Goal: Task Accomplishment & Management: Manage account settings

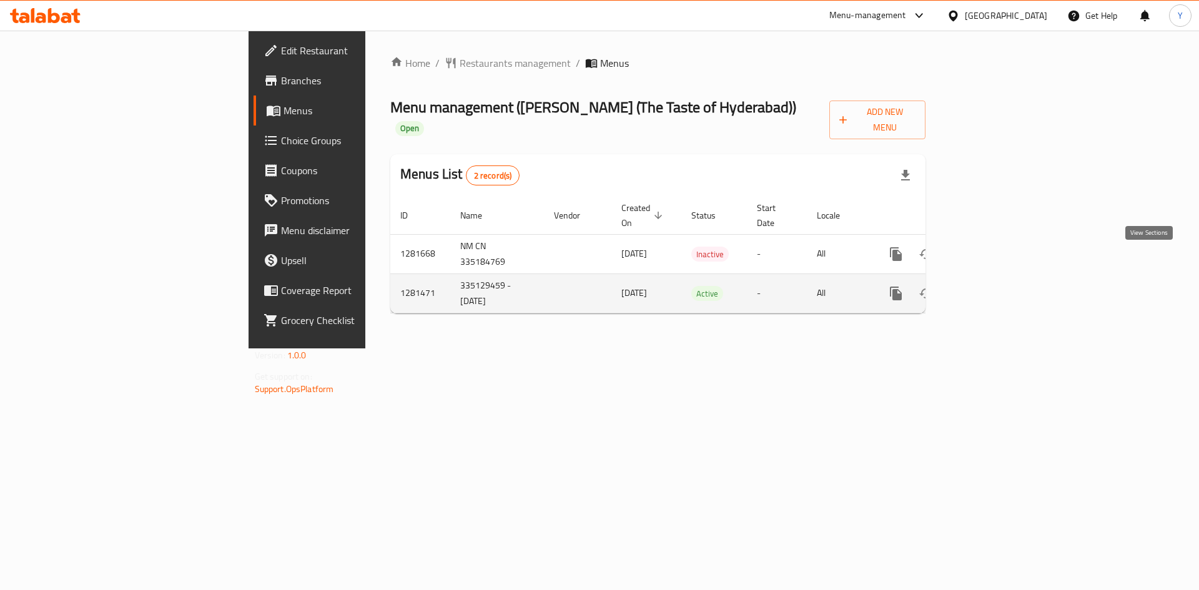
click at [994, 286] on icon "enhanced table" at bounding box center [986, 293] width 15 height 15
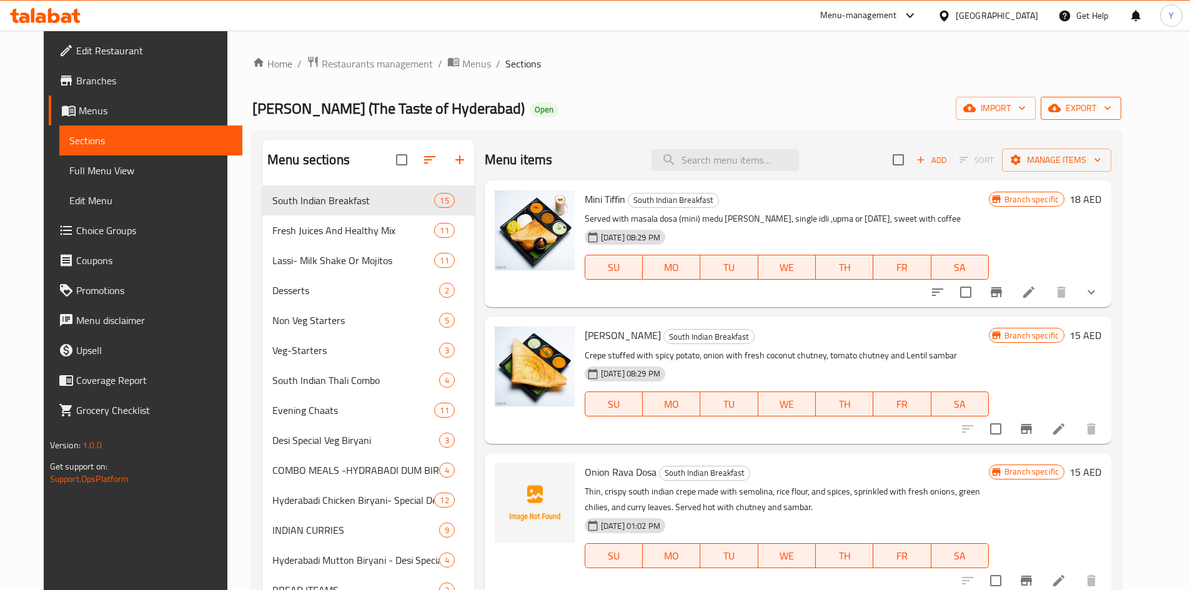
click at [1111, 112] on span "export" at bounding box center [1081, 109] width 61 height 16
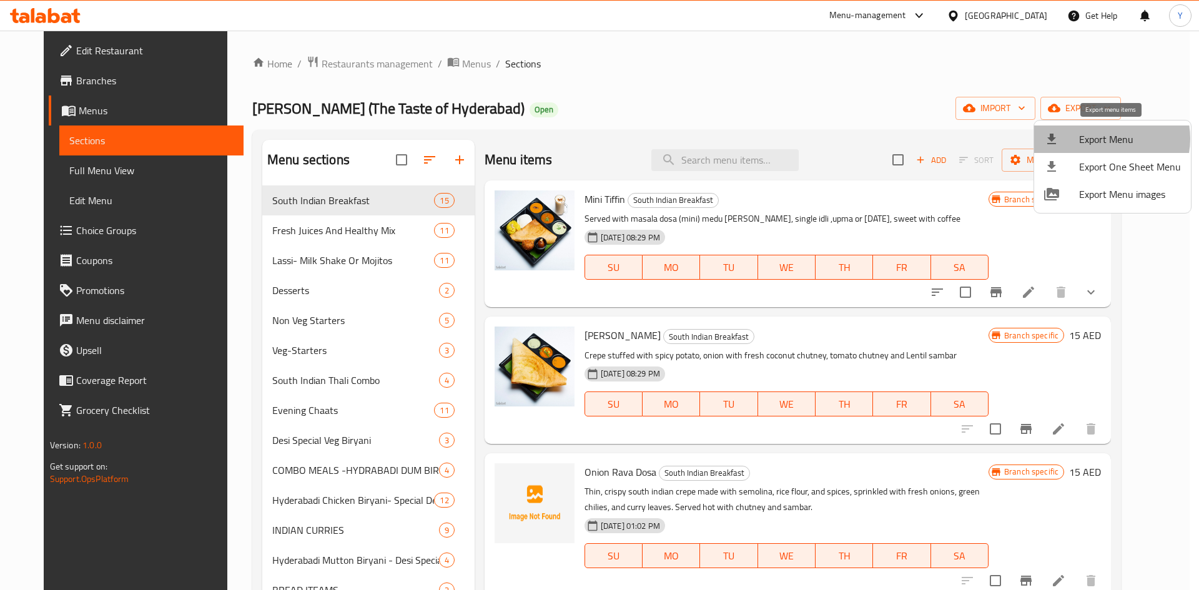
click at [1106, 139] on span "Export Menu" at bounding box center [1130, 139] width 102 height 15
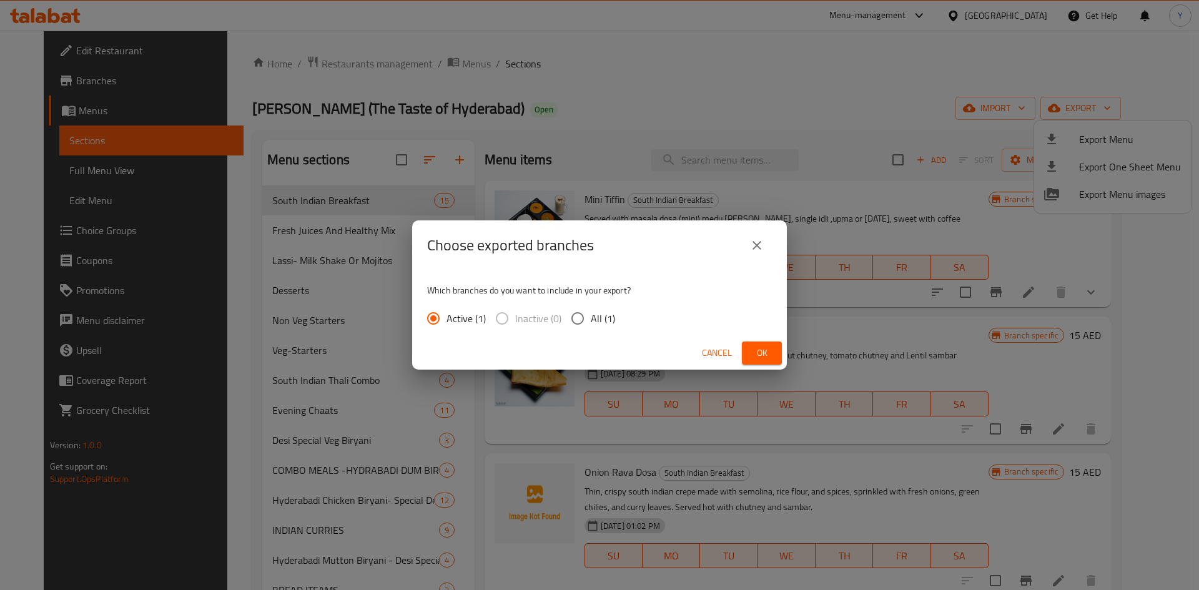
click at [593, 314] on span "All (1)" at bounding box center [603, 318] width 24 height 15
click at [591, 314] on input "All (1)" at bounding box center [578, 318] width 26 height 26
radio input "true"
click at [751, 358] on button "Ok" at bounding box center [762, 353] width 40 height 23
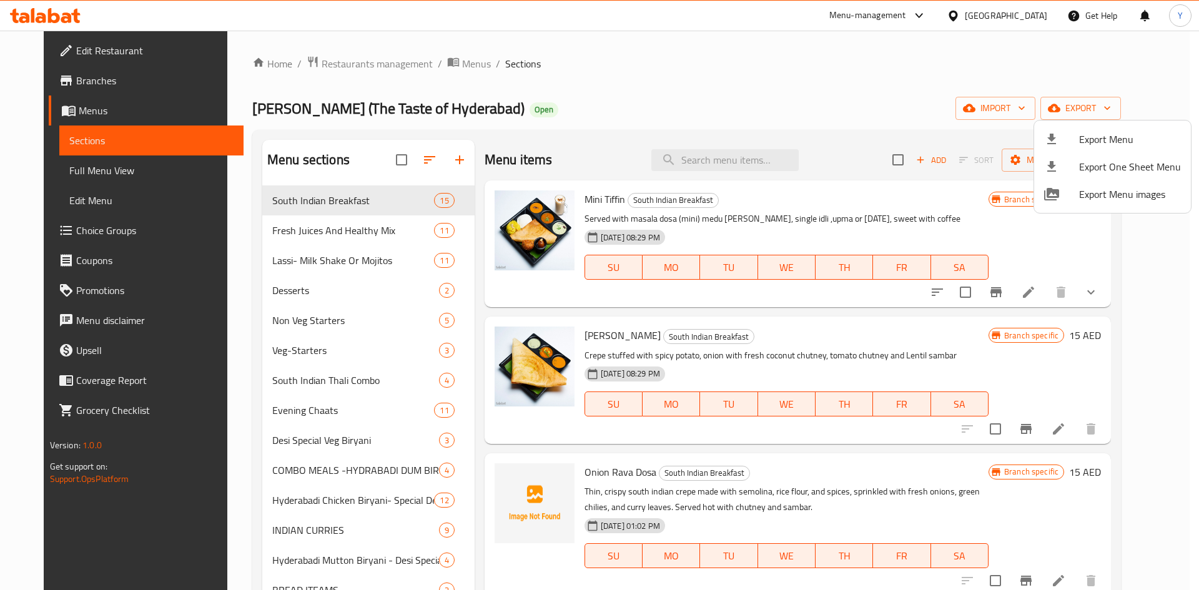
click at [342, 412] on div at bounding box center [599, 295] width 1199 height 590
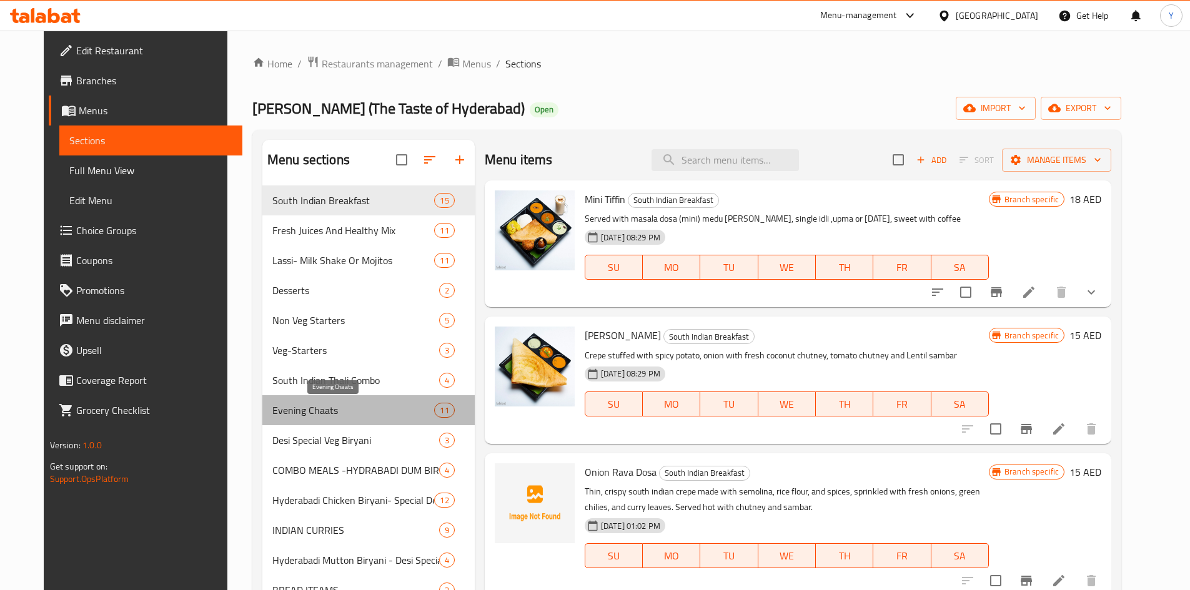
click at [342, 412] on span "Evening Chaats" at bounding box center [353, 410] width 162 height 15
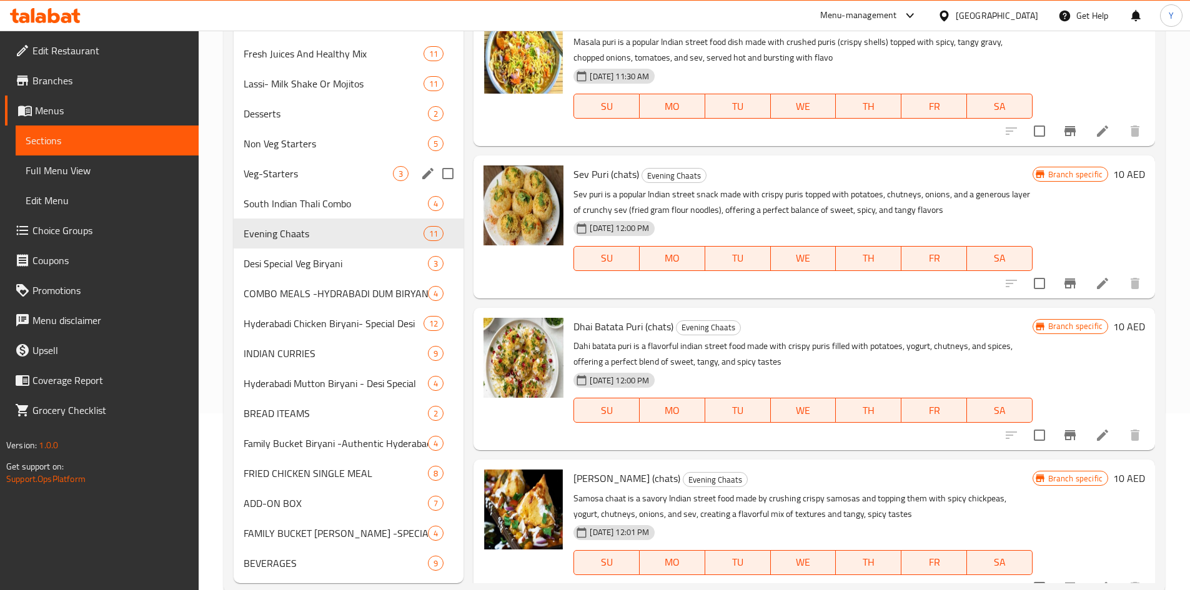
scroll to position [205, 0]
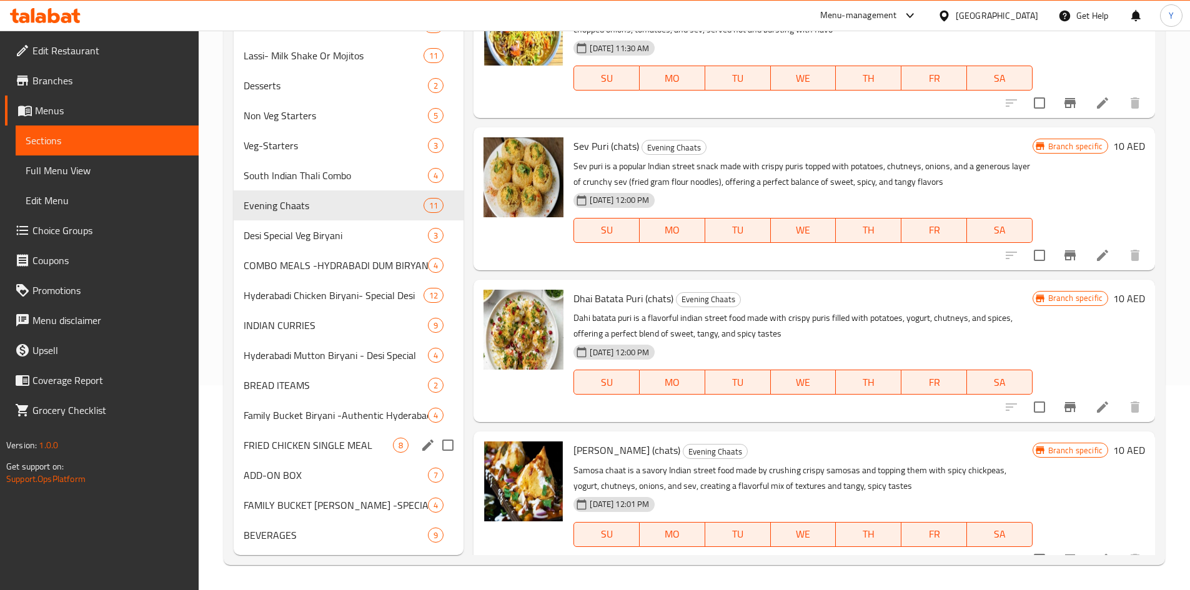
click at [408, 436] on div "FRIED CHICKEN SINGLE MEAL 8" at bounding box center [349, 445] width 230 height 30
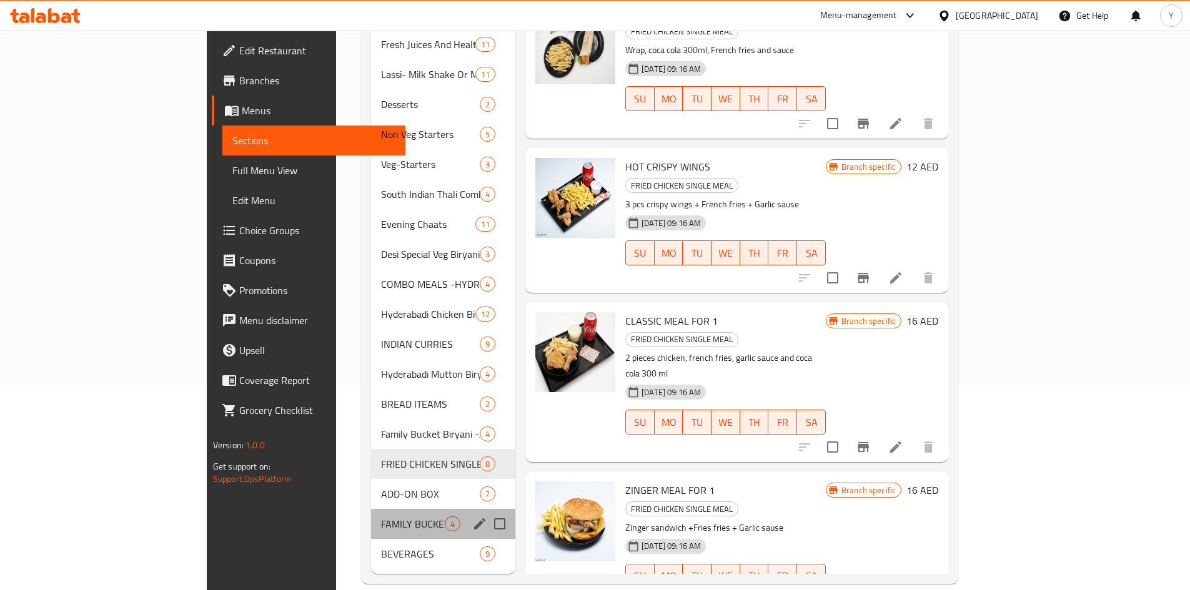
click at [380, 517] on div "FAMILY BUCKET FRIED CHCIKEN -SPECIAL TREAT -BOX AND BASKET 4" at bounding box center [443, 524] width 144 height 30
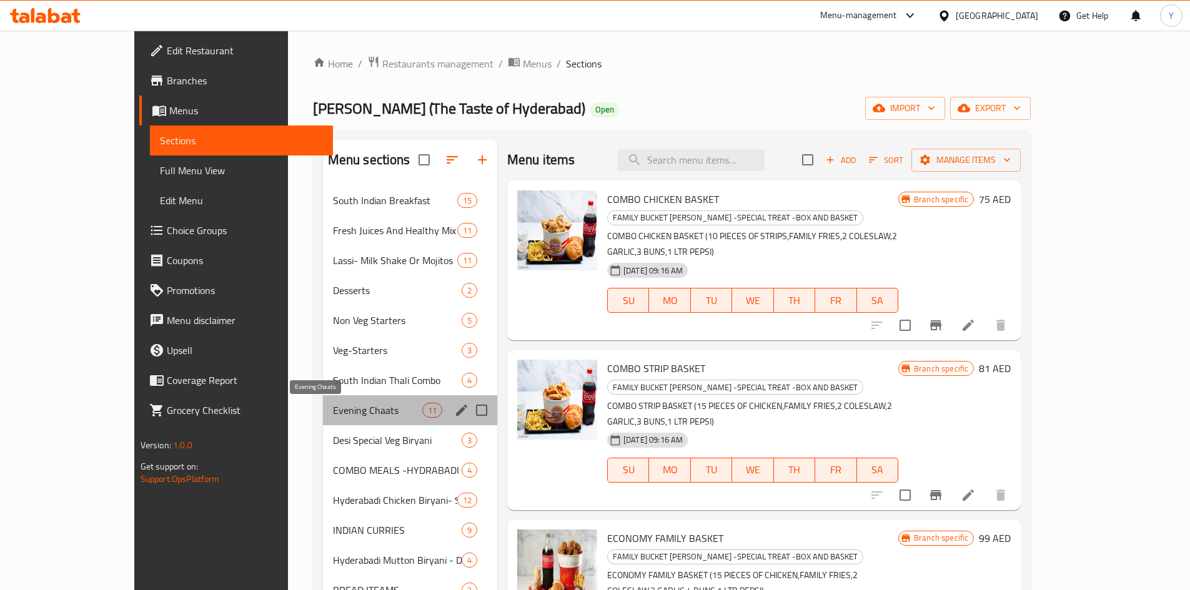
drag, startPoint x: 330, startPoint y: 410, endPoint x: 429, endPoint y: 436, distance: 102.0
click at [333, 411] on span "Evening Chaats" at bounding box center [377, 410] width 89 height 15
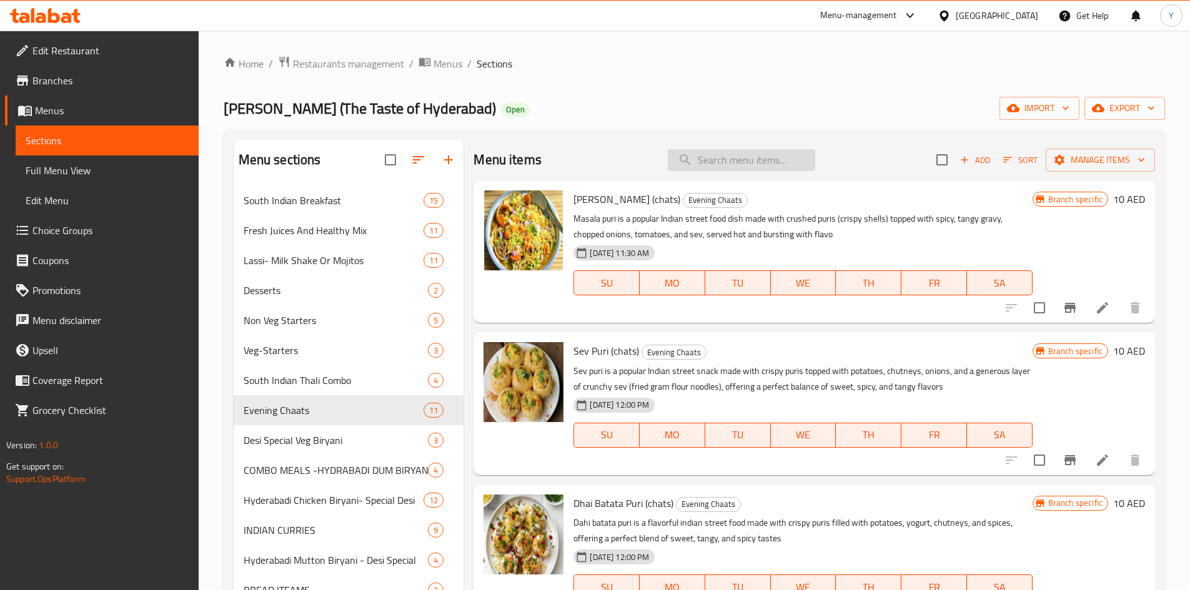
click at [746, 167] on input "search" at bounding box center [741, 160] width 147 height 22
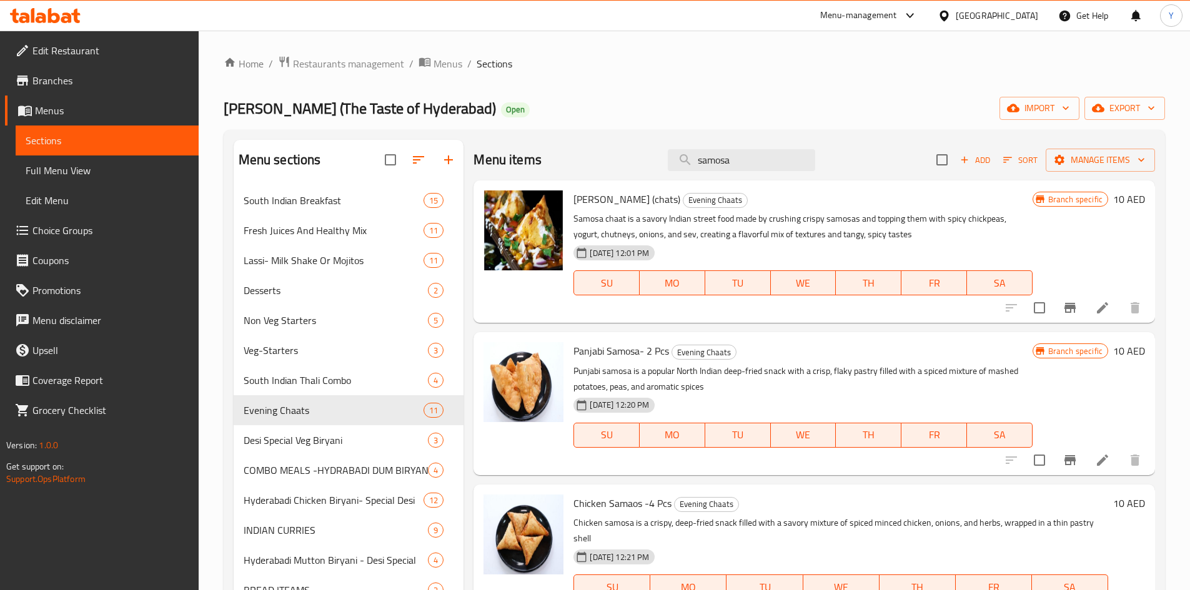
type input "samosa"
click at [602, 361] on div "Panjabi Samosa- 2 Pcs Evening Chaats Punjabi samosa is a popular North Indian d…" at bounding box center [802, 403] width 468 height 132
click at [600, 348] on span "Panjabi Samosa- 2 Pcs" at bounding box center [621, 351] width 96 height 19
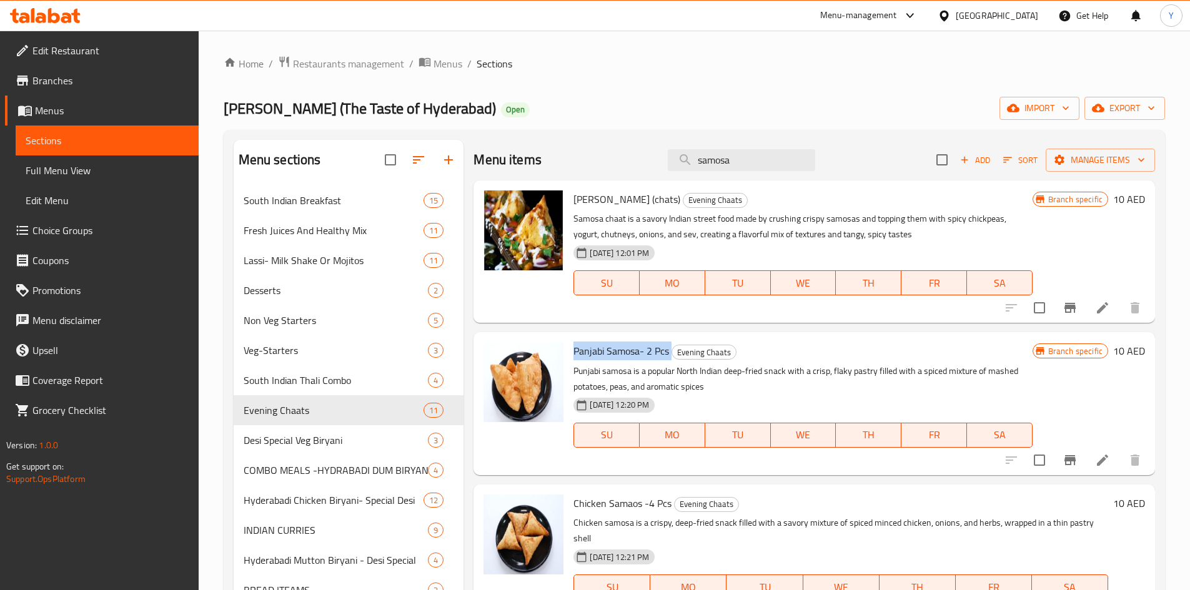
click at [600, 348] on span "Panjabi Samosa- 2 Pcs" at bounding box center [621, 351] width 96 height 19
click at [345, 414] on span "Evening Chaats" at bounding box center [317, 410] width 146 height 15
drag, startPoint x: 767, startPoint y: 156, endPoint x: 588, endPoint y: 153, distance: 179.3
click at [588, 153] on div "Menu items samosa Add Sort Manage items" at bounding box center [813, 160] width 681 height 41
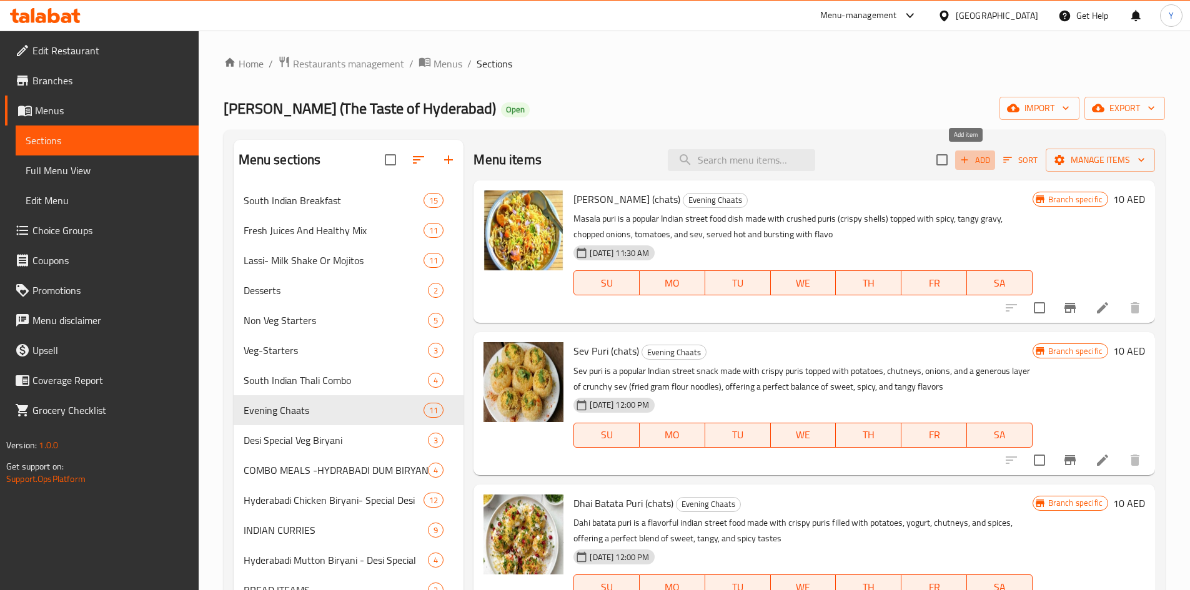
click at [983, 157] on button "Add" at bounding box center [975, 160] width 40 height 19
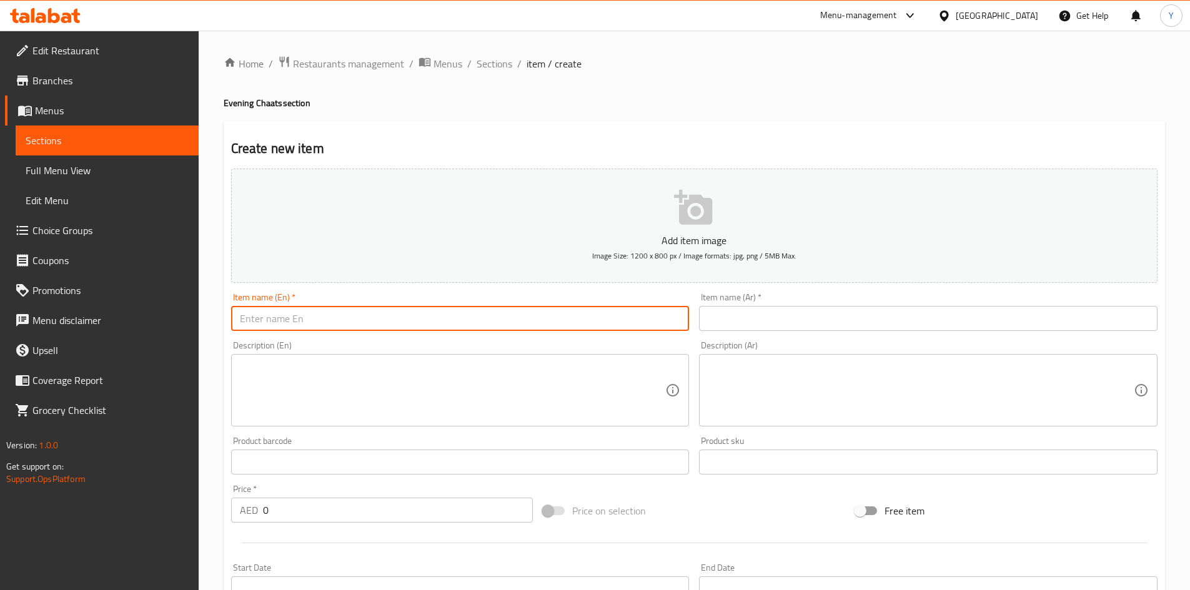
click at [299, 317] on input "text" at bounding box center [460, 318] width 458 height 25
paste input "CHICKEN CUTLET-3 PCS"
type input "CHICKEN CUTLET-3 PCS"
click at [274, 407] on textarea at bounding box center [453, 390] width 426 height 59
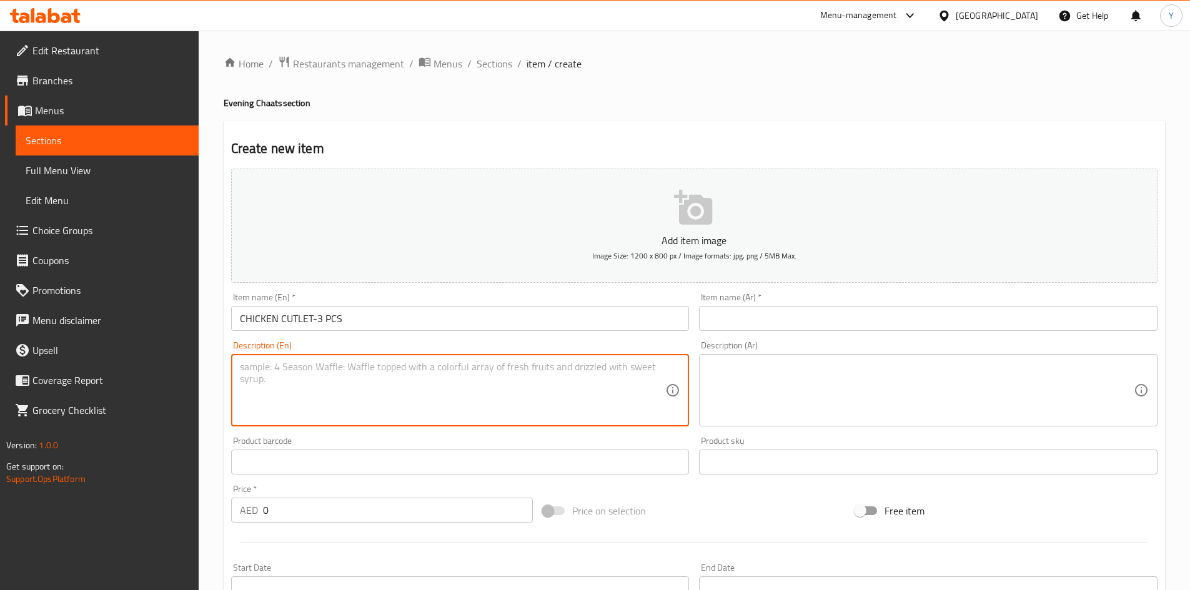
paste textarea "Chicken cutlets are crispy, shallow- or deep-fried patties made from minced or …"
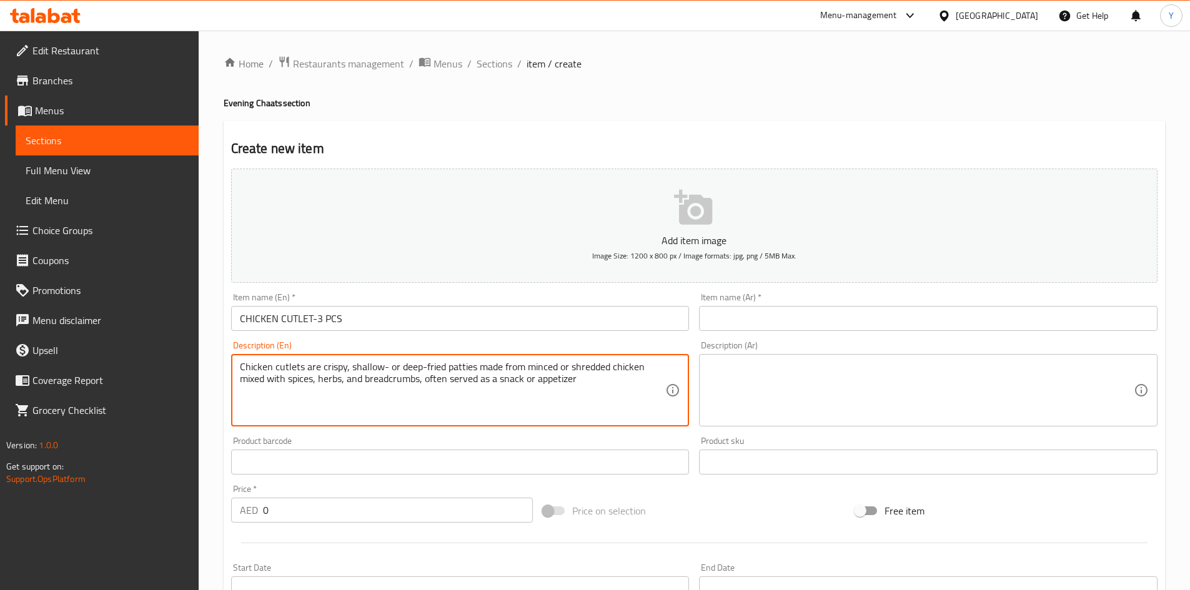
type textarea "Chicken cutlets are crispy, shallow- or deep-fried patties made from minced or …"
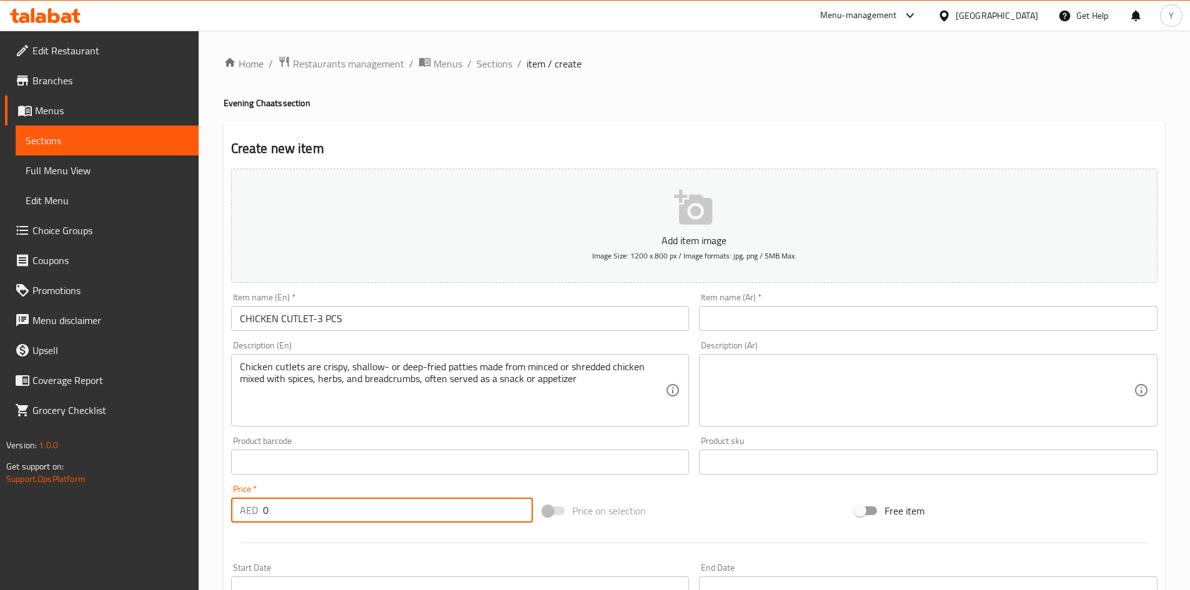
drag, startPoint x: 323, startPoint y: 511, endPoint x: 171, endPoint y: 499, distance: 152.3
click at [171, 499] on div "Edit Restaurant Branches Menus Sections Full Menu View Edit Menu Choice Groups …" at bounding box center [595, 457] width 1190 height 852
type input "9"
type input "8"
click at [795, 389] on textarea at bounding box center [921, 390] width 426 height 59
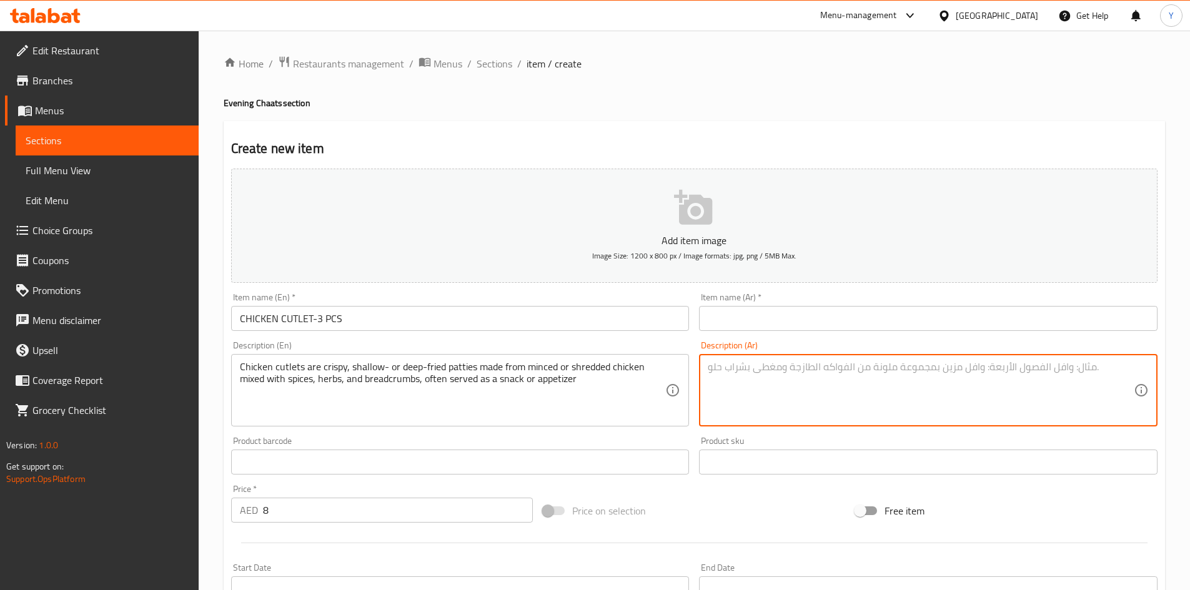
paste textarea "شرائح الدجاج هي فطائر مقرمشة ضحلة أو مقلية مصنوعة من الدجاج المفروم أو المبشور …"
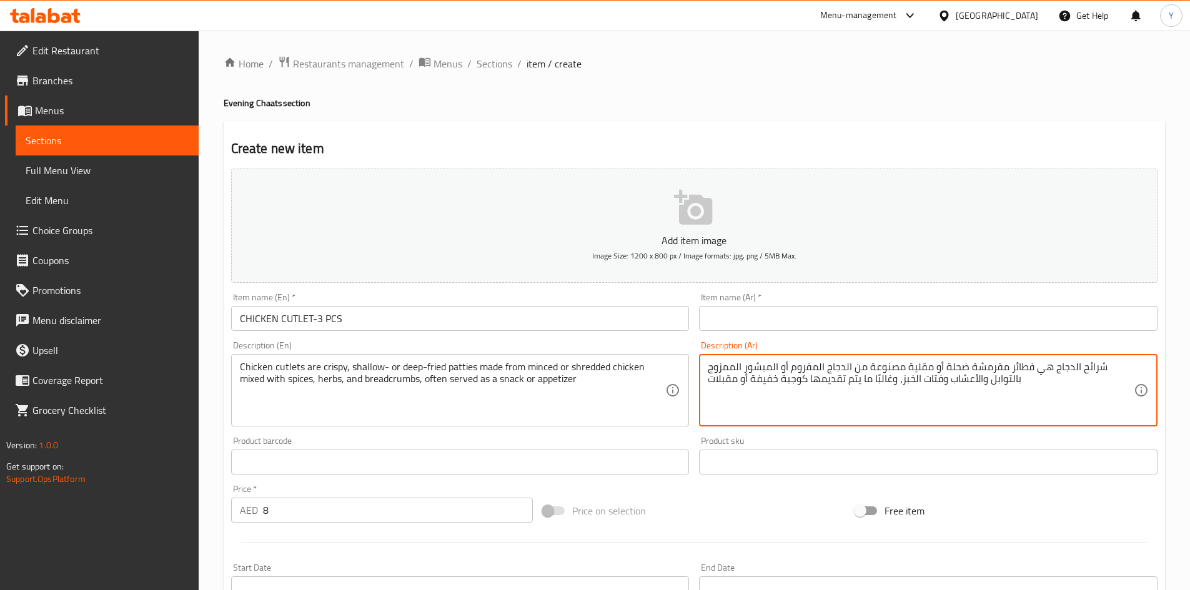
type textarea "شرائح الدجاج هي فطائر مقرمشة ضحلة أو مقلية مصنوعة من الدجاج المفروم أو المبشور …"
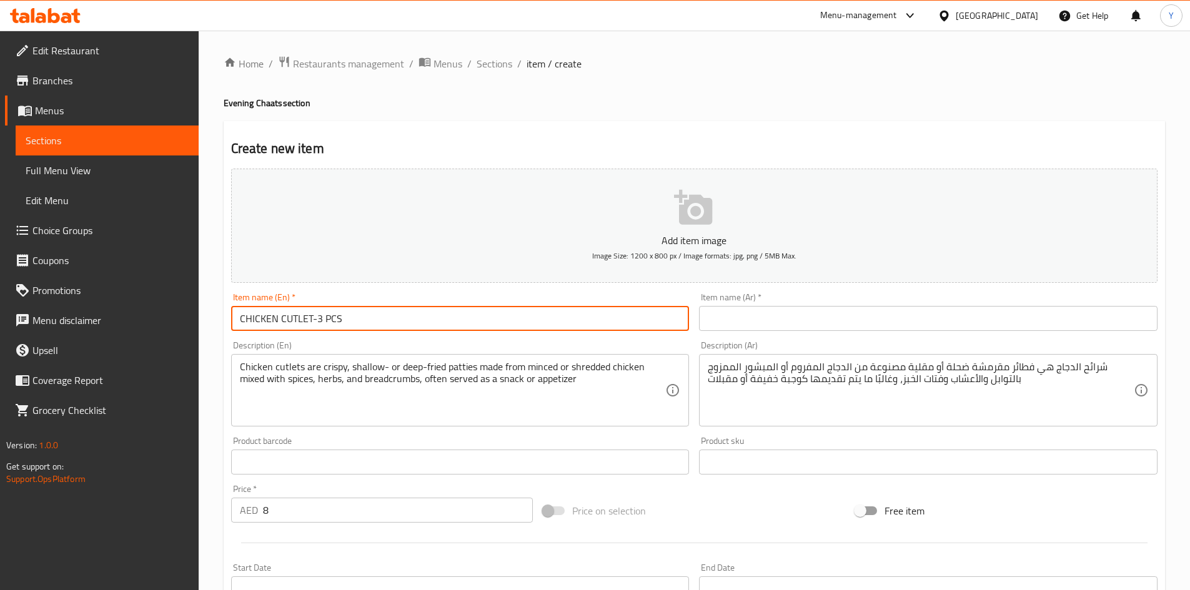
click at [457, 314] on input "CHICKEN CUTLET-3 PCS" at bounding box center [460, 318] width 458 height 25
click at [454, 319] on input "CHICKEN CUTLET-3 PCS" at bounding box center [460, 318] width 458 height 25
drag, startPoint x: 454, startPoint y: 319, endPoint x: 450, endPoint y: 325, distance: 7.6
click at [454, 323] on input "CHICKEN CUTLET-3 PCS" at bounding box center [460, 318] width 458 height 25
drag, startPoint x: 246, startPoint y: 322, endPoint x: 278, endPoint y: 323, distance: 31.9
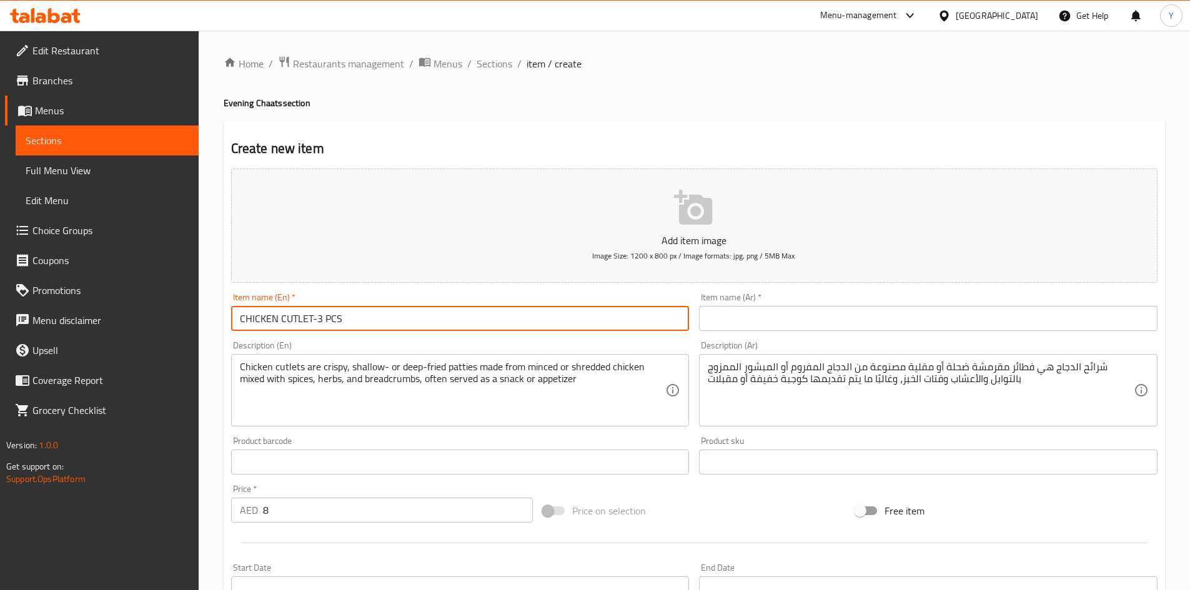
click at [278, 323] on input "CHICKEN CUTLET-3 PCS" at bounding box center [460, 318] width 458 height 25
drag, startPoint x: 305, startPoint y: 324, endPoint x: 280, endPoint y: 332, distance: 26.3
click at [280, 332] on div "Item name (En)   * Chicken CUTLET-3 PCS Item name (En) *" at bounding box center [460, 312] width 468 height 48
drag, startPoint x: 310, startPoint y: 325, endPoint x: 345, endPoint y: 326, distance: 34.4
click at [348, 326] on input "Chicken Cutlet-3 PCS" at bounding box center [460, 318] width 458 height 25
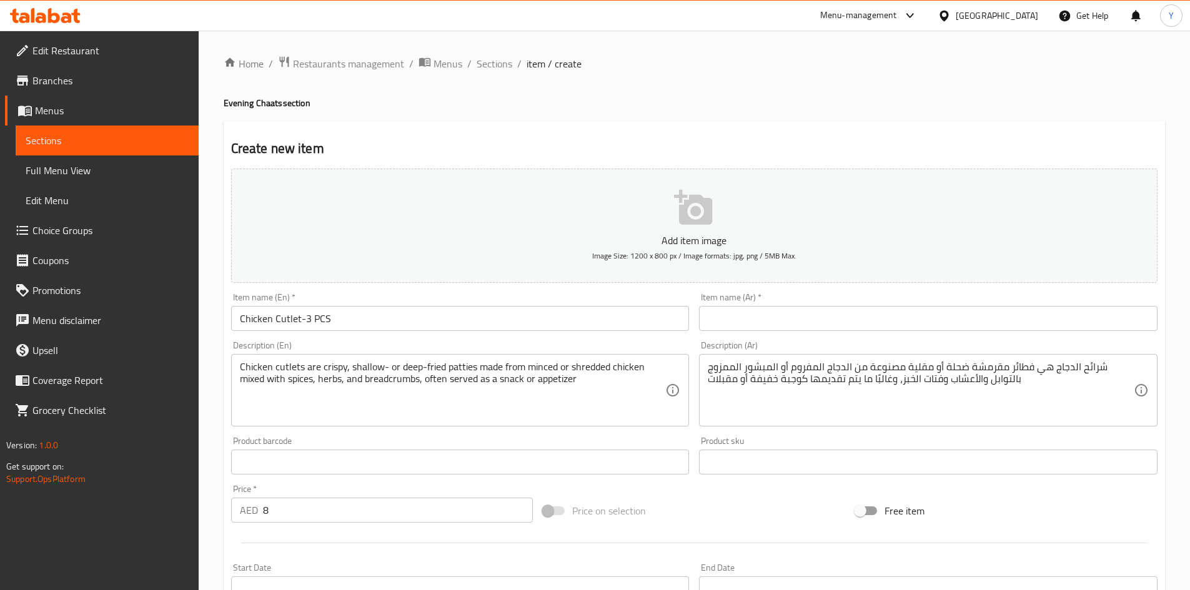
drag, startPoint x: 327, startPoint y: 345, endPoint x: 351, endPoint y: 328, distance: 29.5
click at [328, 345] on div "Description (En) Chicken cutlets are crispy, shallow- or deep-fried patties mad…" at bounding box center [460, 384] width 458 height 86
click at [364, 320] on input "Chicken Cutlet-3 PCS" at bounding box center [460, 318] width 458 height 25
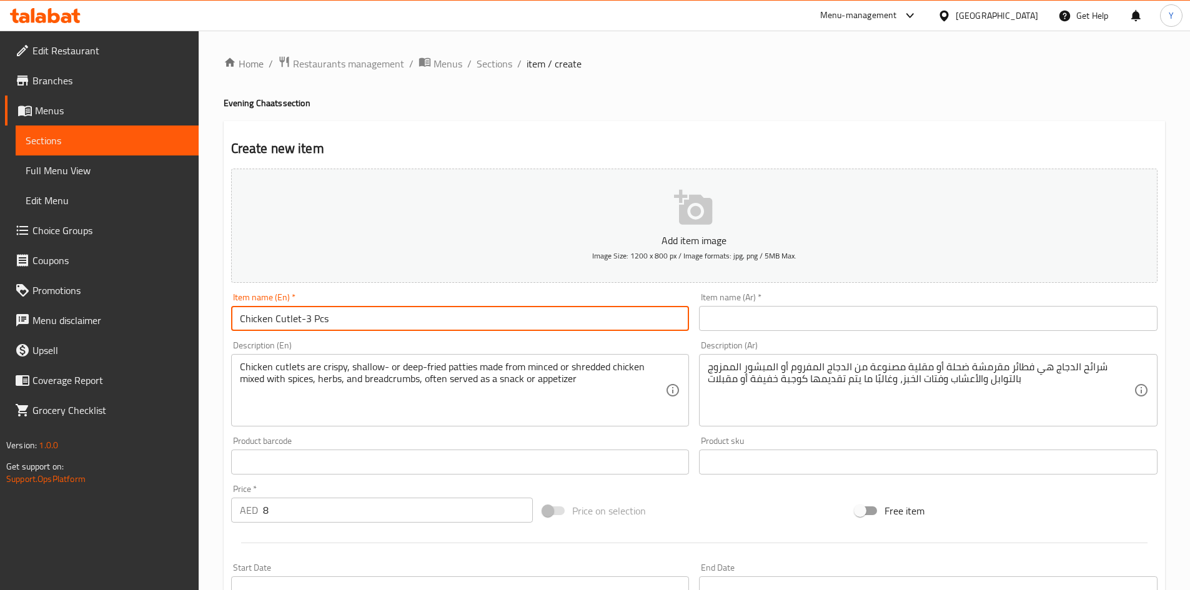
click at [362, 322] on input "Chicken Cutlet-3 Pcs" at bounding box center [460, 318] width 458 height 25
click at [361, 324] on input "Chicken Cutlet-3 Pcs" at bounding box center [460, 318] width 458 height 25
click at [360, 324] on input "Chicken Cutlet-3 Pcs" at bounding box center [460, 318] width 458 height 25
type input "Chicken Cutlet-3 Pcs"
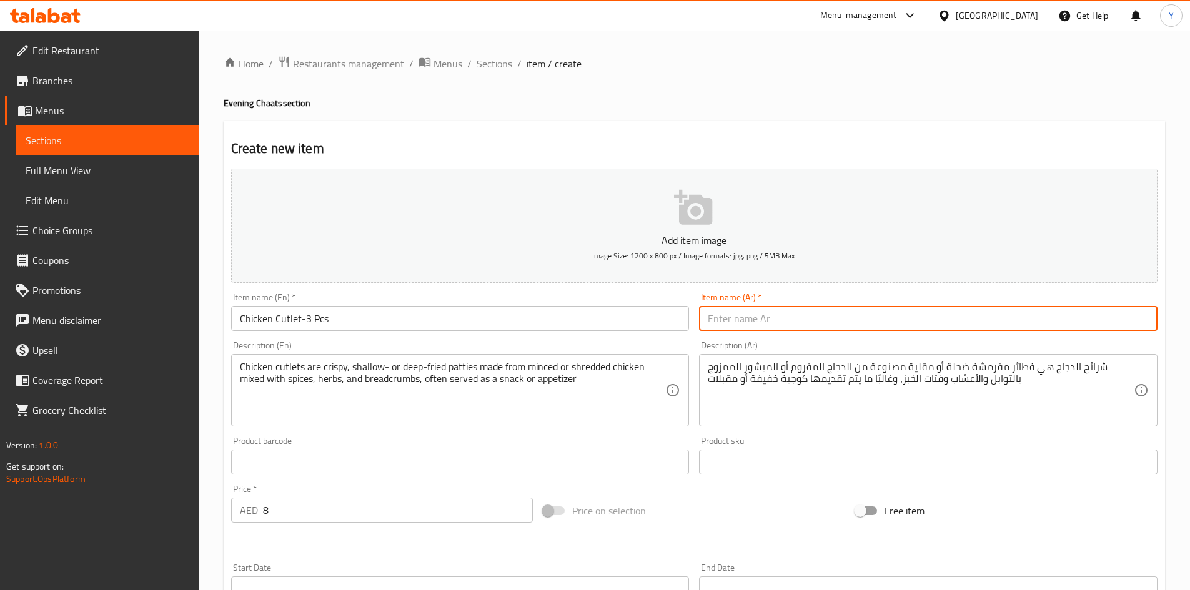
click at [733, 326] on input "text" at bounding box center [928, 318] width 458 height 25
paste input "شرائح دجاج - 3 قطع"
drag, startPoint x: 767, startPoint y: 317, endPoint x: 840, endPoint y: 322, distance: 73.3
click at [840, 322] on input "شرائح دجاج - 3 قطع" at bounding box center [928, 318] width 458 height 25
paste input "ات"
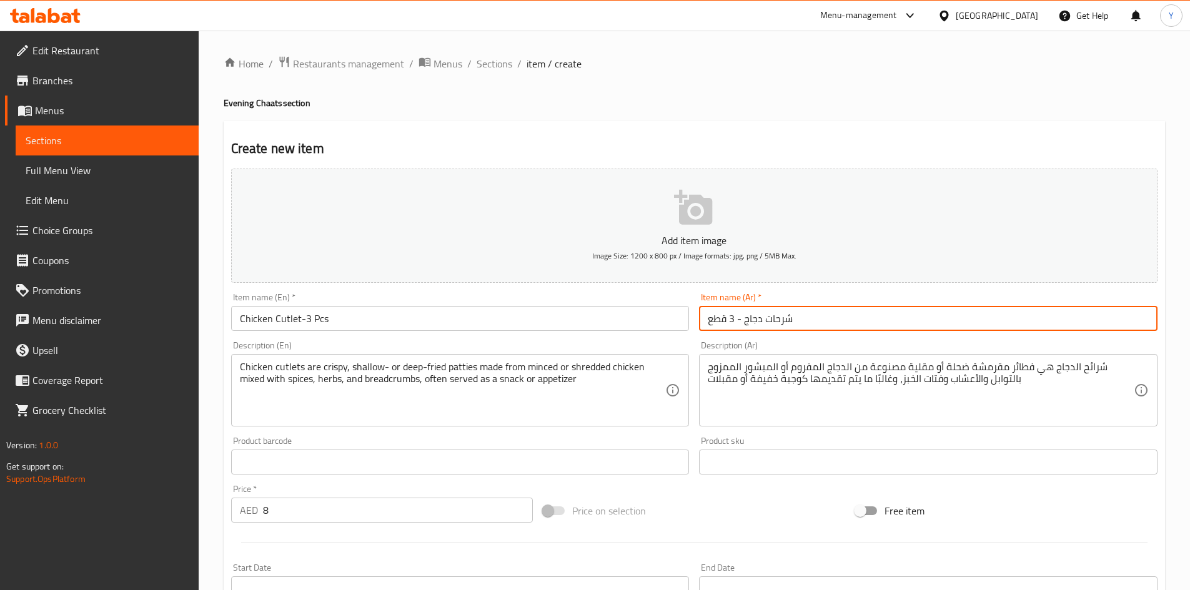
type input "شرحات دجاج - 3 قطع"
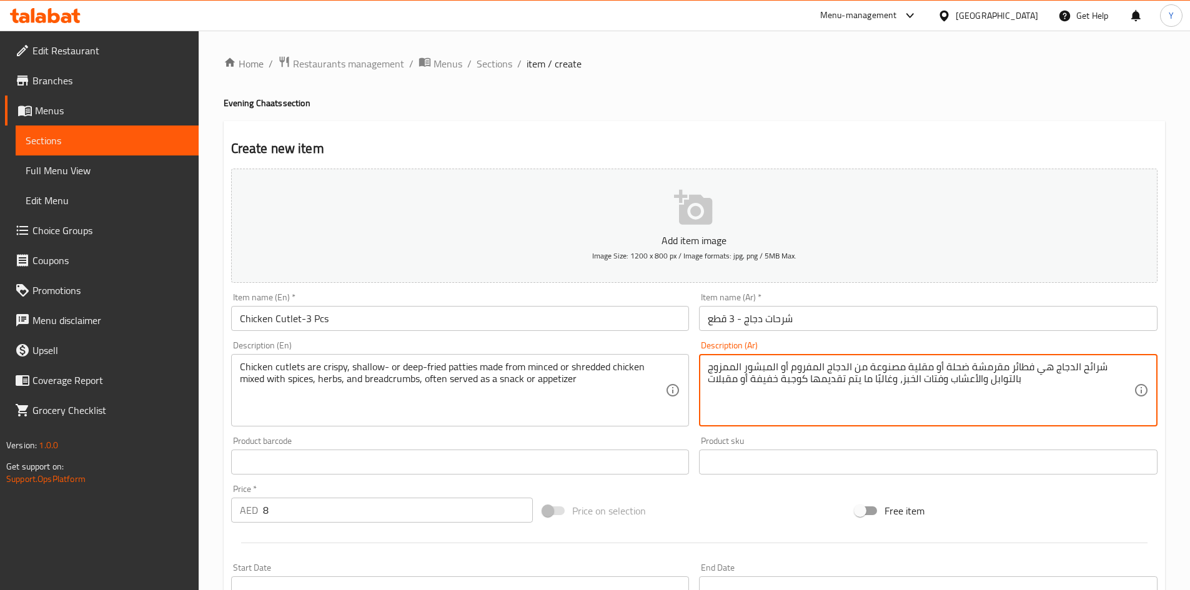
drag, startPoint x: 1079, startPoint y: 370, endPoint x: 1104, endPoint y: 364, distance: 25.3
click at [1098, 374] on textarea "شرائح الدجاج هي فطائر مقرمشة ضحلة أو مقلية مصنوعة من الدجاج المفروم أو المبشور …" at bounding box center [921, 390] width 426 height 59
paste textarea "ات"
type textarea "شرحات الدجاج هي فطائر مقرمشة ضحلة أو مقلية مصنوعة من الدجاج المفروم أو المبشور …"
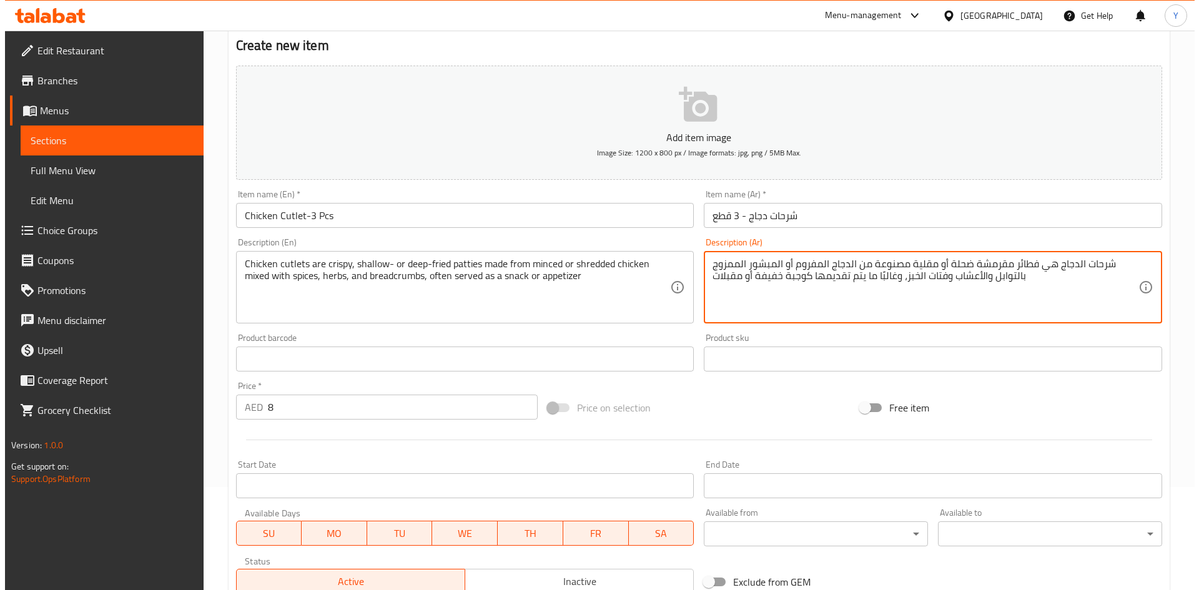
scroll to position [125, 0]
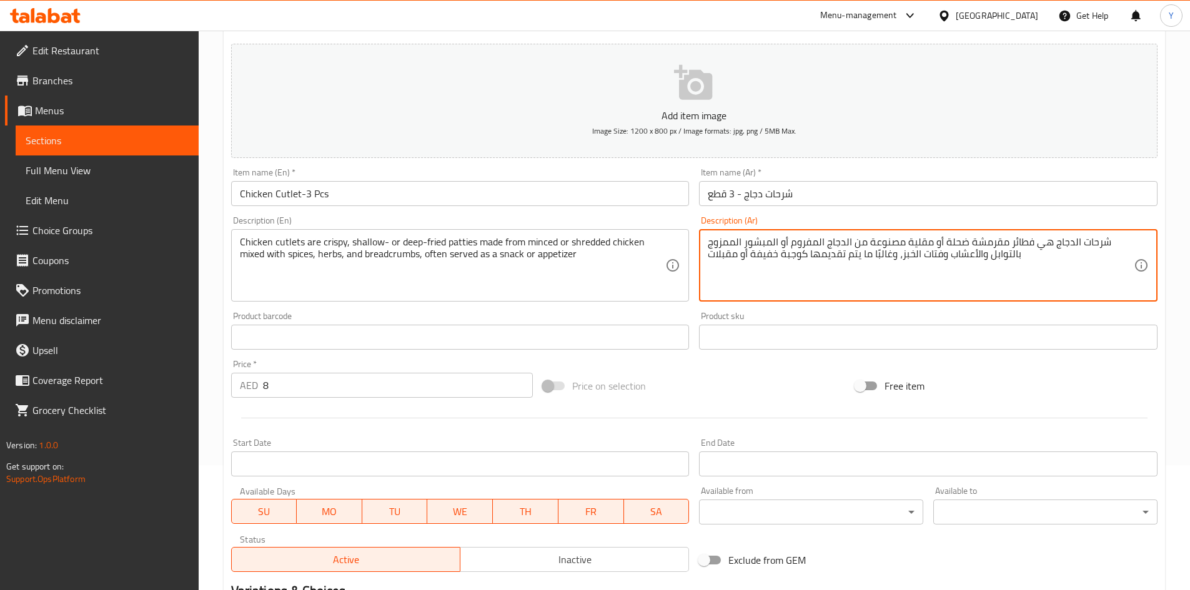
click at [815, 465] on body "​ Menu-management [GEOGRAPHIC_DATA] Get Help Y Edit Restaurant Branches Menus S…" at bounding box center [595, 186] width 1190 height 560
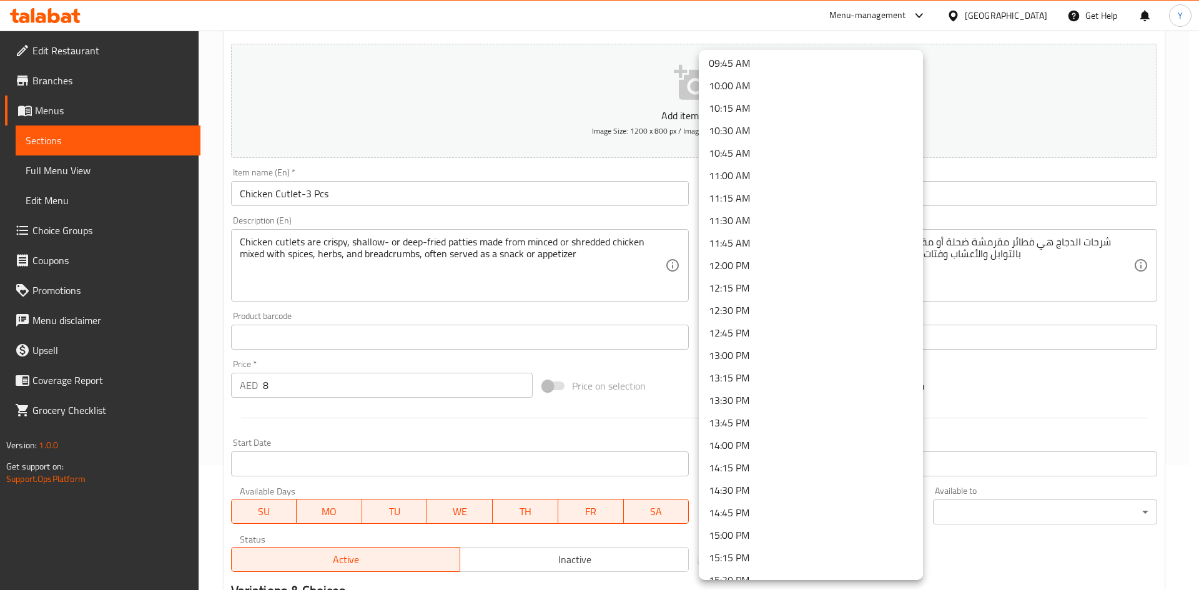
scroll to position [999, 0]
click at [818, 553] on li "16:30 PM" at bounding box center [811, 551] width 224 height 22
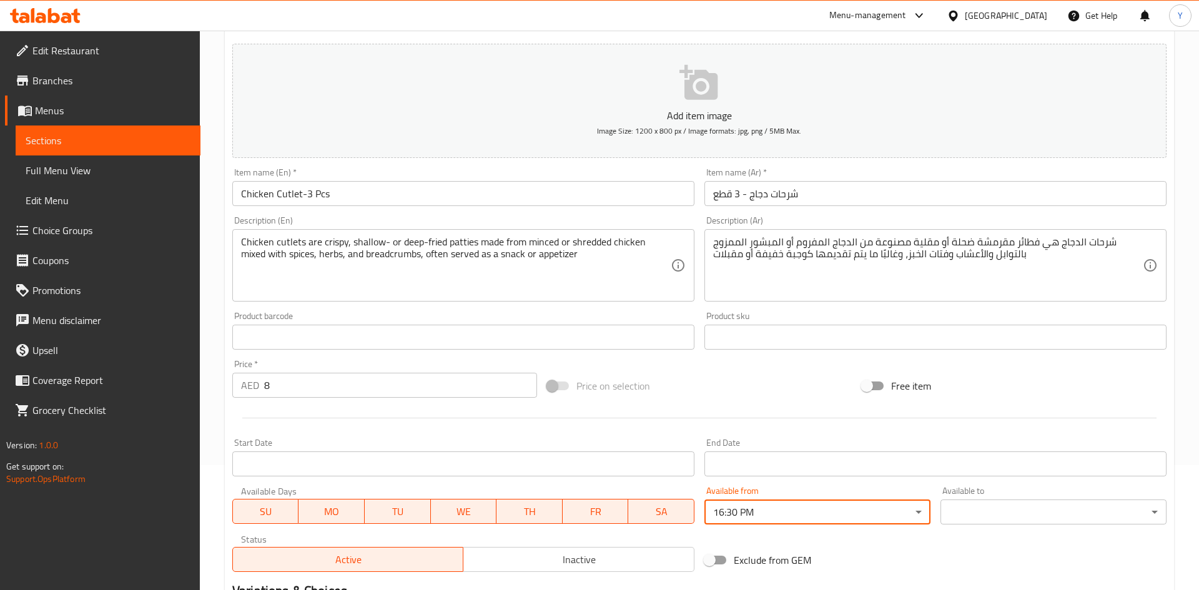
click at [961, 465] on body "​ Menu-management [GEOGRAPHIC_DATA] Get Help Y Edit Restaurant Branches Menus S…" at bounding box center [599, 186] width 1199 height 560
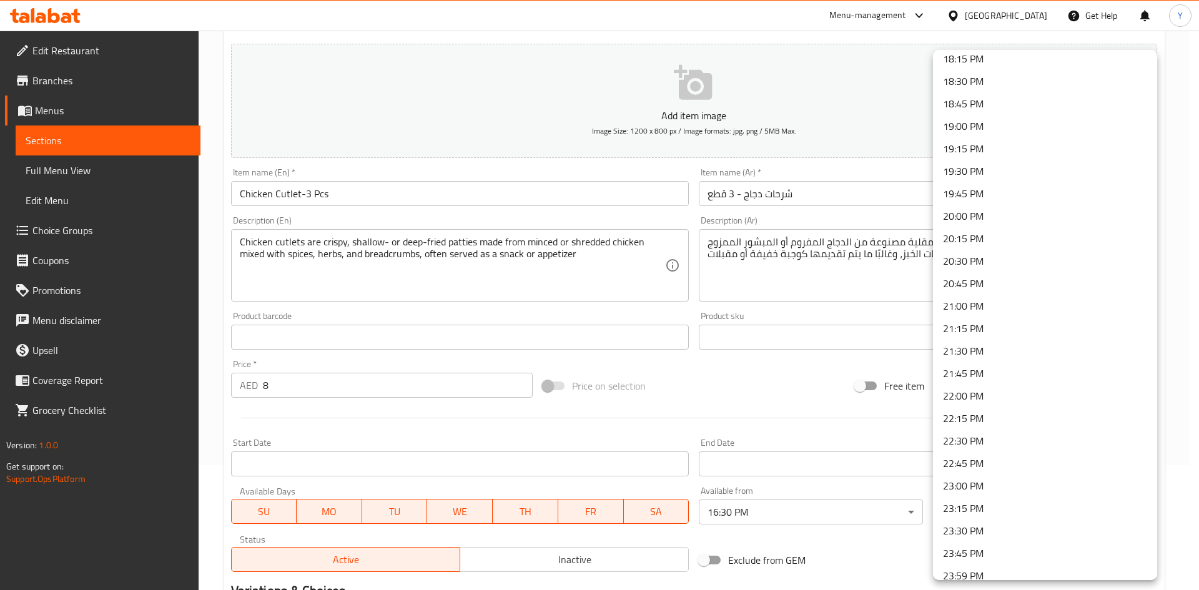
scroll to position [1661, 0]
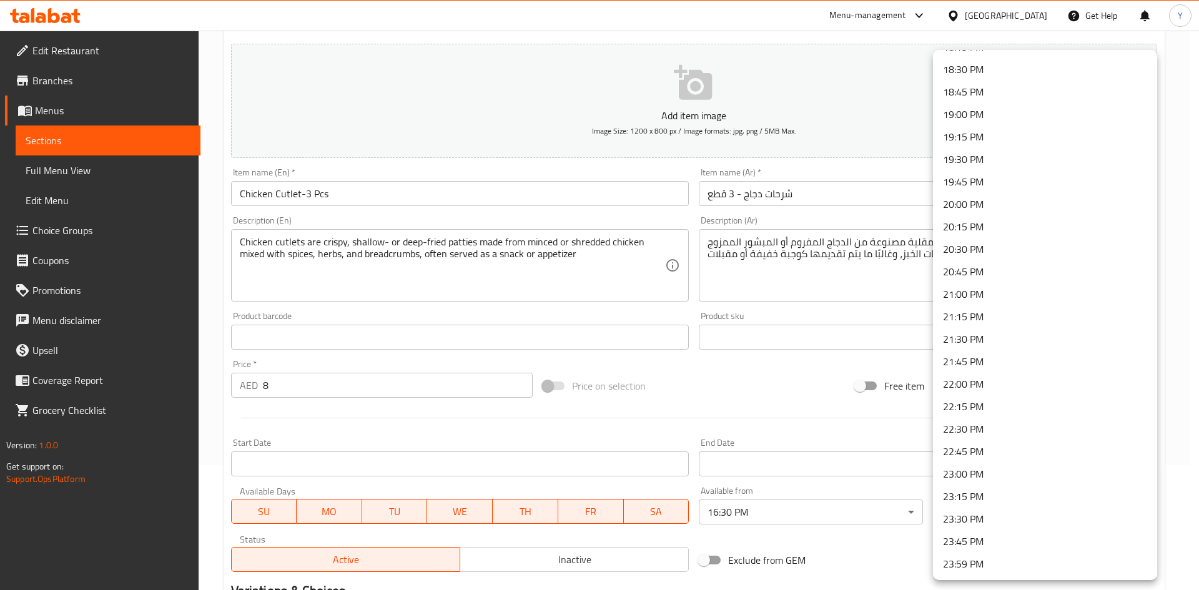
click at [1036, 465] on li "23:00 PM" at bounding box center [1045, 474] width 224 height 22
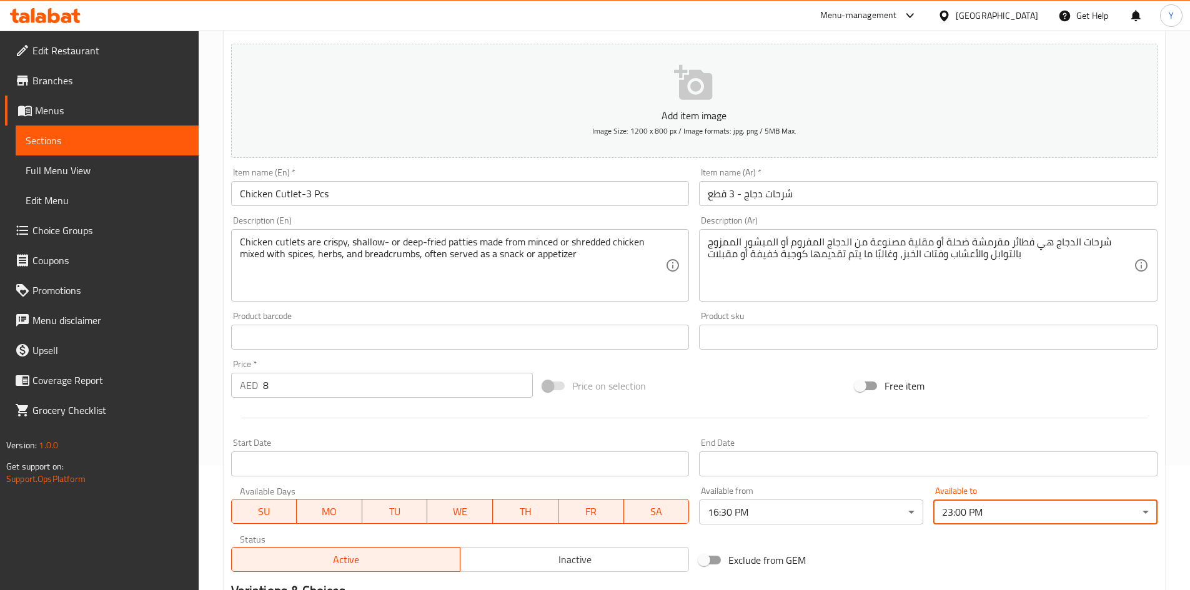
click at [906, 565] on div "Exclude from GEM" at bounding box center [850, 560] width 312 height 34
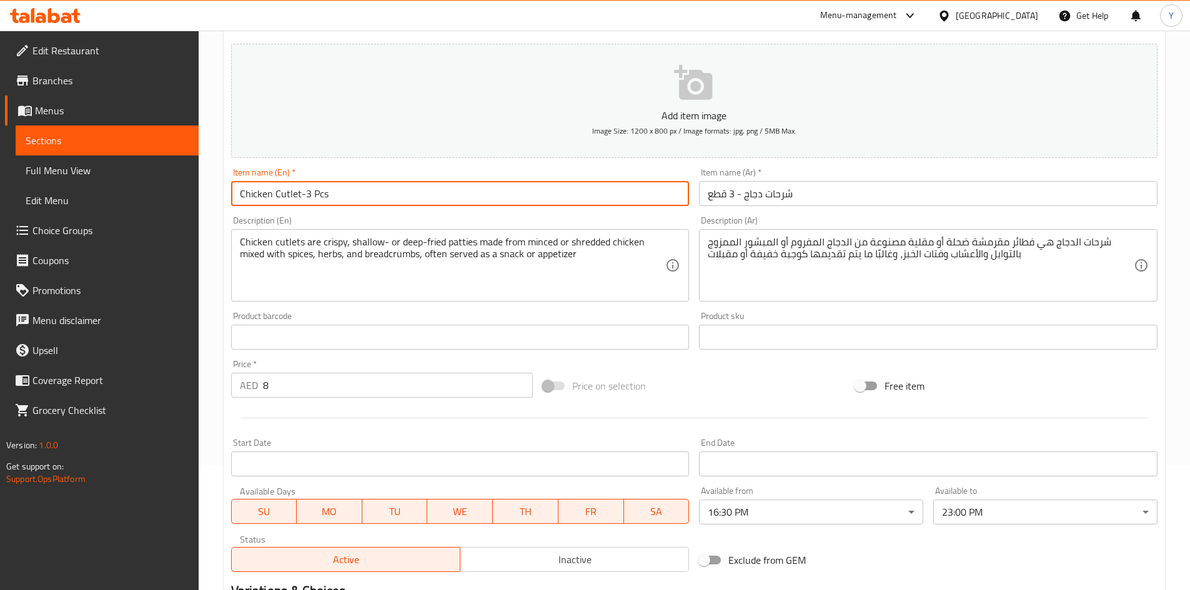
click at [460, 182] on input "Chicken Cutlet-3 Pcs" at bounding box center [460, 193] width 458 height 25
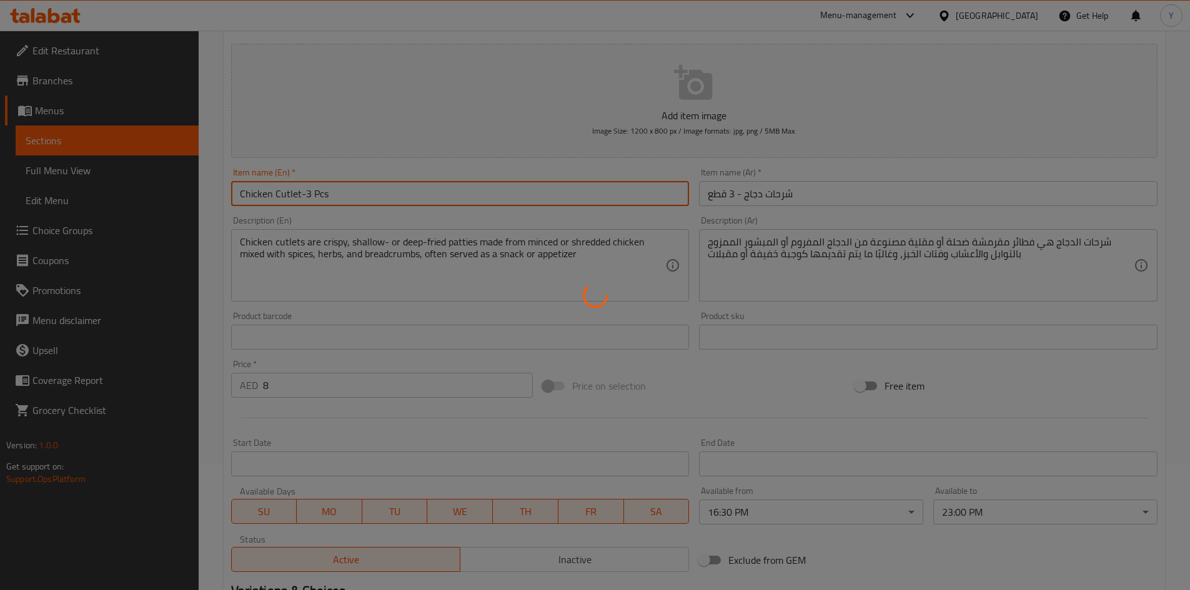
type input "0"
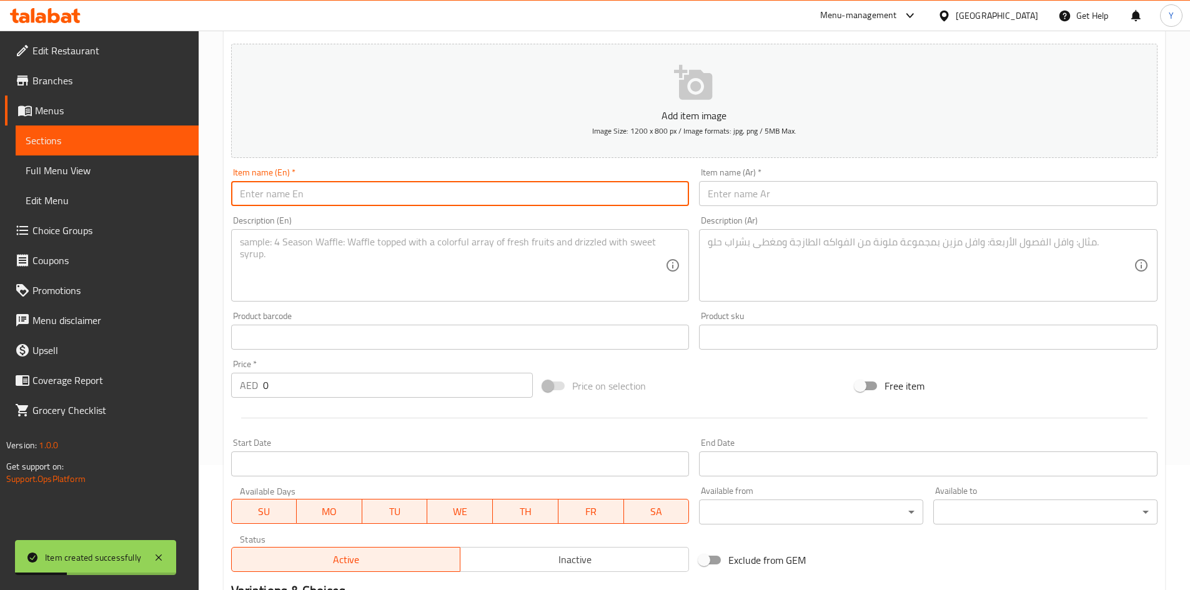
paste input "VEG CUTLET-3 PCS"
type input "VEG CUTLET-3 PCS"
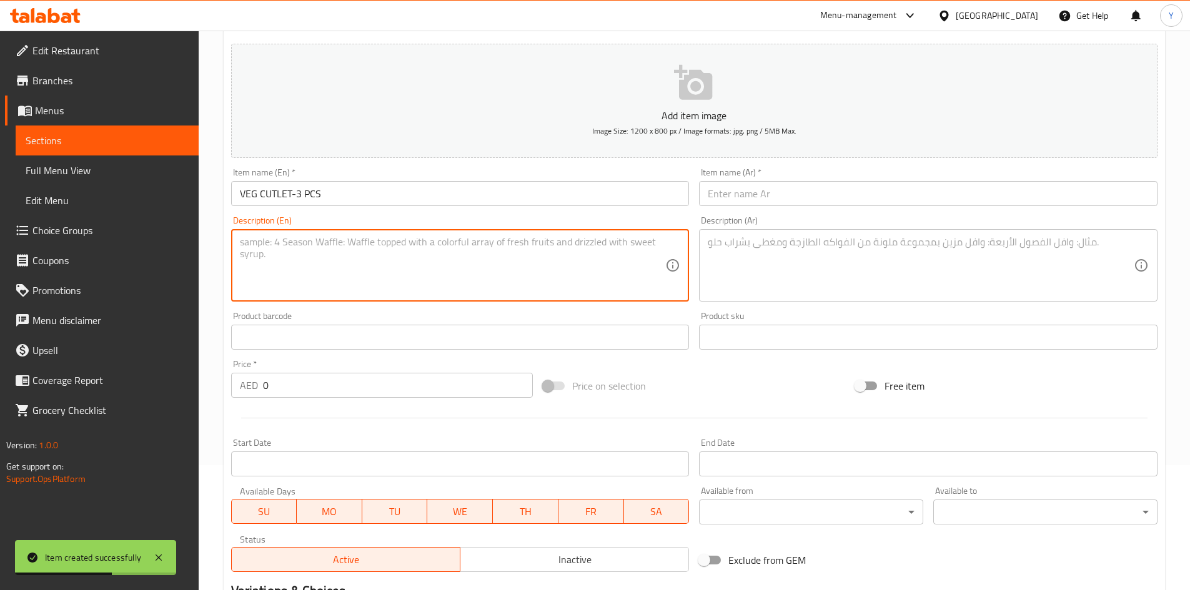
click at [323, 250] on textarea at bounding box center [453, 265] width 426 height 59
paste textarea "Veg cutlets are crispy, pan- or deep-fried patties made from a mix of mashed ve…"
type textarea "Veg cutlets are crispy, pan- or deep-fried patties made from a mix of mashed ve…"
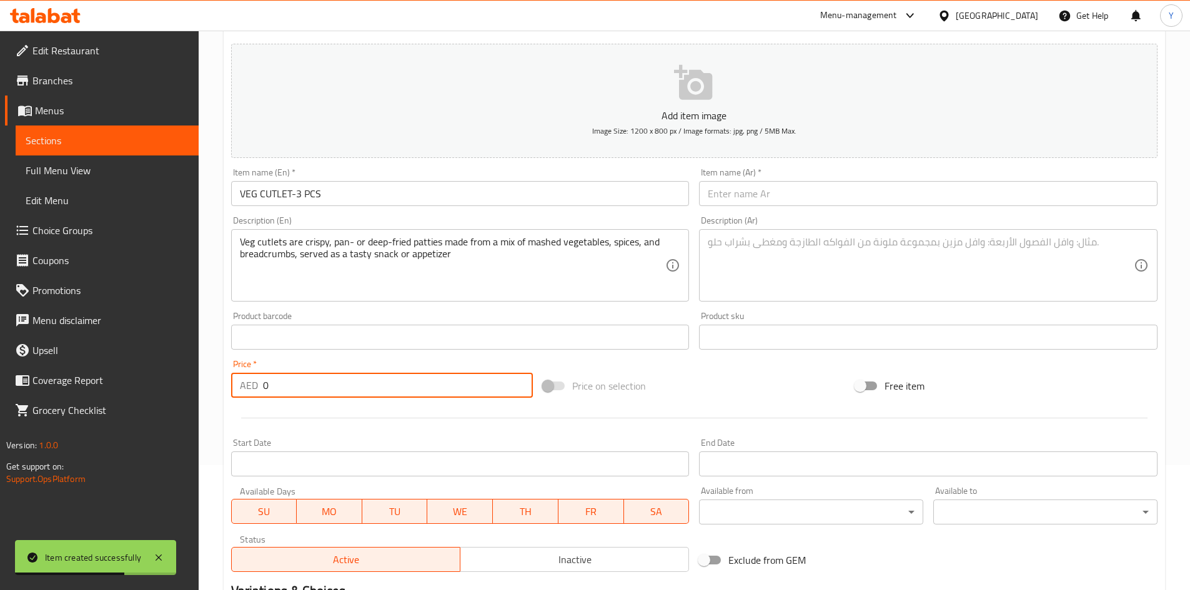
drag, startPoint x: 307, startPoint y: 384, endPoint x: 156, endPoint y: 384, distance: 151.8
click at [159, 385] on div "Edit Restaurant Branches Menus Sections Full Menu View Edit Menu Choice Groups …" at bounding box center [595, 332] width 1190 height 852
type input "8"
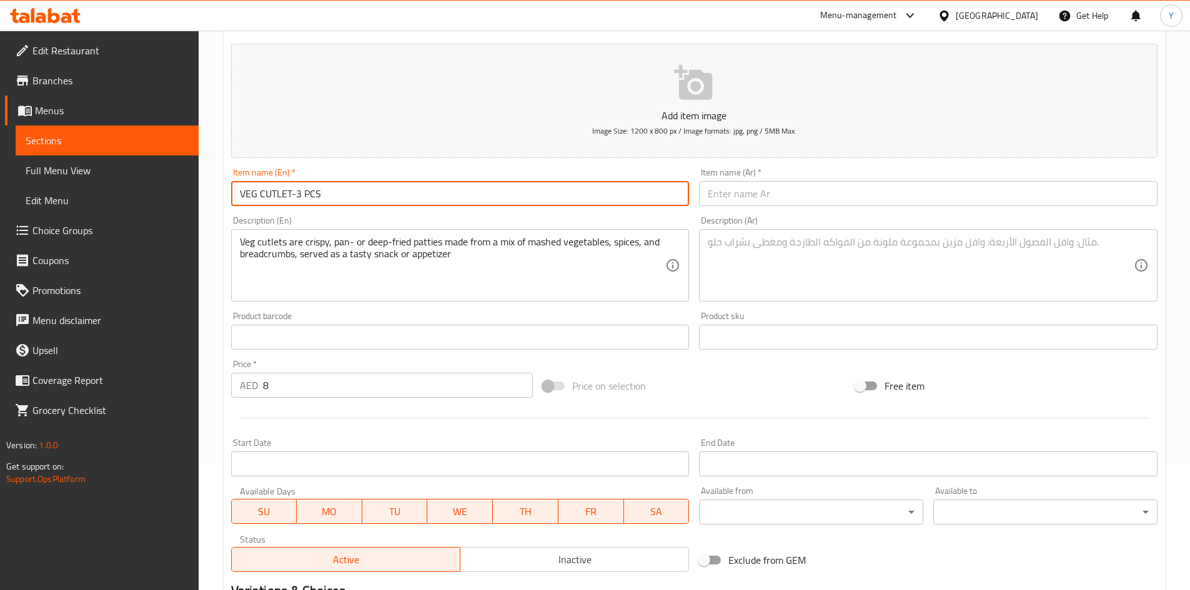
drag, startPoint x: 247, startPoint y: 196, endPoint x: 256, endPoint y: 193, distance: 9.9
click at [256, 193] on input "VEG CUTLET-3 PCS" at bounding box center [460, 193] width 458 height 25
drag, startPoint x: 264, startPoint y: 191, endPoint x: 290, endPoint y: 188, distance: 26.4
click at [290, 188] on input "Veg CUTLET-3 PCS" at bounding box center [460, 193] width 458 height 25
drag, startPoint x: 301, startPoint y: 192, endPoint x: 327, endPoint y: 192, distance: 26.2
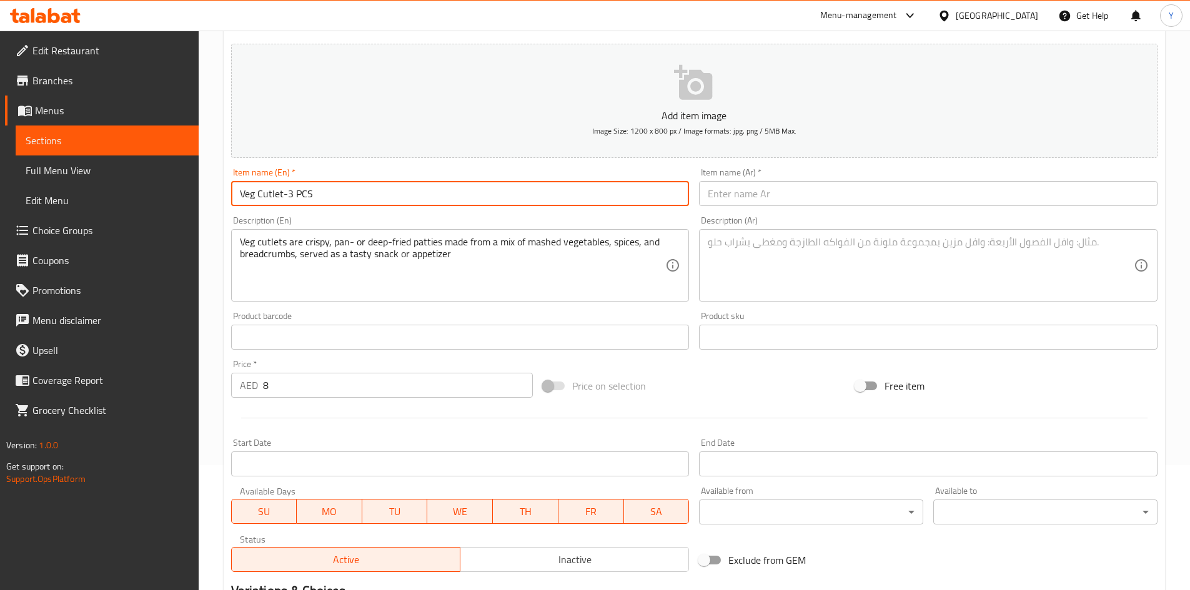
click at [327, 192] on input "Veg Cutlet-3 PCS" at bounding box center [460, 193] width 458 height 25
type input "Veg Cutlet-3 Pcs"
click at [781, 465] on body "​ Menu-management [GEOGRAPHIC_DATA] Get Help Y Edit Restaurant Branches Menus S…" at bounding box center [595, 186] width 1190 height 560
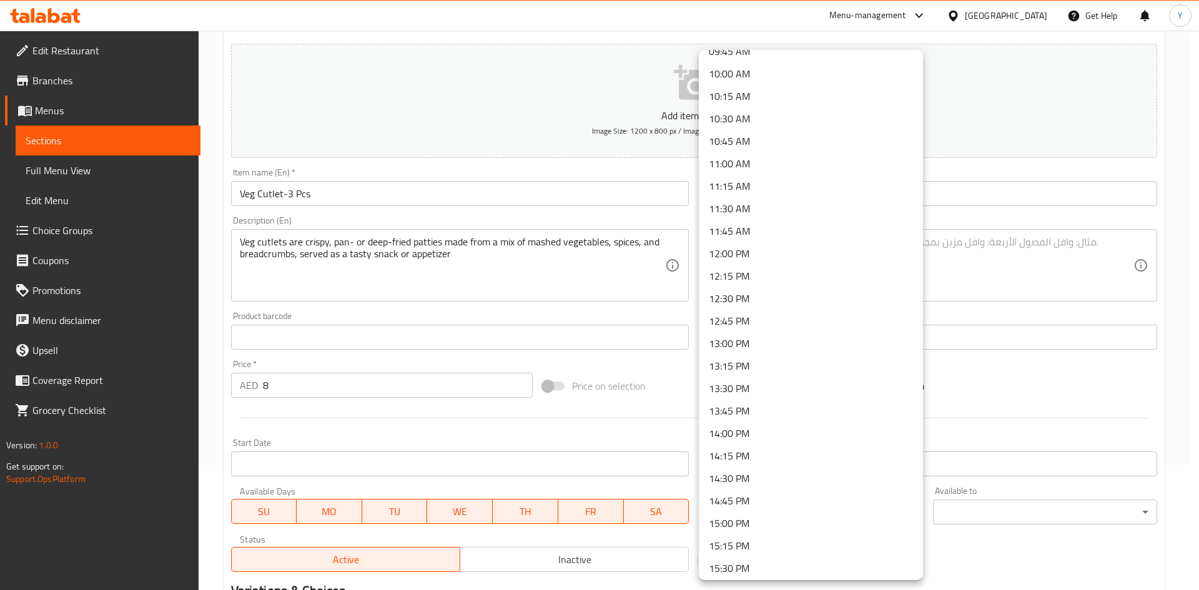
scroll to position [999, 0]
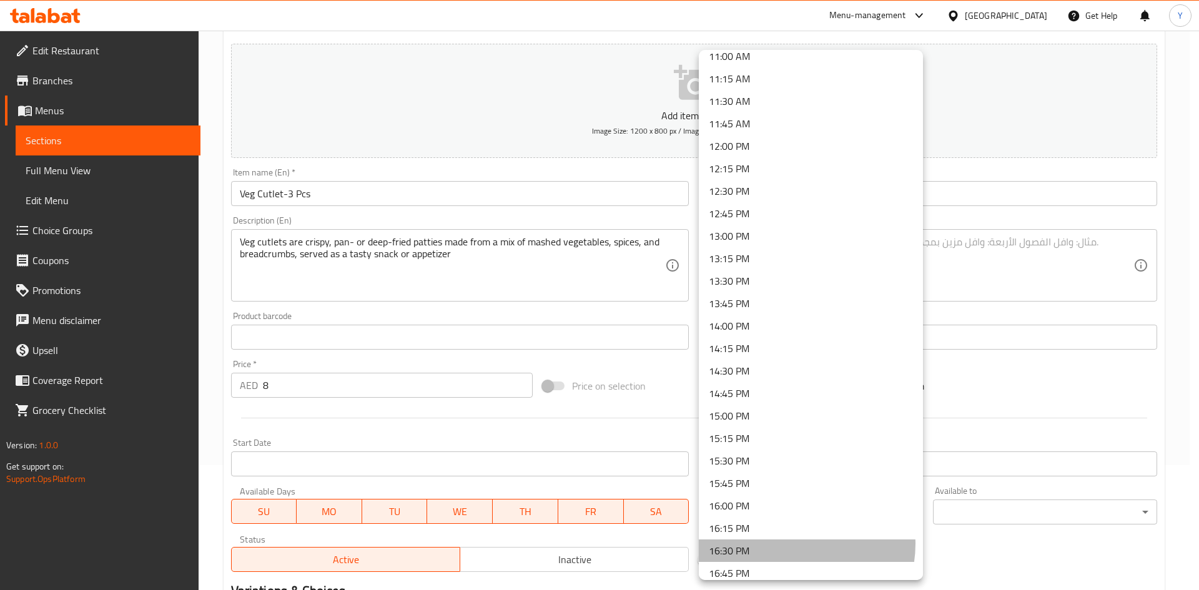
click at [791, 544] on li "16:30 PM" at bounding box center [811, 551] width 224 height 22
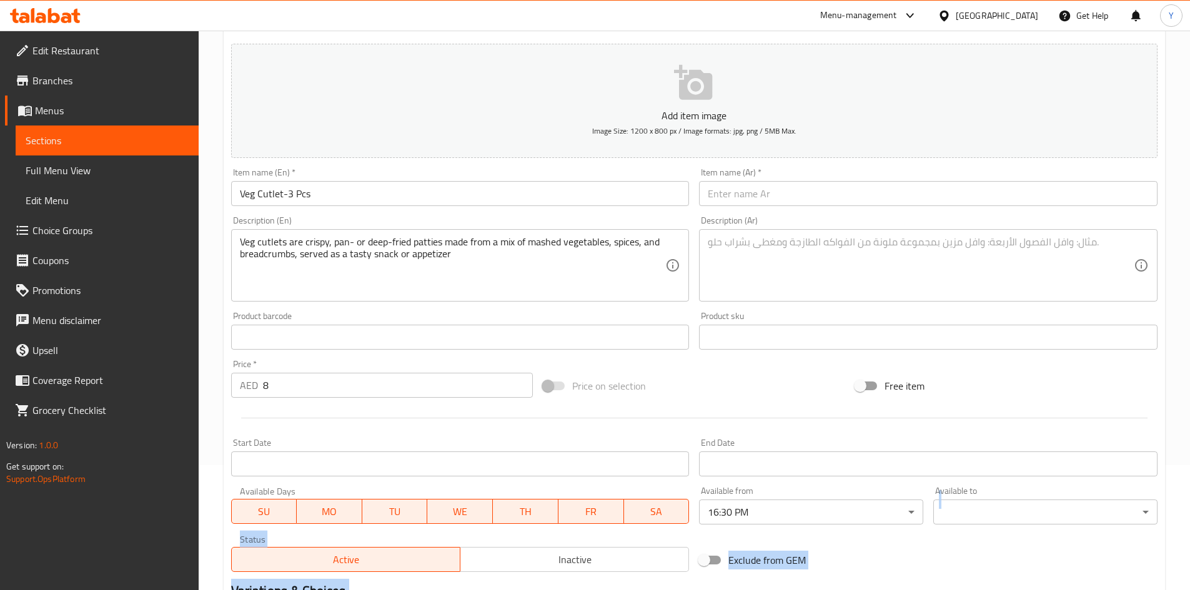
click at [1004, 465] on body "​ Menu-management [GEOGRAPHIC_DATA] Get Help Y Edit Restaurant Branches Menus S…" at bounding box center [595, 186] width 1190 height 560
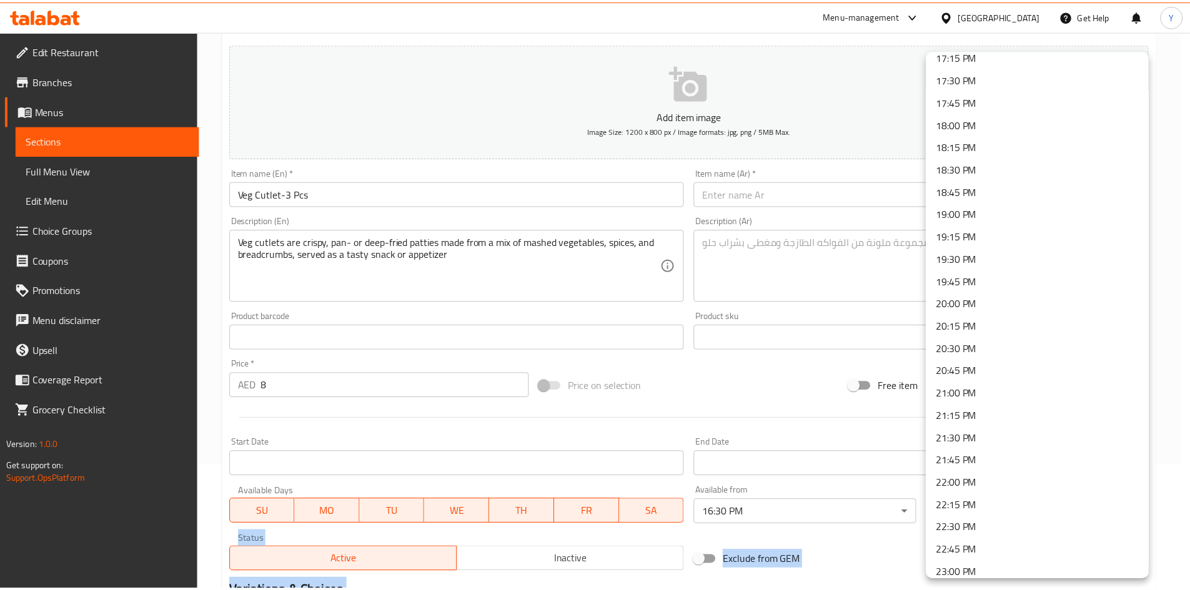
scroll to position [1624, 0]
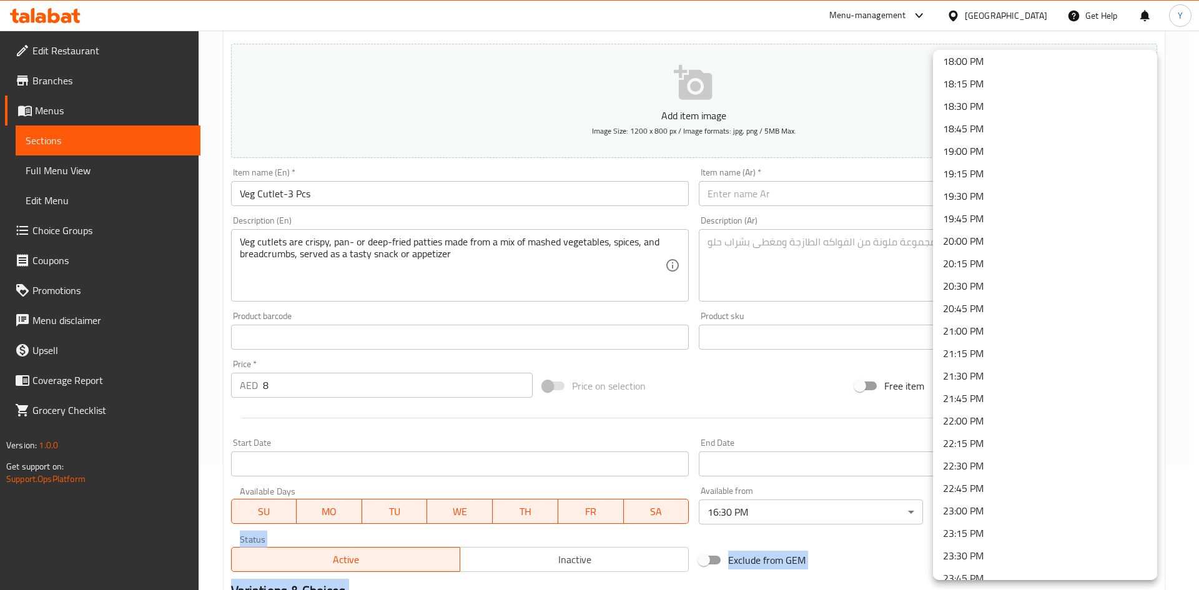
click at [1038, 509] on li "23:00 PM" at bounding box center [1045, 511] width 224 height 22
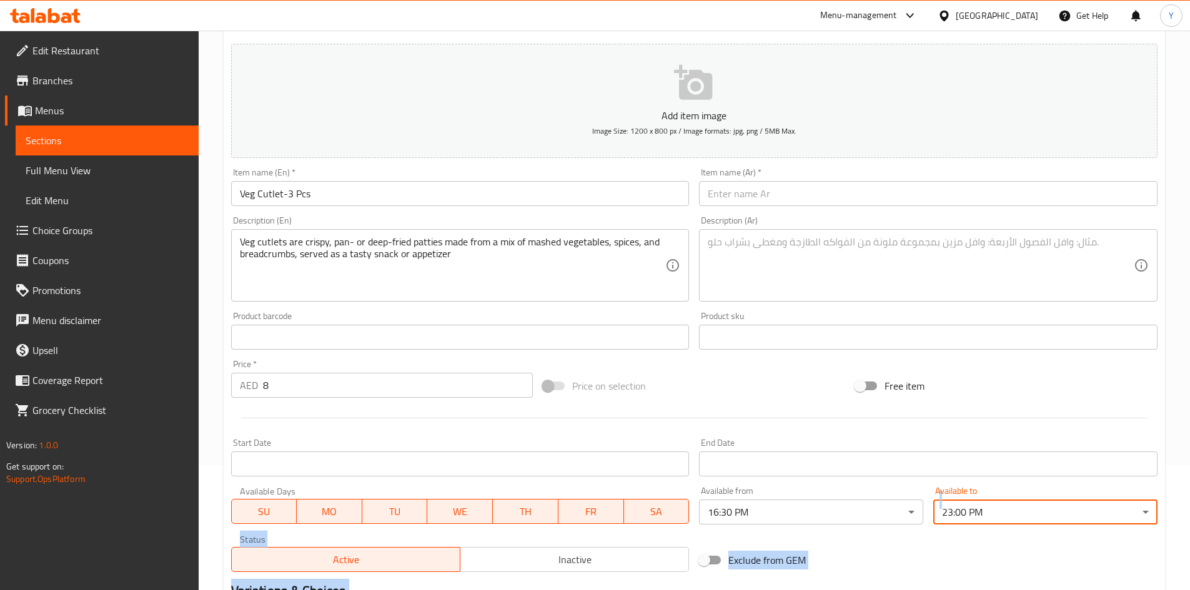
drag, startPoint x: 919, startPoint y: 557, endPoint x: 921, endPoint y: 572, distance: 14.5
click at [919, 557] on div "Exclude from GEM" at bounding box center [850, 560] width 312 height 34
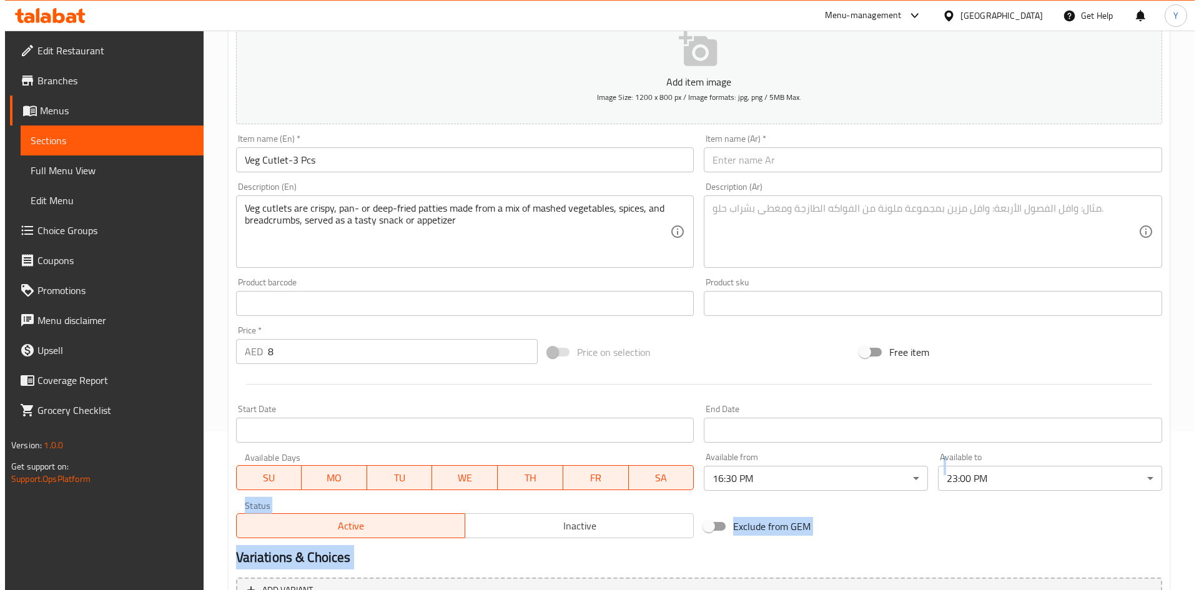
scroll to position [187, 0]
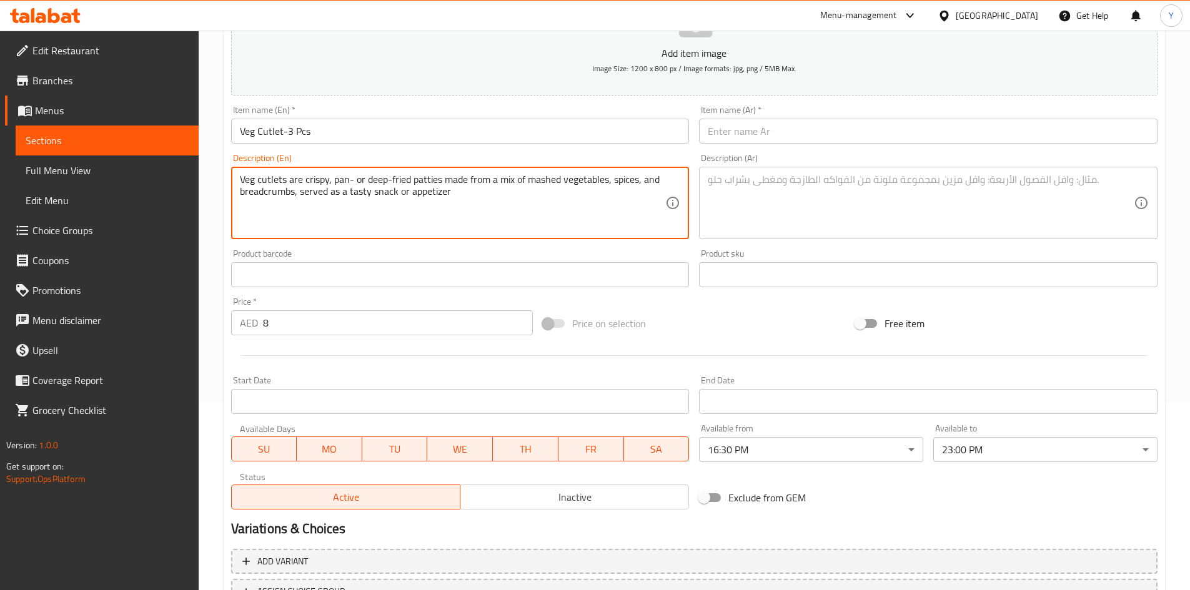
click at [385, 206] on textarea "Veg cutlets are crispy, pan- or deep-fried patties made from a mix of mashed ve…" at bounding box center [453, 203] width 426 height 59
click at [384, 206] on textarea "Veg cutlets are crispy, pan- or deep-fried patties made from a mix of mashed ve…" at bounding box center [453, 203] width 426 height 59
click at [382, 197] on textarea "Veg cutlets are crispy, pan- or deep-fried patties made from a mix of mashed ve…" at bounding box center [453, 203] width 426 height 59
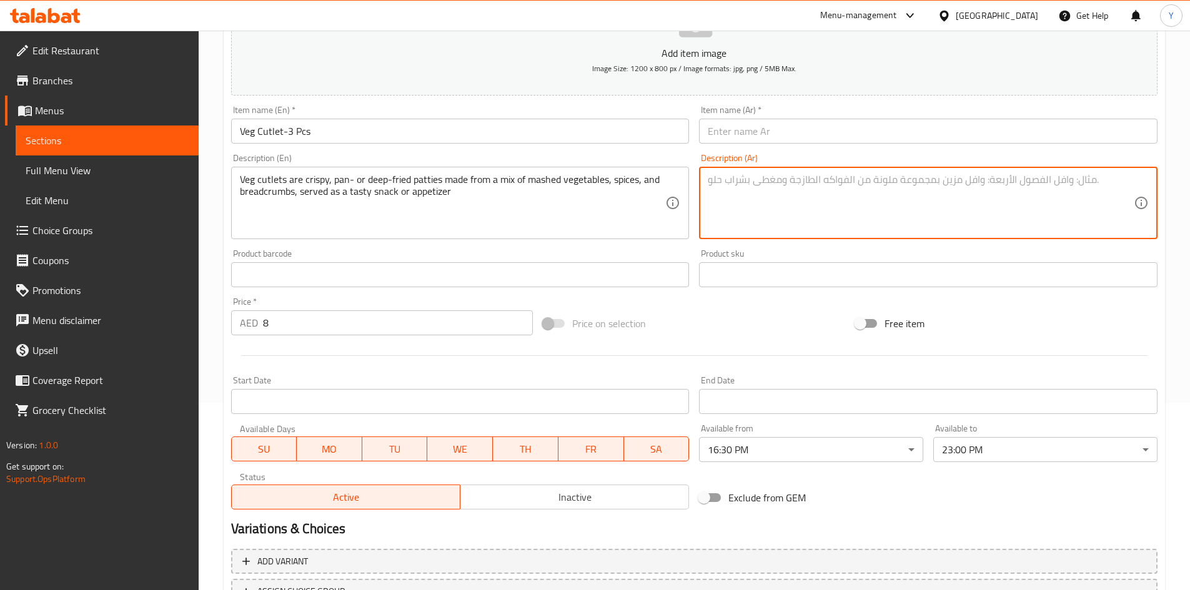
paste textarea "شرائح الخضار هي فطائر مقرمشة مطبوخة في مقلاة أو مقلية، مصنوعة من مزيج من الخضار…"
click at [1121, 182] on textarea "شرائح الخضار هي فطائر مقرمشة مطبوخة في مقلاة أو مقلية، مصنوعة من مزيج من الخضار…" at bounding box center [921, 203] width 426 height 59
type textarea "شرحات الخضار هي فطائر مقرمشة مطبوخة في مقلاة أو مقلية، مصنوعة من مزيج من الخضار…"
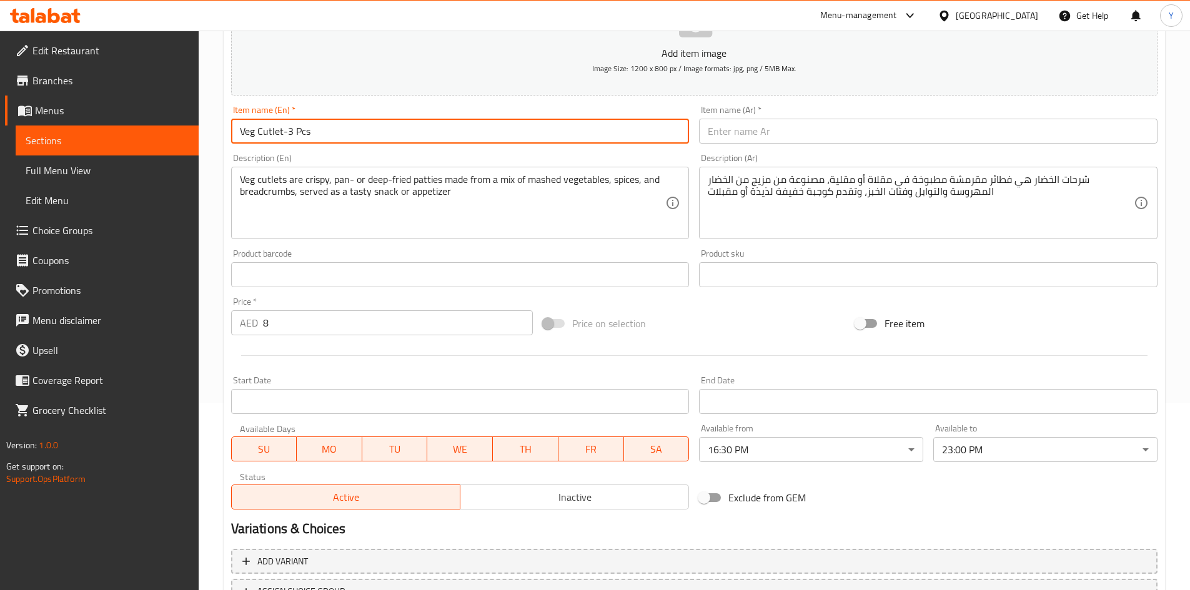
click at [452, 126] on input "Veg Cutlet-3 Pcs" at bounding box center [460, 131] width 458 height 25
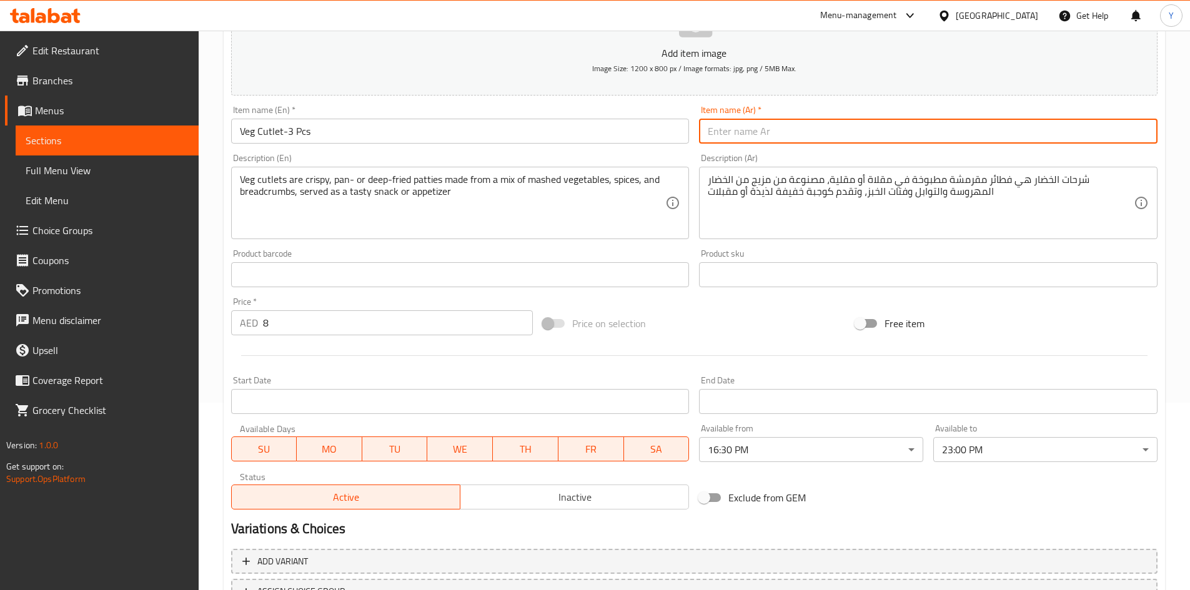
click at [780, 134] on input "text" at bounding box center [928, 131] width 458 height 25
paste input "شريحة خضار - 3 قطع"
drag, startPoint x: 766, startPoint y: 132, endPoint x: 818, endPoint y: 137, distance: 52.7
click at [823, 134] on input "شريحة خضار - 3 قطع" at bounding box center [928, 131] width 458 height 25
type input "شرحات خضار - 3 قطع"
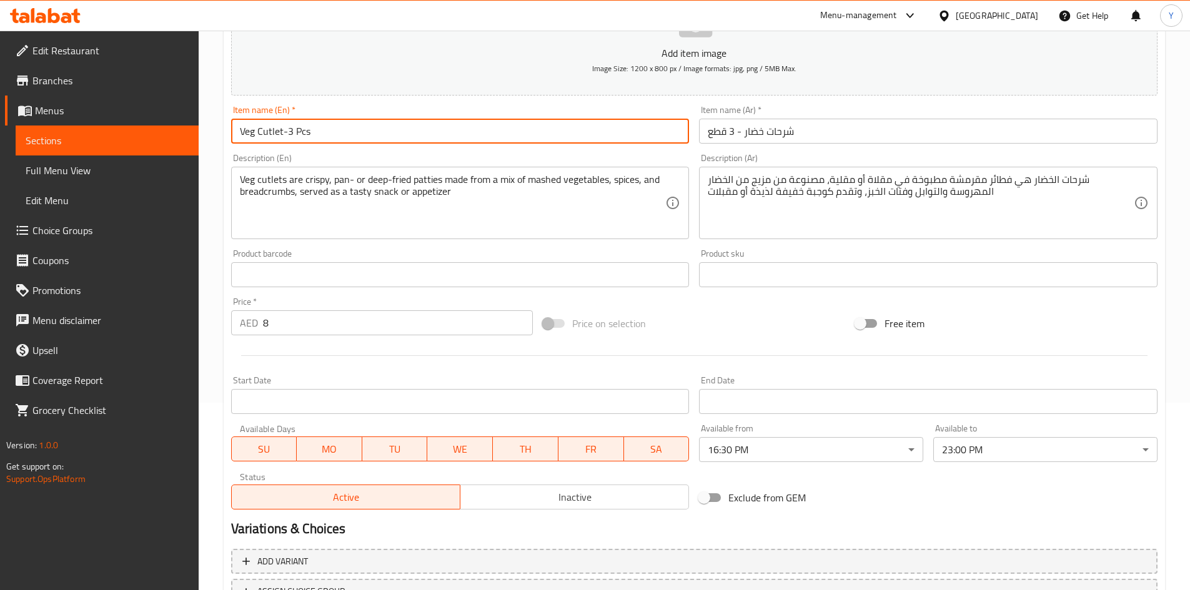
click at [354, 136] on input "Veg Cutlet-3 Pcs" at bounding box center [460, 131] width 458 height 25
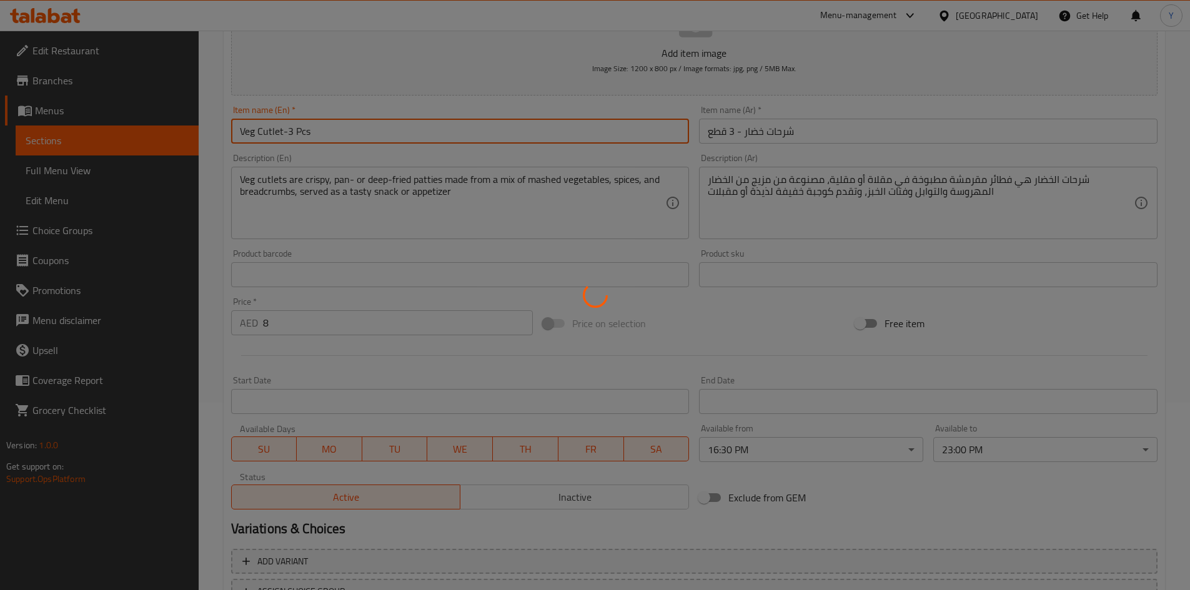
type input "0"
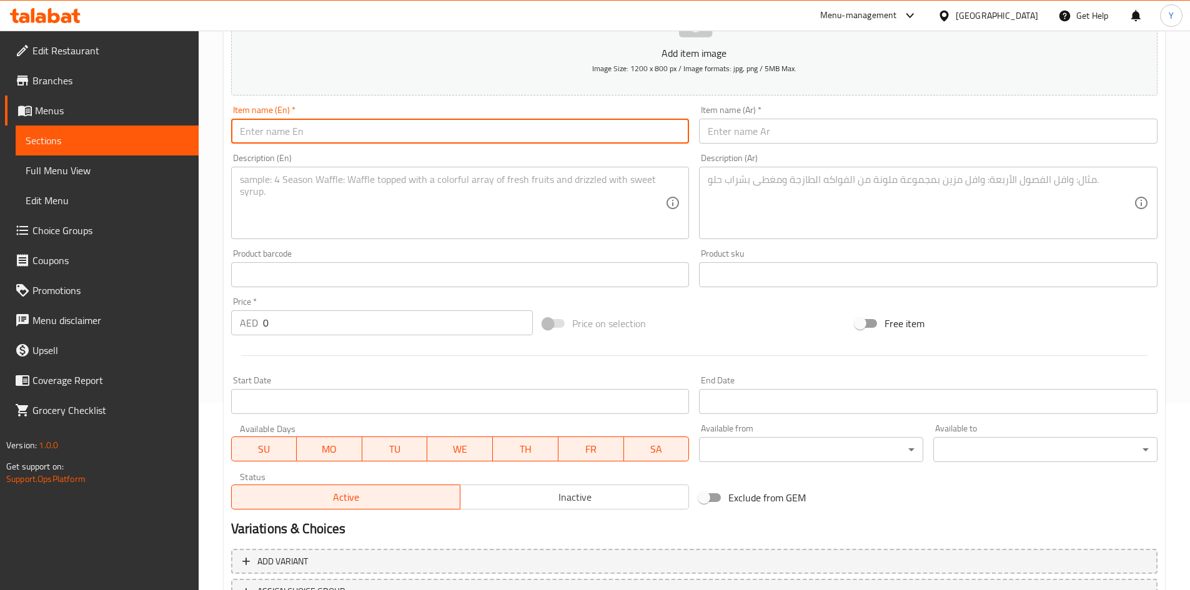
paste input "EGG MASALA PUFFS-2PCS"
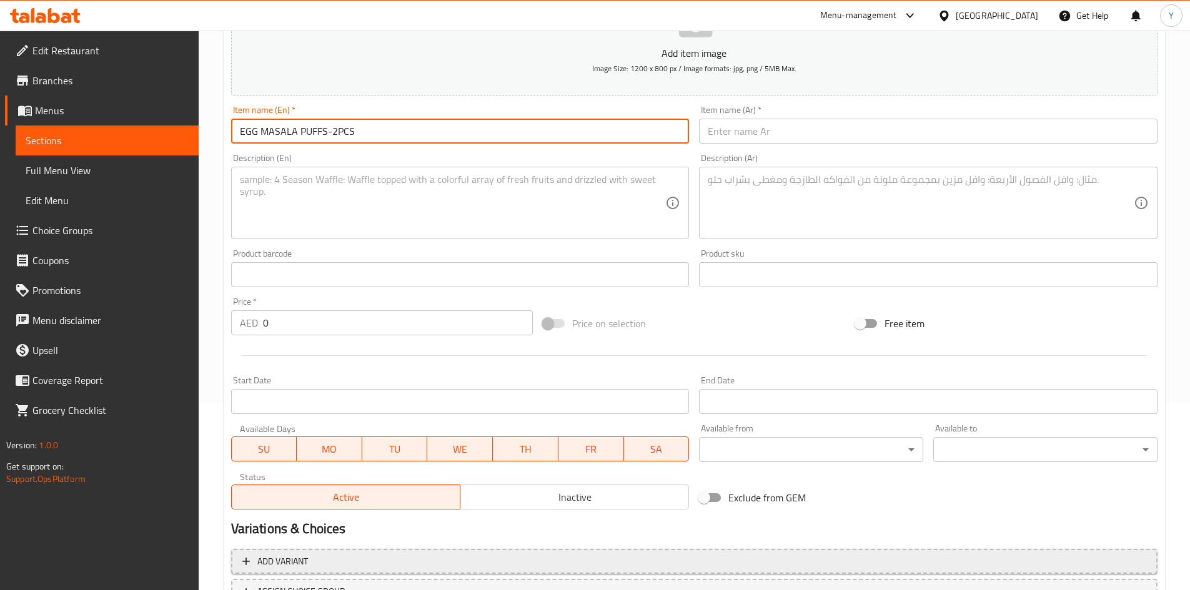
type input "EGG MASALA PUFFS-2PCS"
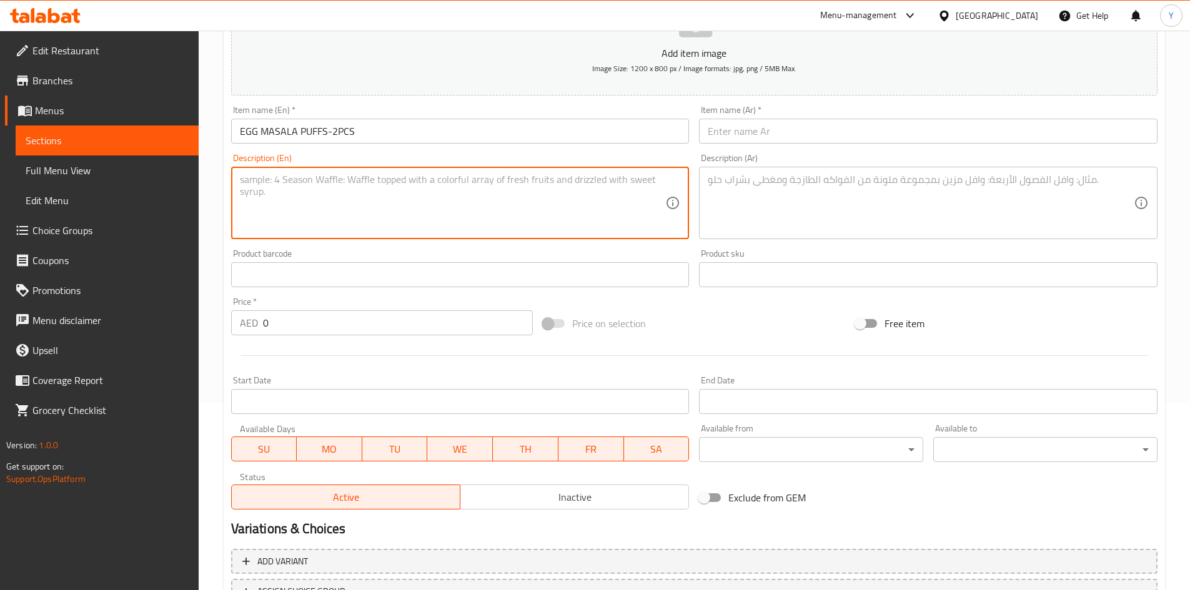
click at [409, 229] on textarea at bounding box center [453, 203] width 426 height 59
paste textarea "Flaky pastry stuffed with spiced chicken filling"
type textarea "Flaky pastry stuffed with spiced chicken filling"
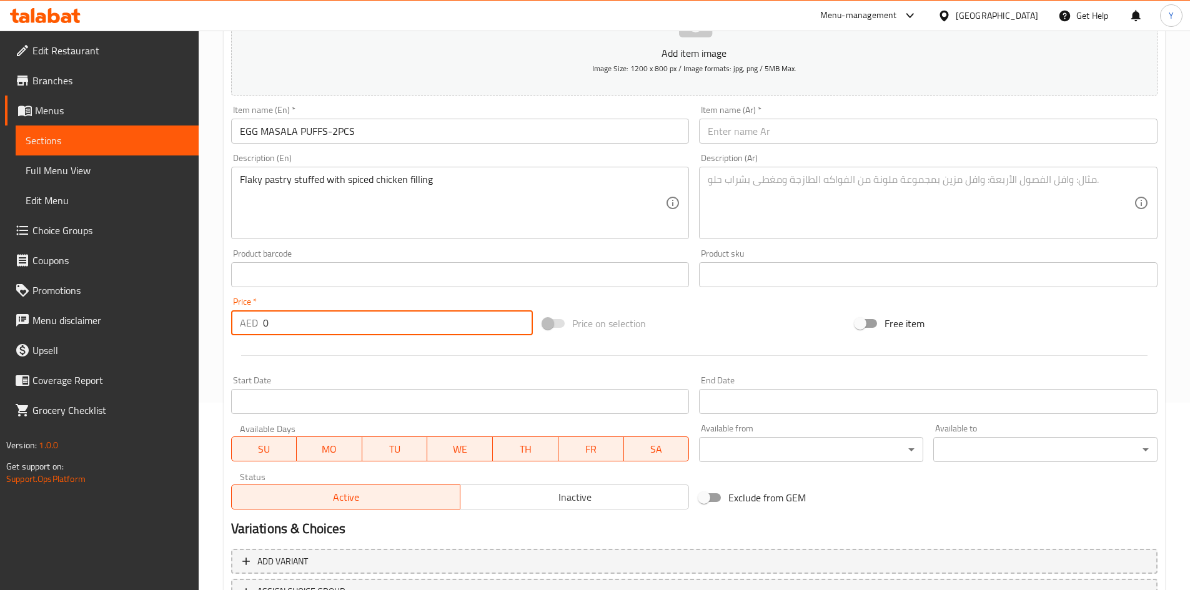
drag, startPoint x: 427, startPoint y: 315, endPoint x: 205, endPoint y: 319, distance: 221.8
click at [205, 319] on div "Home / Restaurants management / Menus / Sections / item / create Evening Chaats…" at bounding box center [694, 269] width 991 height 852
type input "10"
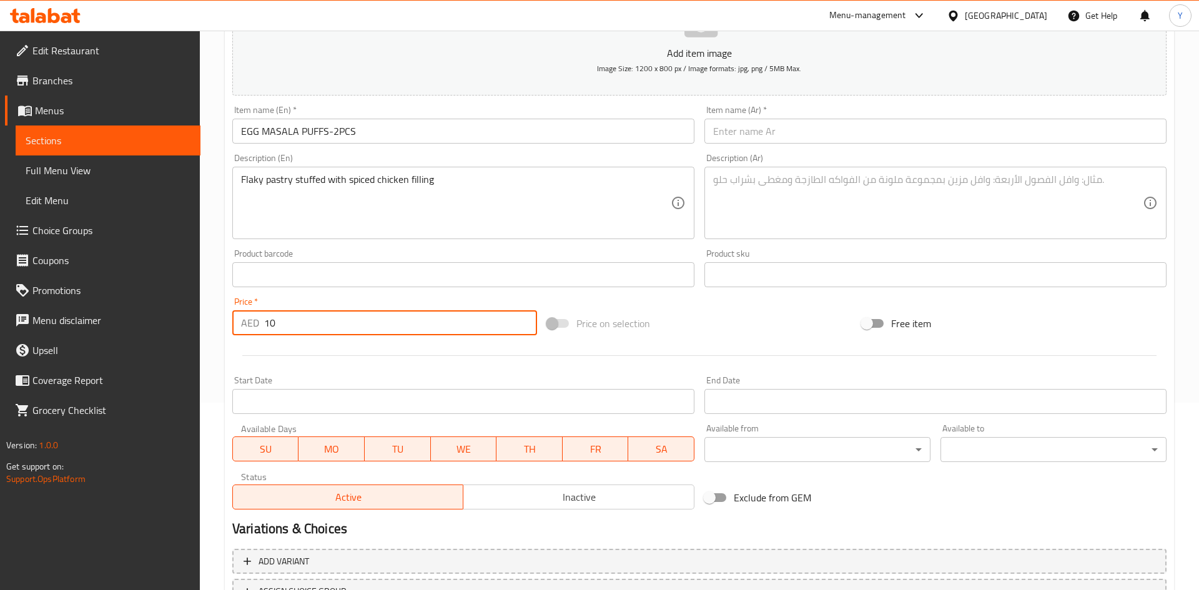
click at [860, 403] on body "​ Menu-management [GEOGRAPHIC_DATA] Get Help Y Edit Restaurant Branches Menus S…" at bounding box center [599, 123] width 1199 height 560
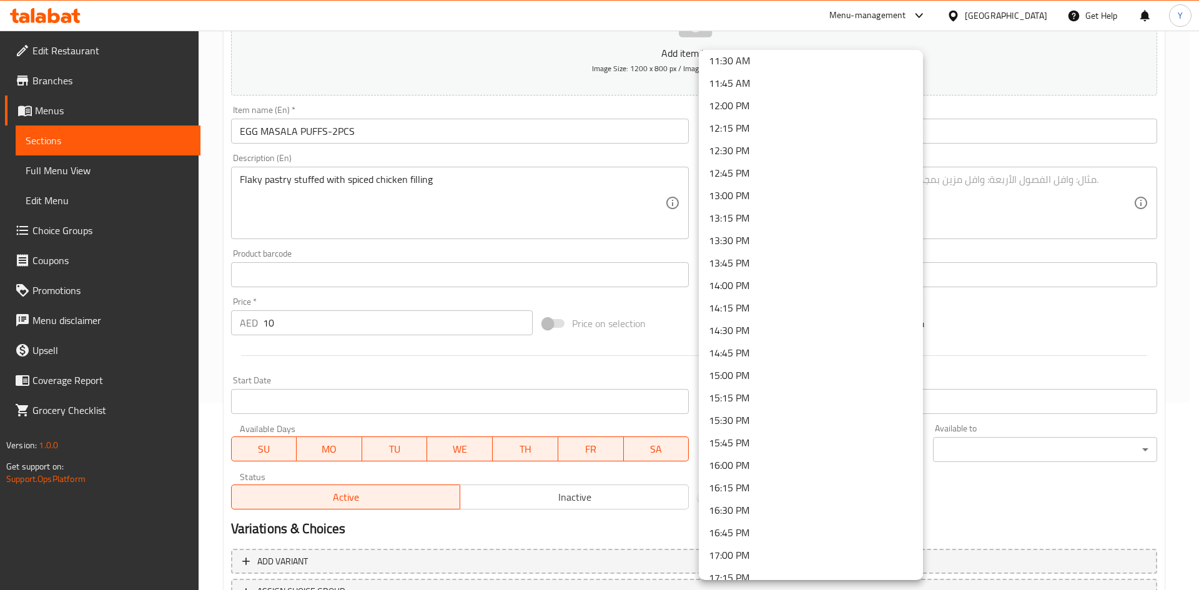
scroll to position [1062, 0]
drag, startPoint x: 815, startPoint y: 487, endPoint x: 851, endPoint y: 481, distance: 36.0
click at [816, 487] on li "16:30 PM" at bounding box center [811, 488] width 224 height 22
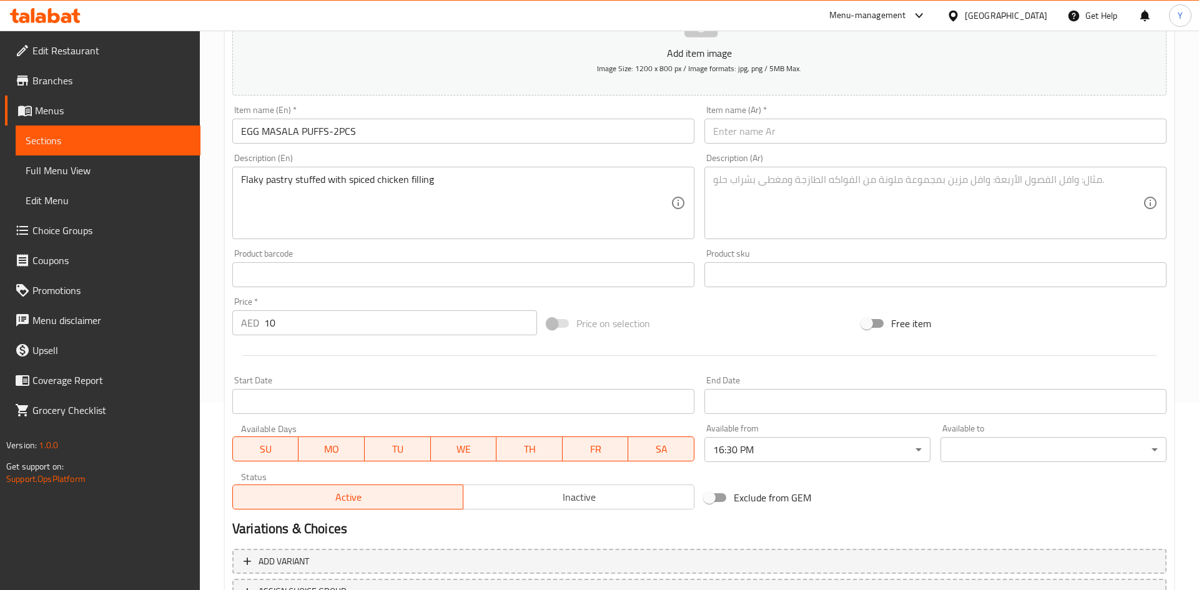
click at [981, 403] on body "​ Menu-management [GEOGRAPHIC_DATA] Get Help Y Edit Restaurant Branches Menus S…" at bounding box center [599, 123] width 1199 height 560
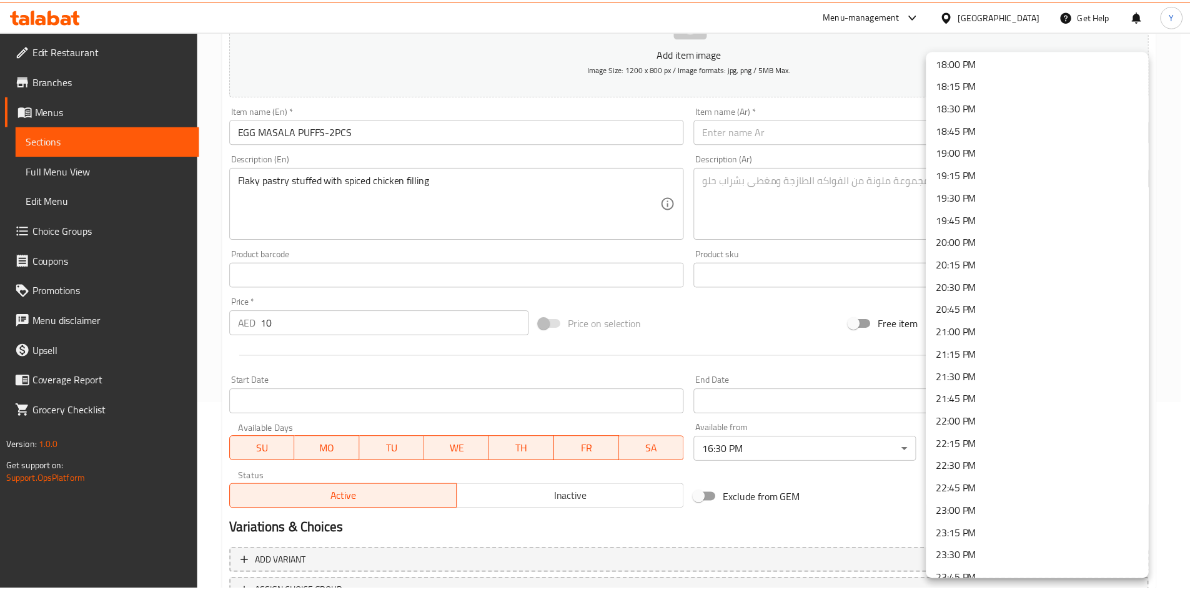
scroll to position [1624, 0]
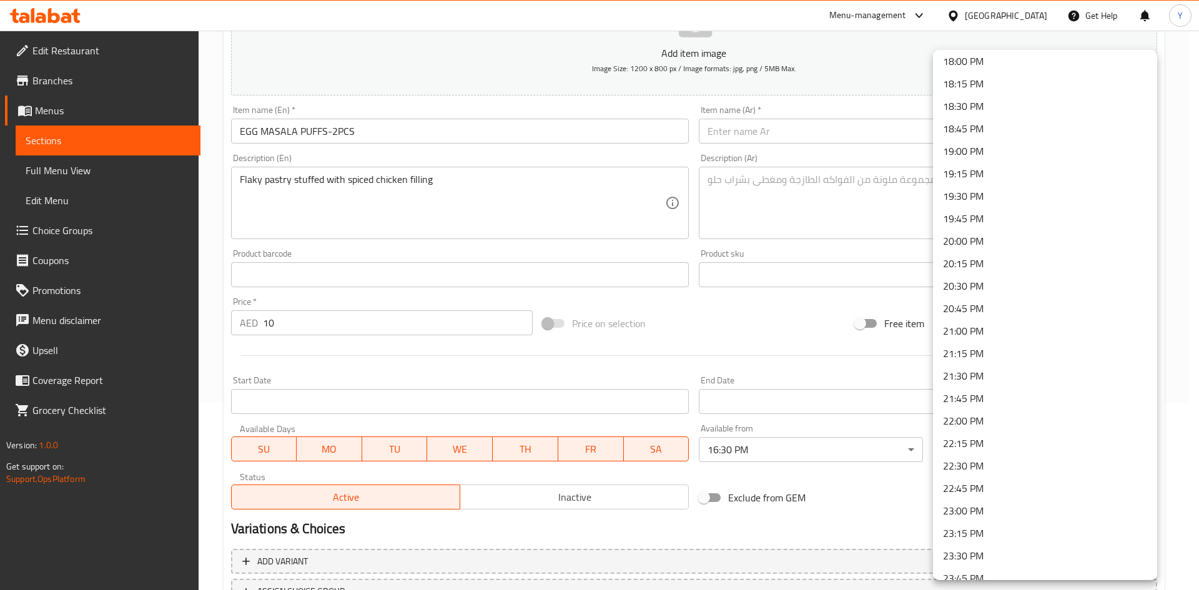
click at [987, 515] on li "23:00 PM" at bounding box center [1045, 511] width 224 height 22
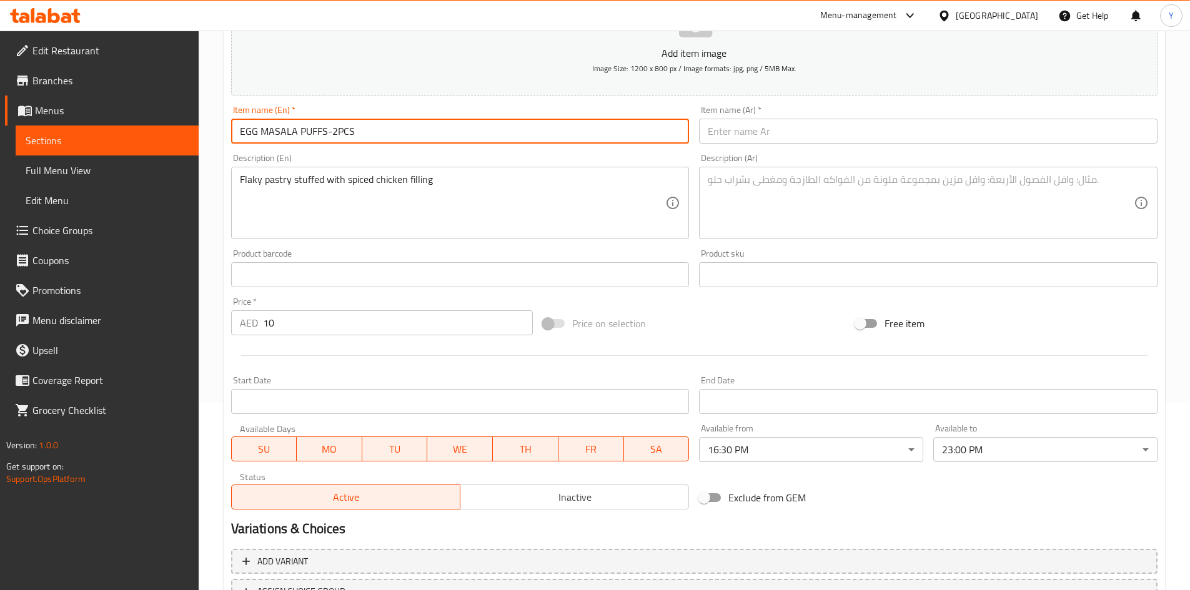
drag, startPoint x: 244, startPoint y: 139, endPoint x: 259, endPoint y: 139, distance: 15.0
click at [259, 139] on input "EGG MASALA PUFFS-2PCS" at bounding box center [460, 131] width 458 height 25
drag, startPoint x: 295, startPoint y: 128, endPoint x: 315, endPoint y: 124, distance: 21.1
click at [315, 124] on input "Egg Masala PUFFS-2PCS" at bounding box center [460, 131] width 458 height 25
drag, startPoint x: 334, startPoint y: 136, endPoint x: 339, endPoint y: 122, distance: 15.4
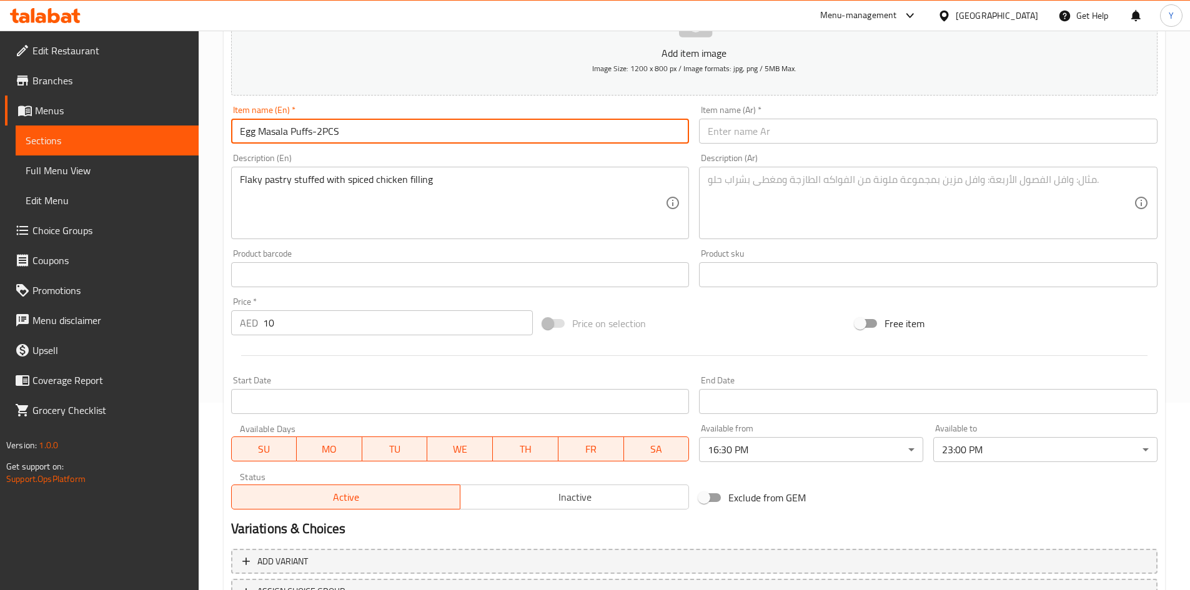
click at [342, 136] on input "Egg Masala Puffs-2PCS" at bounding box center [460, 131] width 458 height 25
click at [309, 129] on input "Egg Masala Puffs-2 Pcs" at bounding box center [460, 131] width 458 height 25
type input "Egg Masala Puffs-2 Pcs"
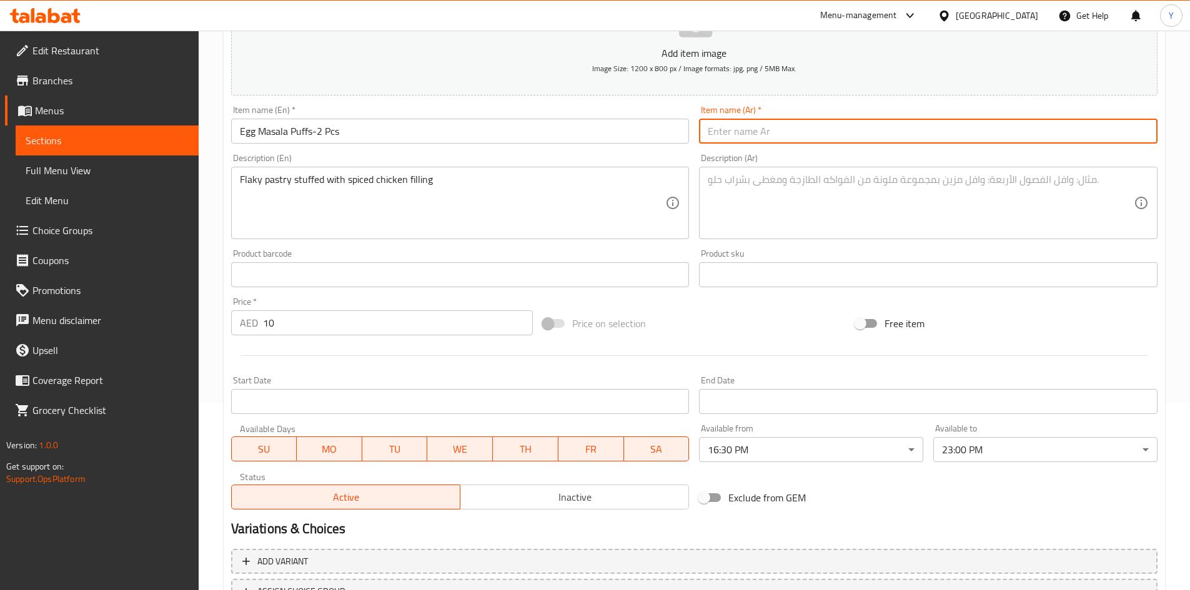
click at [788, 139] on input "text" at bounding box center [928, 131] width 458 height 25
paste input "نفاشات البيض ماسالا - قطعتين"
drag, startPoint x: 808, startPoint y: 135, endPoint x: 878, endPoint y: 135, distance: 70.0
click at [878, 135] on input "نفاشات البيض ماسالا - قطعتين" at bounding box center [928, 131] width 458 height 25
type input "باف البيض ماسالا - قطعتين"
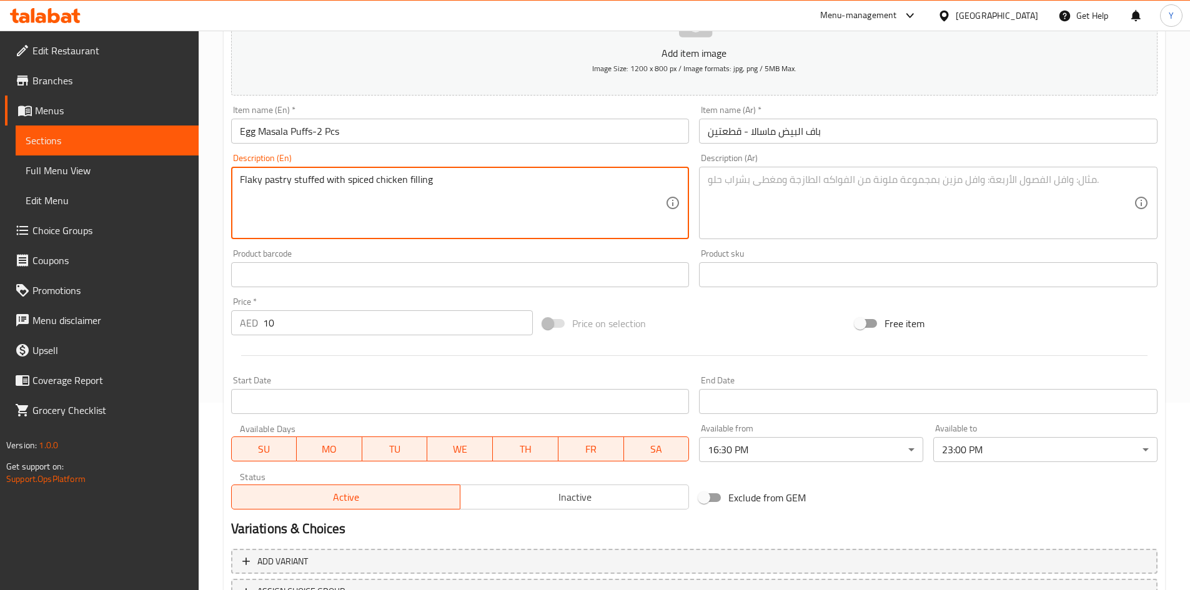
click at [548, 201] on textarea "Flaky pastry stuffed with spiced chicken filling" at bounding box center [453, 203] width 426 height 59
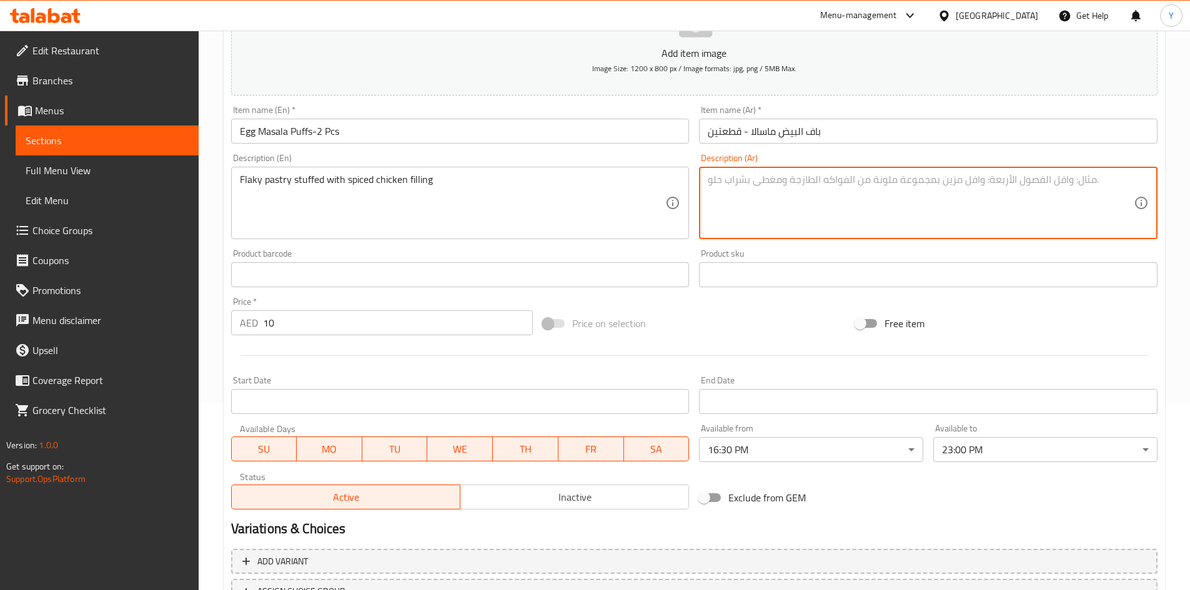
paste textarea "معجنات قشرية محشوة بحشوة دجاج متبلة"
type textarea "معجنات قشرية محشوة بحشوة دجاج متبلة"
click at [508, 129] on input "Egg Masala Puffs-2 Pcs" at bounding box center [460, 131] width 458 height 25
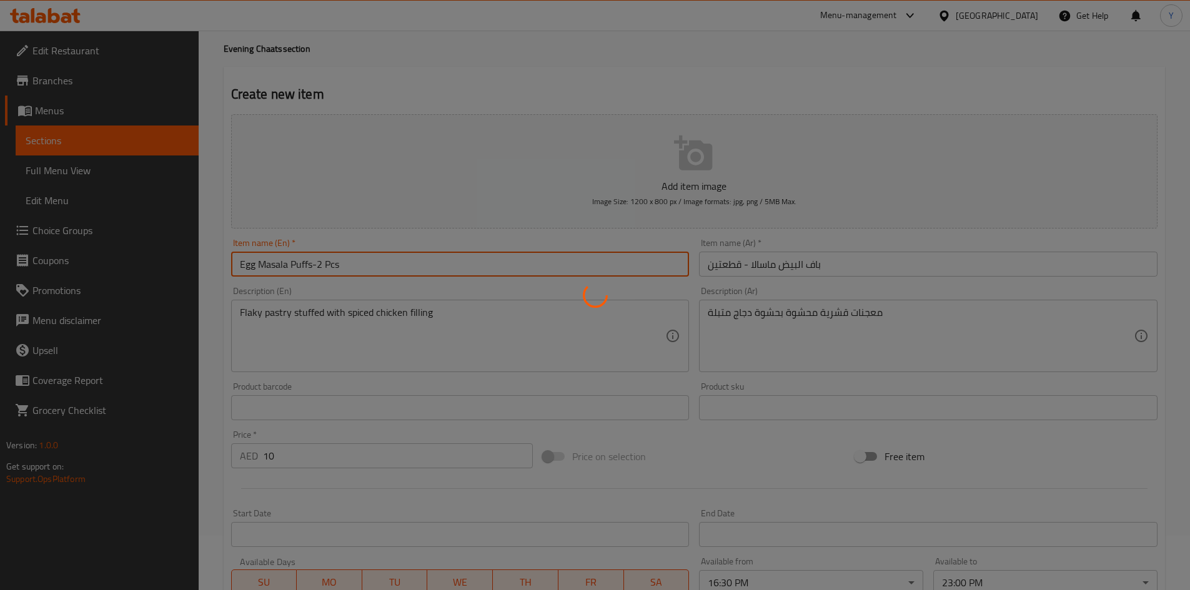
scroll to position [0, 0]
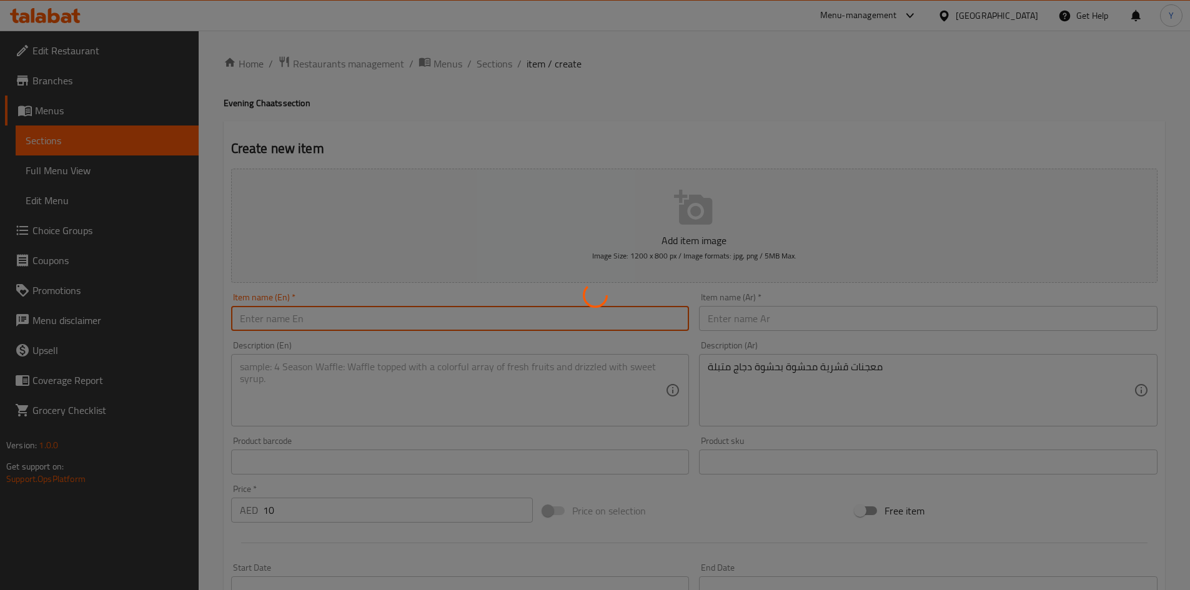
type input "0"
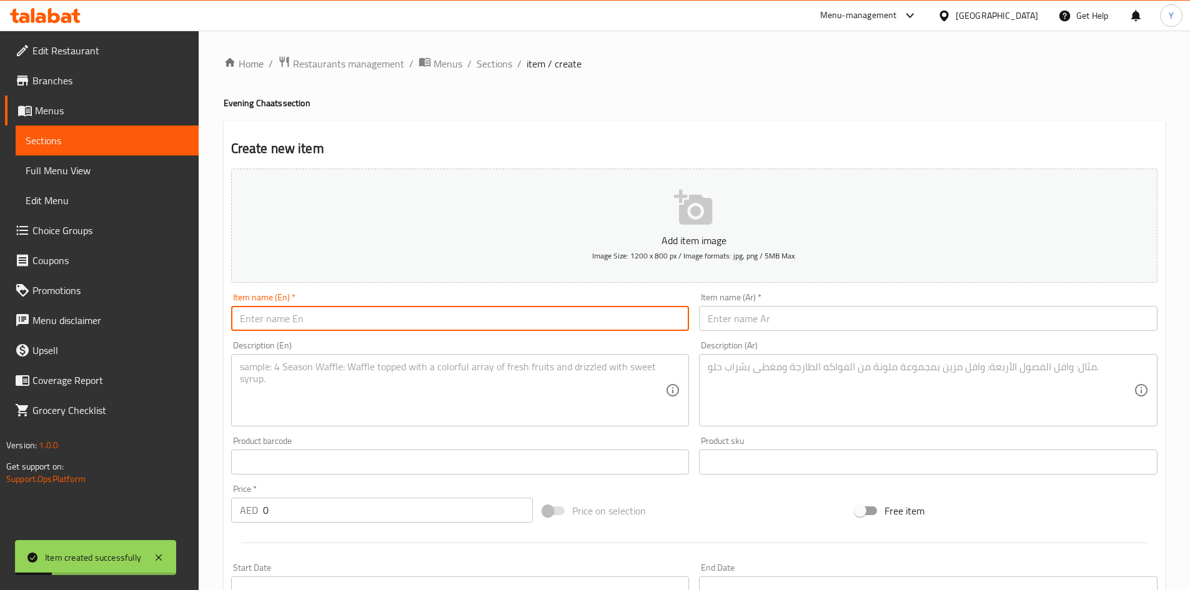
click at [498, 74] on div "Home / Restaurants management / Menus / Sections / item / create Evening Chaats…" at bounding box center [694, 457] width 941 height 802
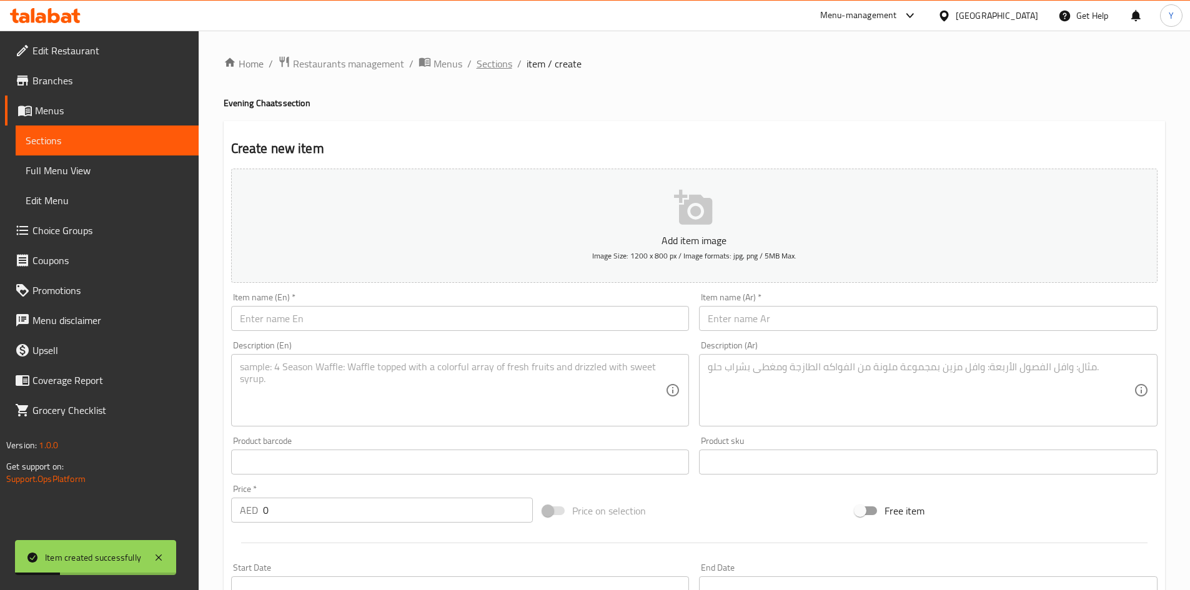
click at [496, 66] on span "Sections" at bounding box center [495, 63] width 36 height 15
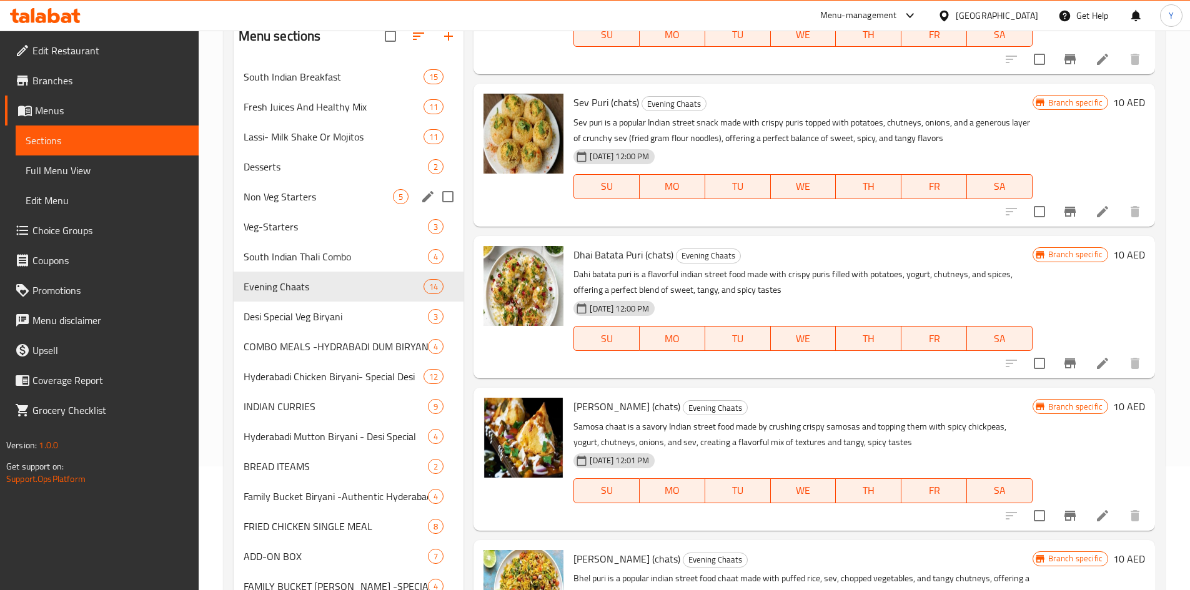
scroll to position [125, 0]
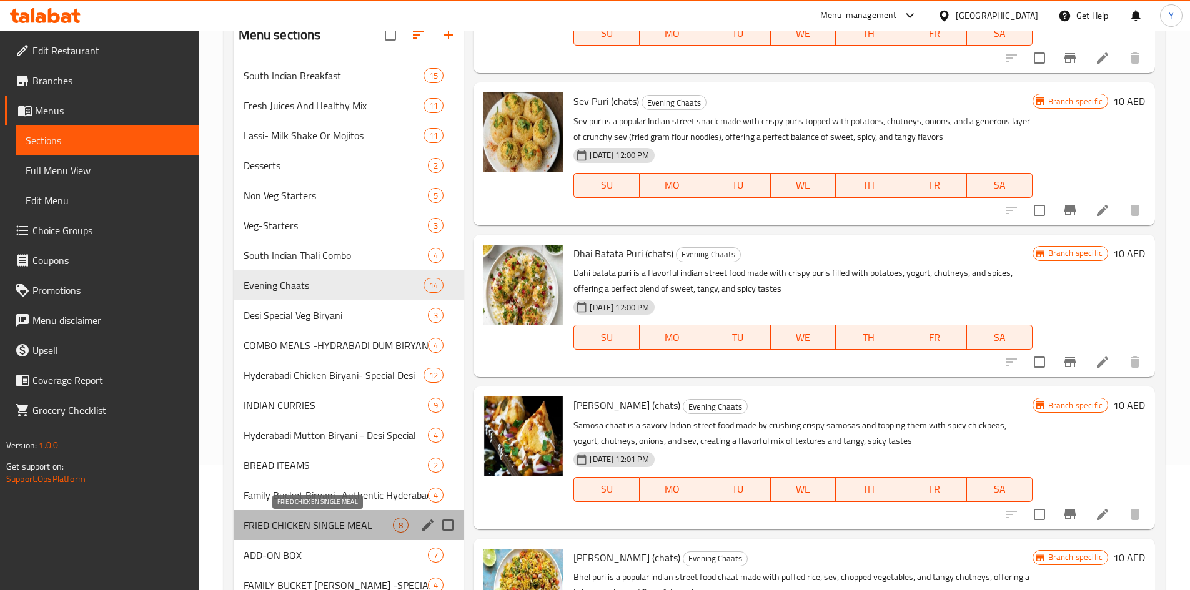
drag, startPoint x: 350, startPoint y: 520, endPoint x: 357, endPoint y: 512, distance: 11.5
click at [350, 520] on span "FRIED CHICKEN SINGLE MEAL" at bounding box center [319, 525] width 150 height 15
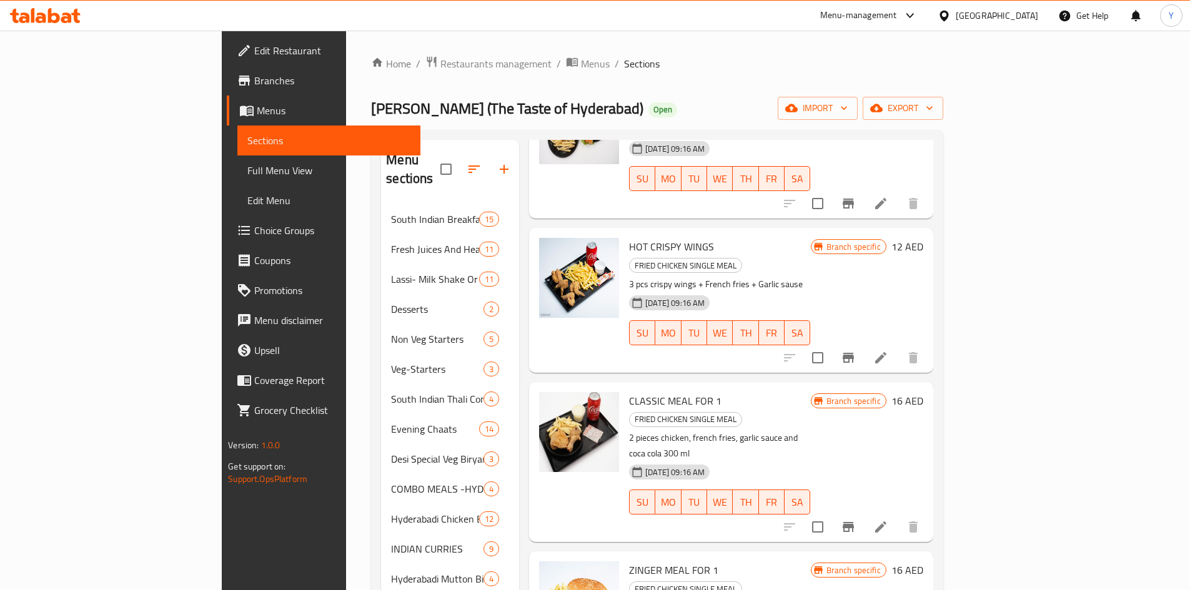
click at [497, 163] on icon "button" at bounding box center [504, 169] width 15 height 15
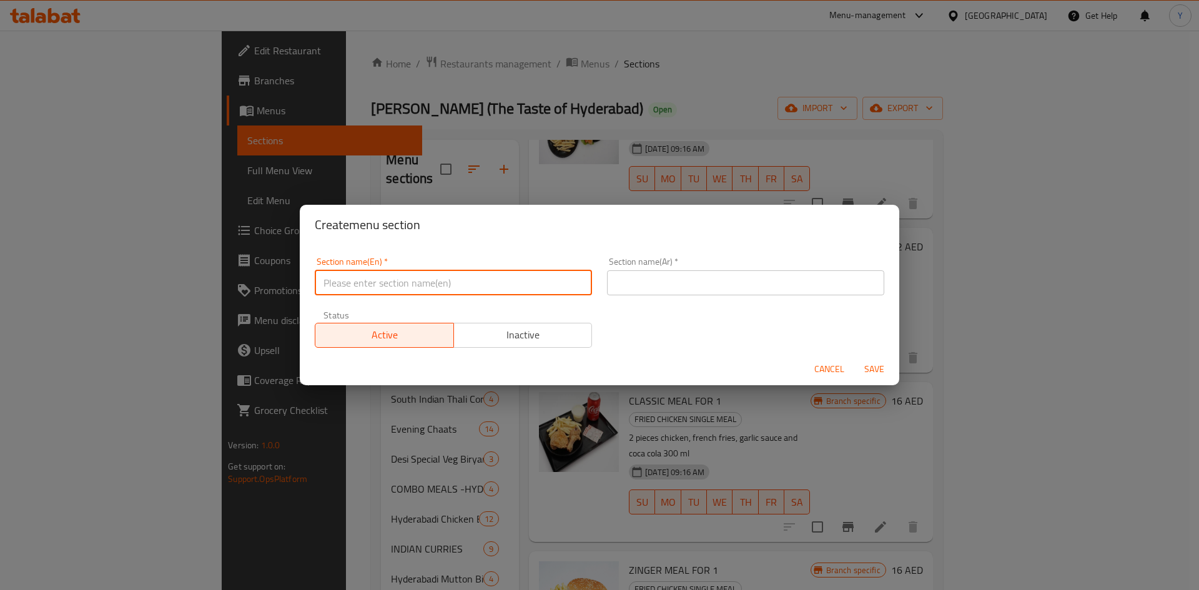
click at [444, 284] on input "text" at bounding box center [453, 282] width 277 height 25
type input "Add On Chicken 65"
click at [721, 291] on input "text" at bounding box center [745, 282] width 277 height 25
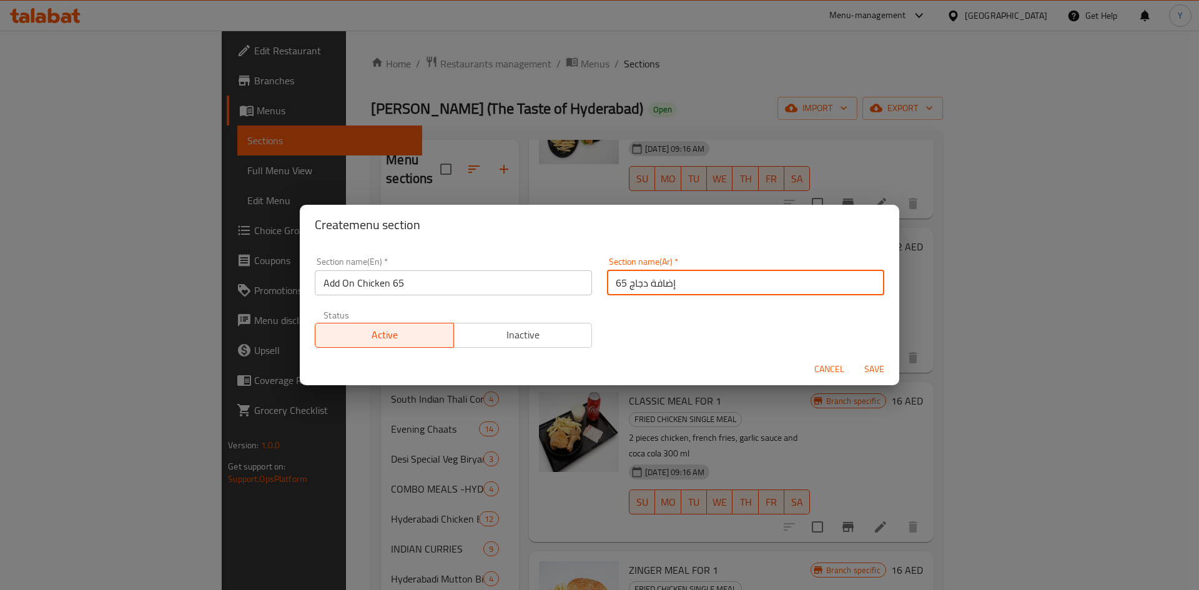
type input "إضافة دجاج 65"
click at [855, 358] on button "Save" at bounding box center [875, 369] width 40 height 23
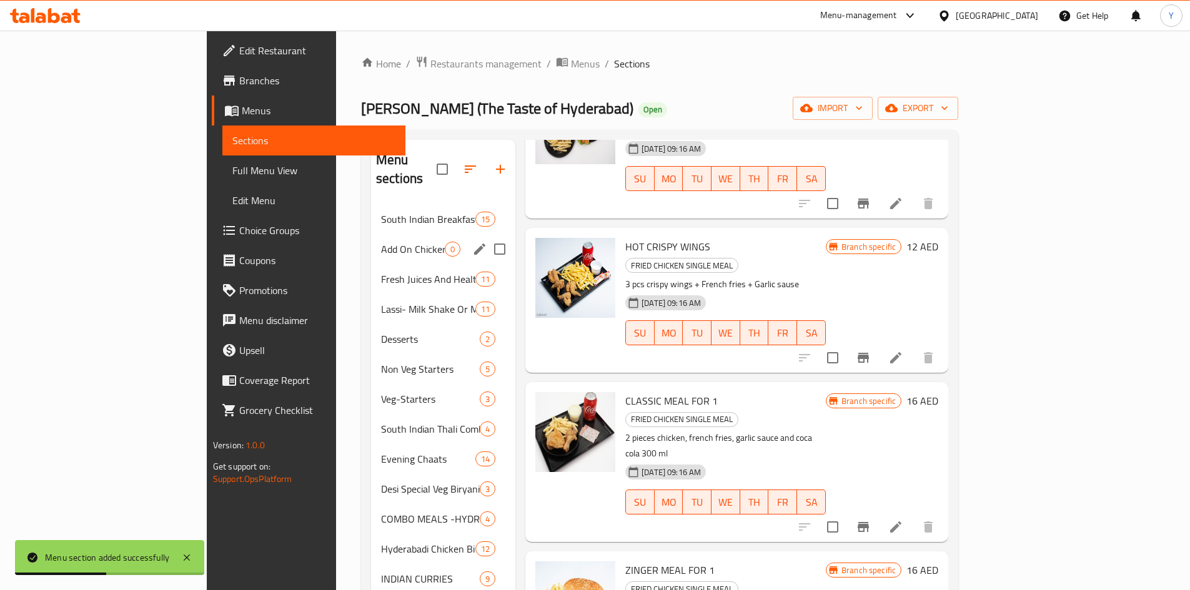
click at [389, 242] on span "Add On Chicken 65" at bounding box center [413, 249] width 64 height 15
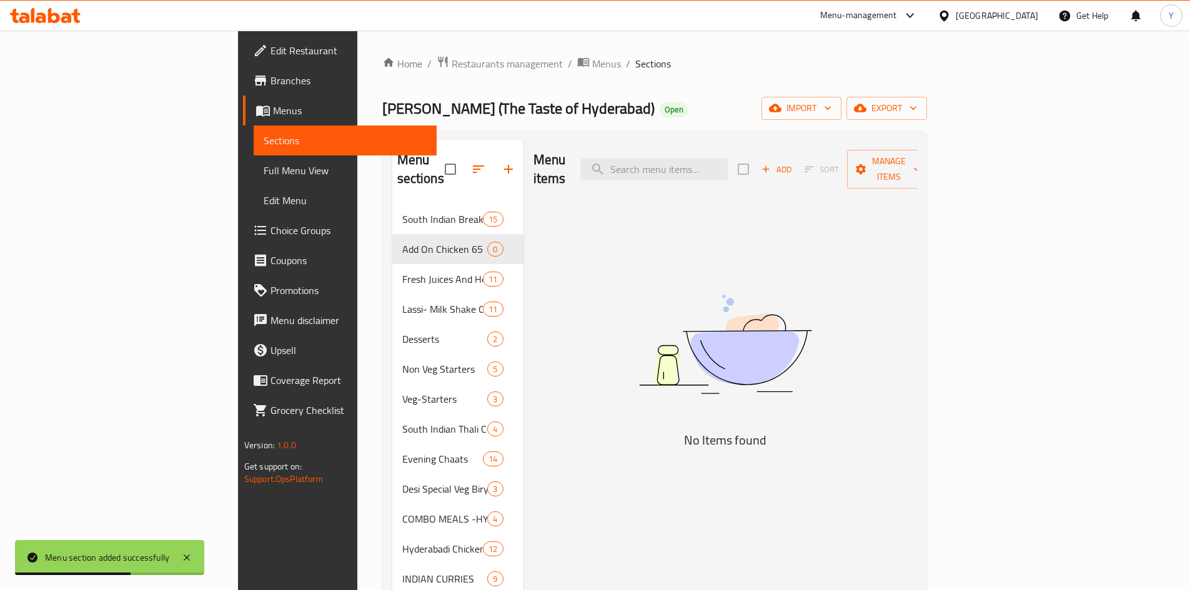
drag, startPoint x: 971, startPoint y: 176, endPoint x: 969, endPoint y: 191, distance: 15.2
click at [917, 176] on div "Menu items Add Sort Manage items" at bounding box center [725, 169] width 384 height 59
click at [793, 163] on span "Add" at bounding box center [777, 169] width 34 height 14
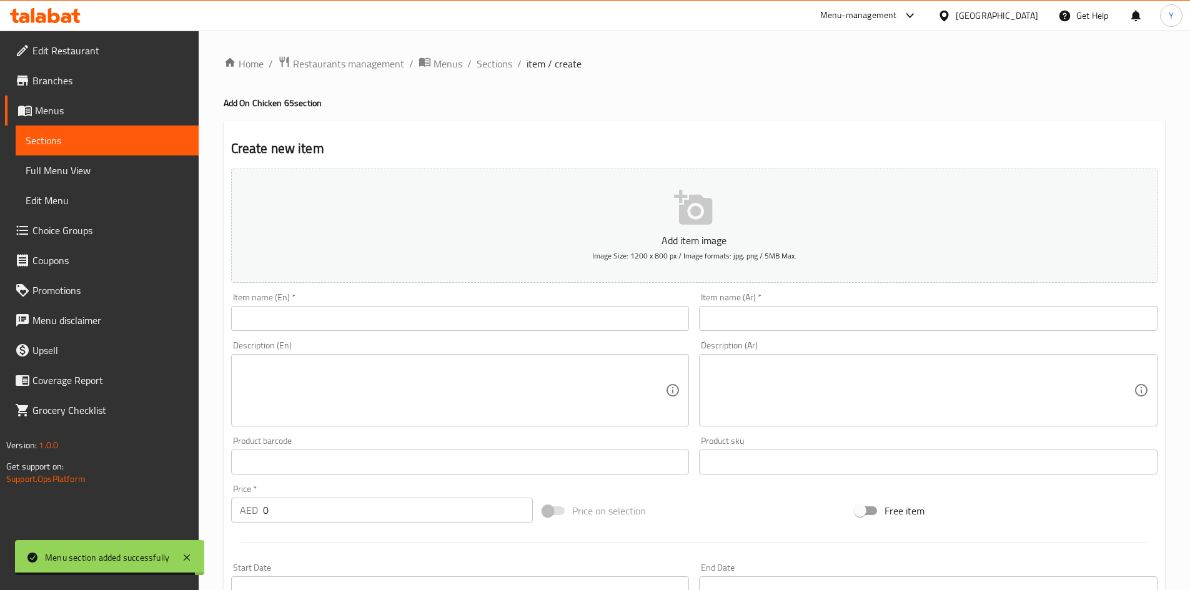
click at [375, 327] on input "text" at bounding box center [460, 318] width 458 height 25
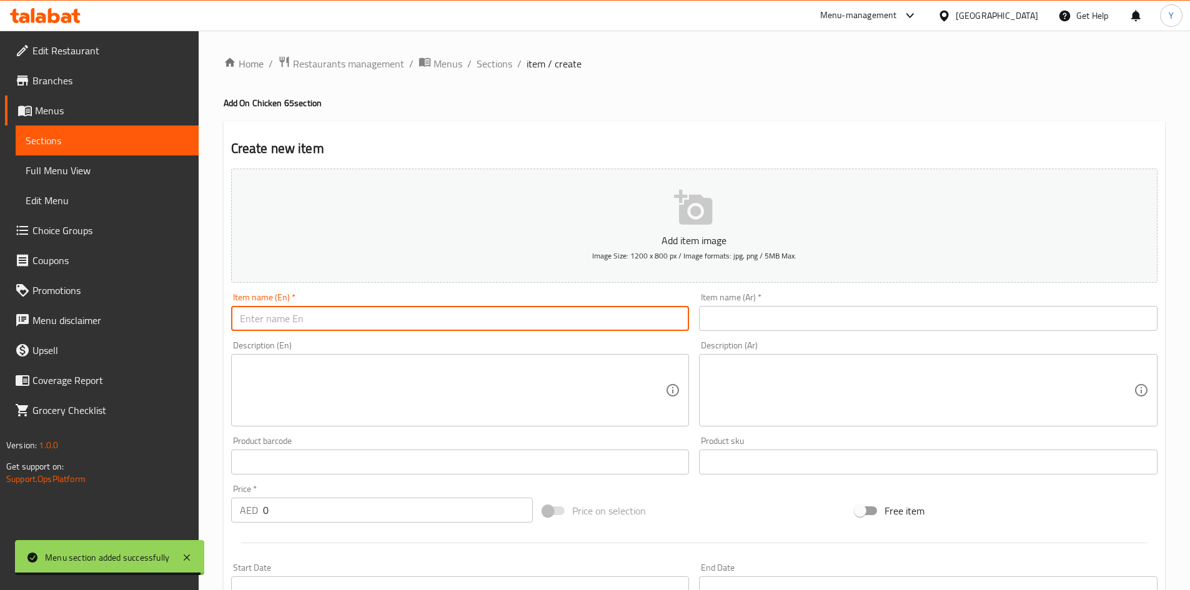
paste input "CHICKEN 65 FOR SINGLE"
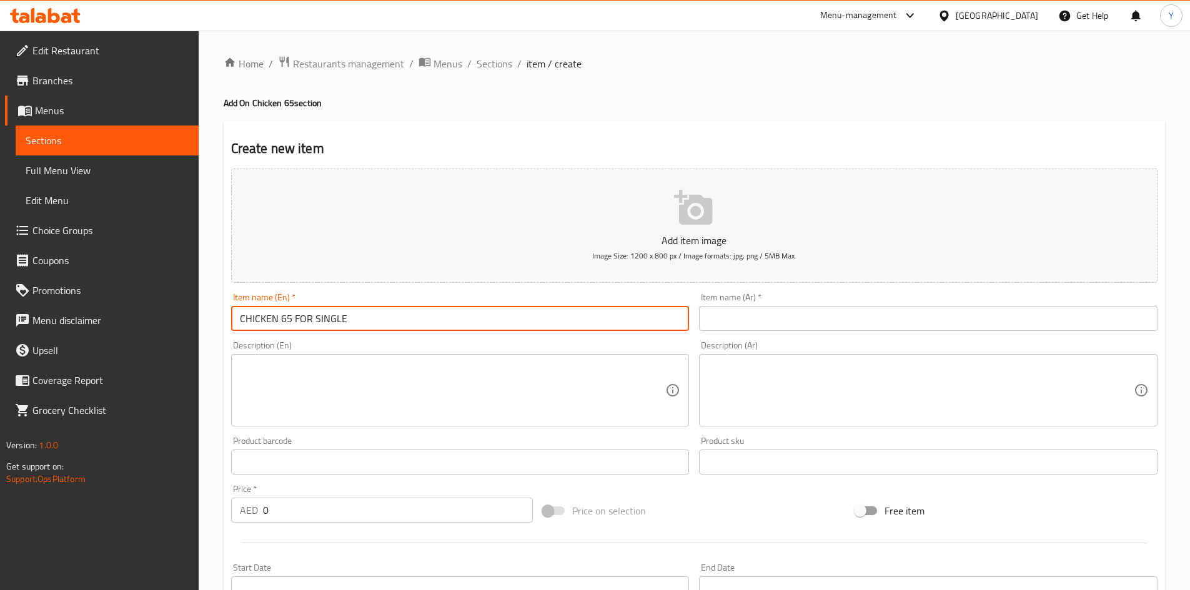
type input "CHICKEN 65 FOR SINGLE"
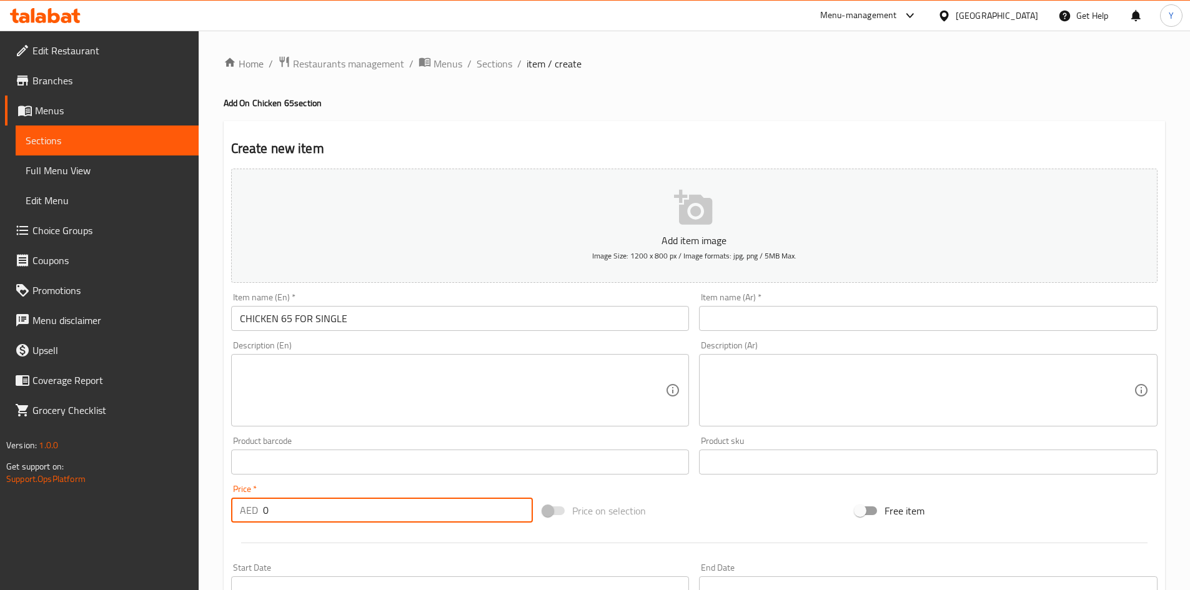
drag, startPoint x: 377, startPoint y: 522, endPoint x: 282, endPoint y: 515, distance: 95.2
click at [282, 515] on input "0" at bounding box center [398, 510] width 270 height 25
drag, startPoint x: 280, startPoint y: 515, endPoint x: 171, endPoint y: 492, distance: 112.3
click at [171, 492] on div "Edit Restaurant Branches Menus Sections Full Menu View Edit Menu Choice Groups …" at bounding box center [595, 457] width 1190 height 852
type input "8"
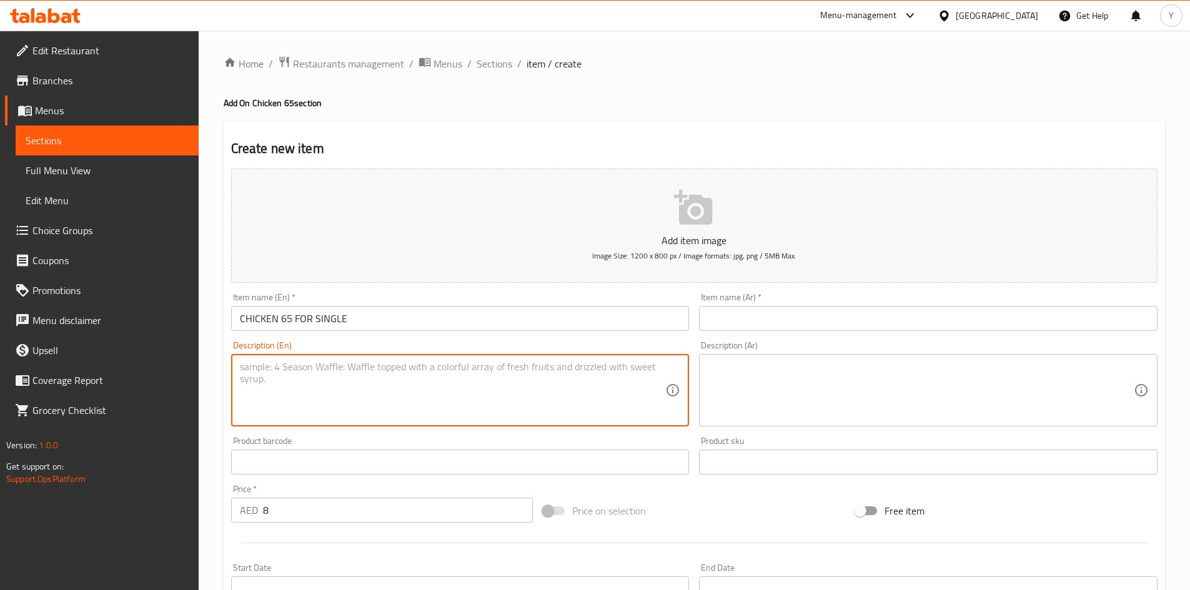
click at [292, 396] on textarea at bounding box center [453, 390] width 426 height 59
click at [411, 395] on textarea "5 فخ 6 حؤس" at bounding box center [453, 390] width 426 height 59
click at [410, 395] on textarea "5 فخ 6 حؤس" at bounding box center [453, 390] width 426 height 59
click at [410, 392] on textarea "5 فخ 6 حؤس" at bounding box center [453, 390] width 426 height 59
click at [412, 390] on textarea "5 فخ 6 حؤس" at bounding box center [453, 390] width 426 height 59
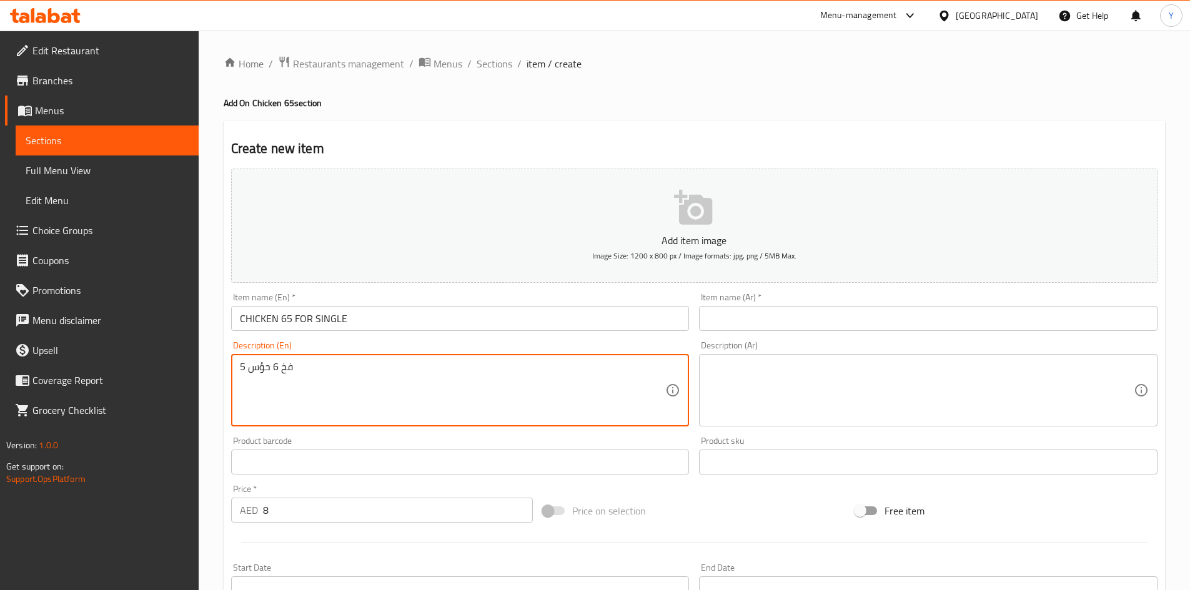
click at [347, 372] on textarea "5 فخ 6 حؤس" at bounding box center [453, 390] width 426 height 59
type textarea "5 to 6 pcs"
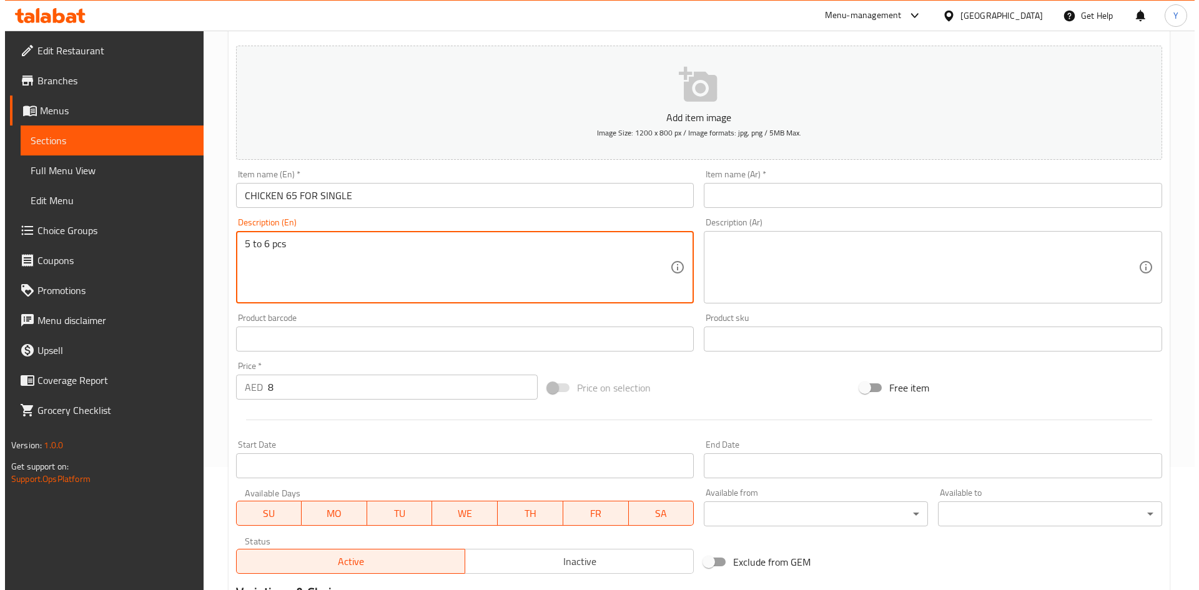
scroll to position [250, 0]
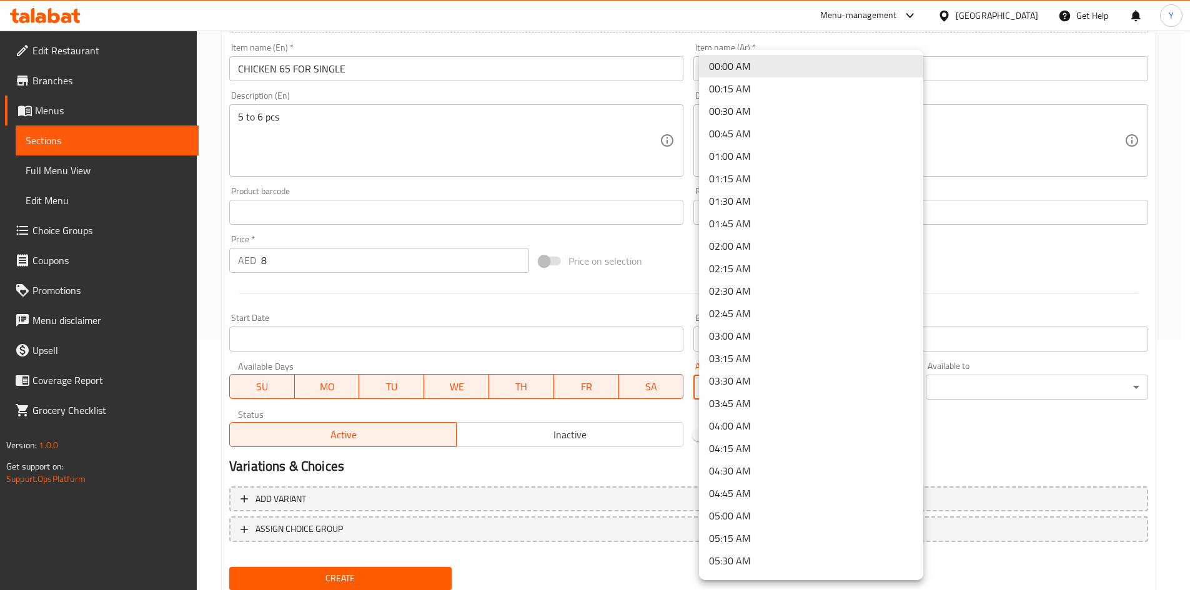
click at [838, 340] on body "​ Menu-management [GEOGRAPHIC_DATA] Get Help Y Edit Restaurant Branches Menus S…" at bounding box center [595, 61] width 1190 height 560
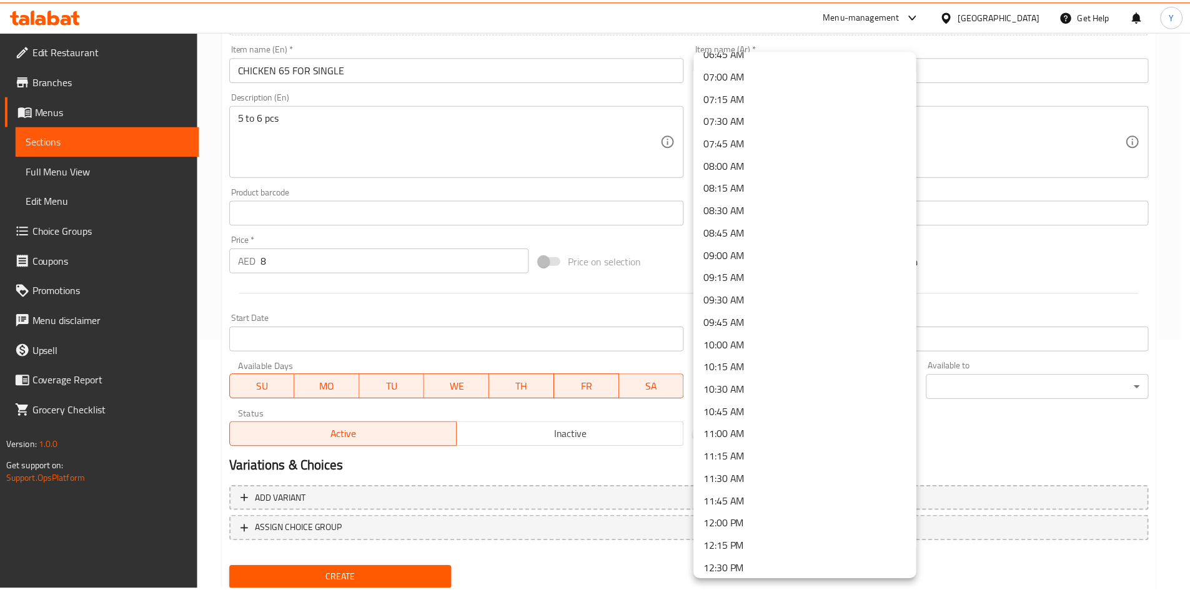
scroll to position [687, 0]
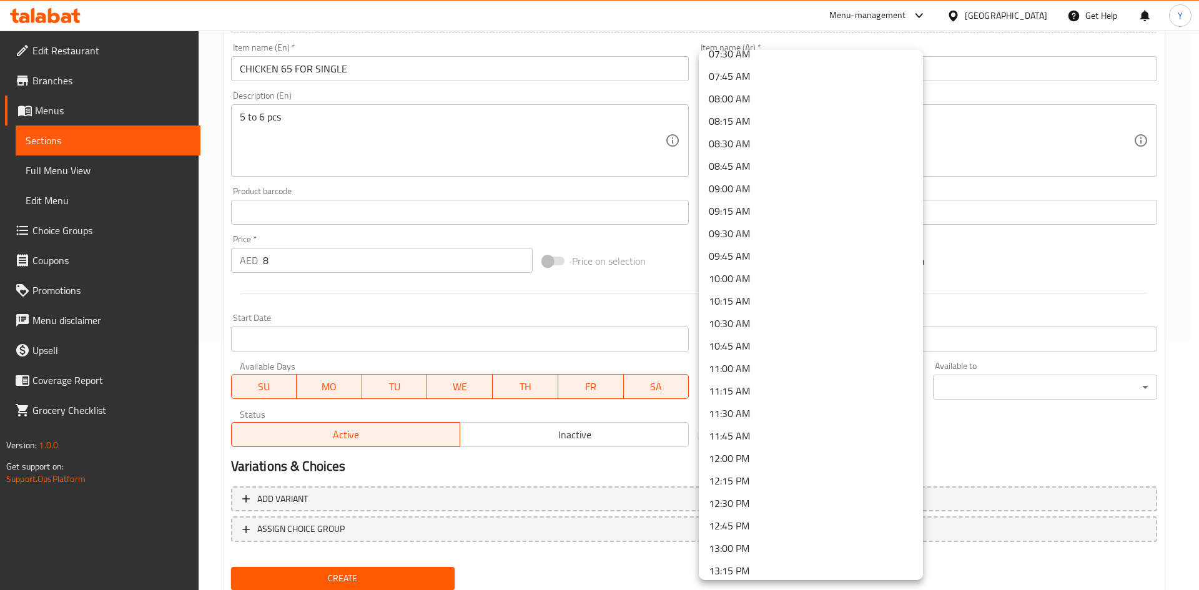
click at [754, 479] on li "12:15 PM" at bounding box center [811, 481] width 224 height 22
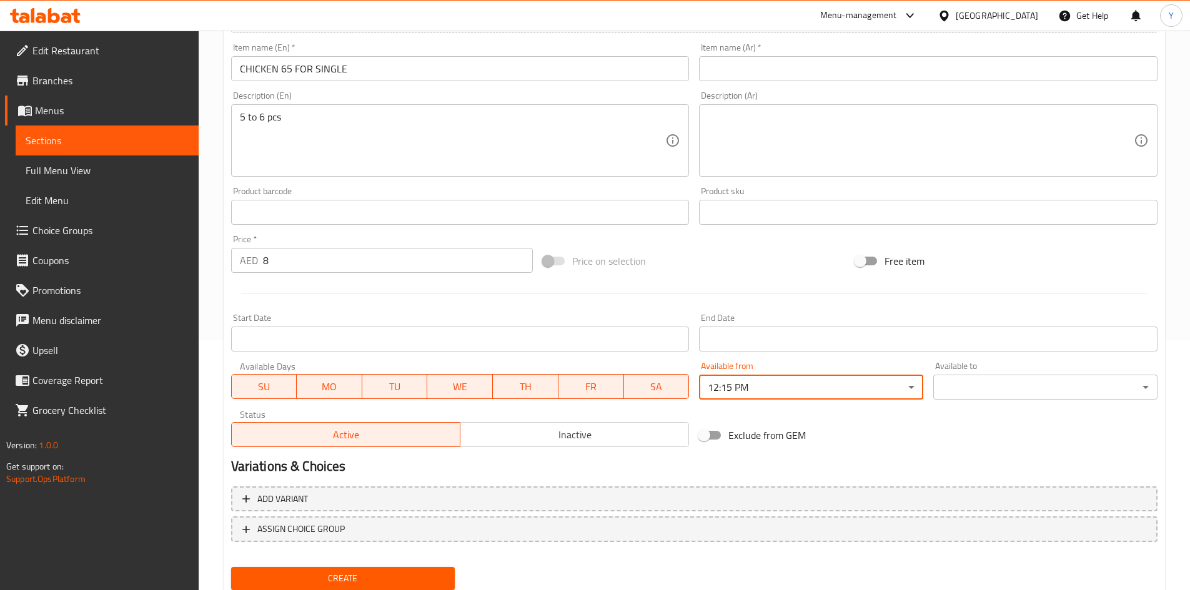
click at [994, 340] on body "​ Menu-management [GEOGRAPHIC_DATA] Get Help Y Edit Restaurant Branches Menus S…" at bounding box center [595, 61] width 1190 height 560
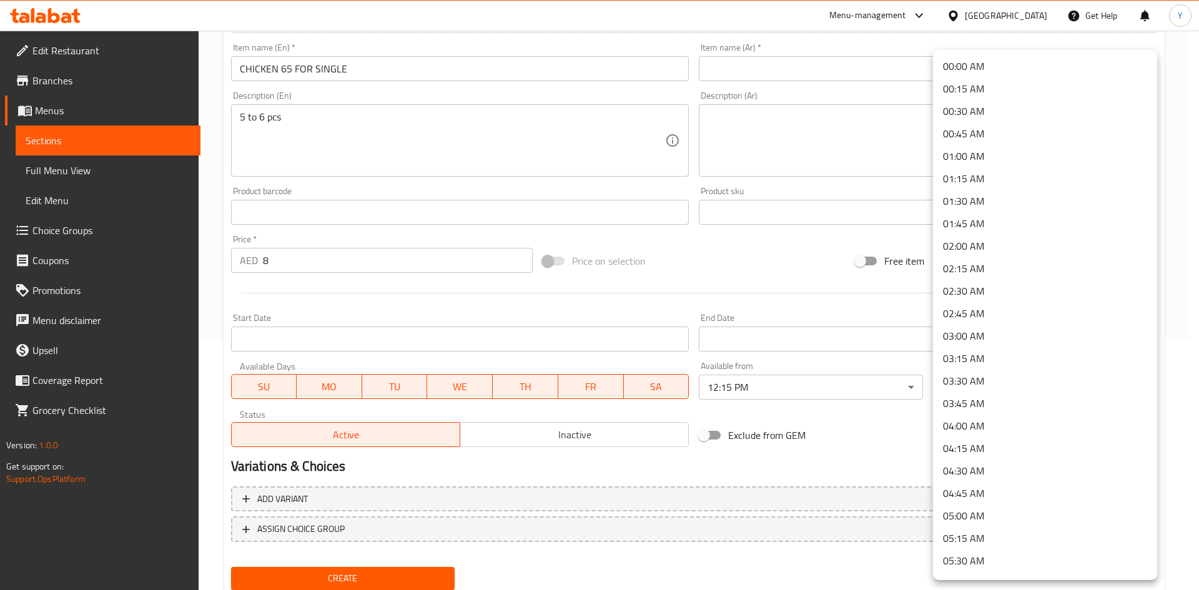
click at [998, 334] on li "03:00 AM" at bounding box center [1045, 336] width 224 height 22
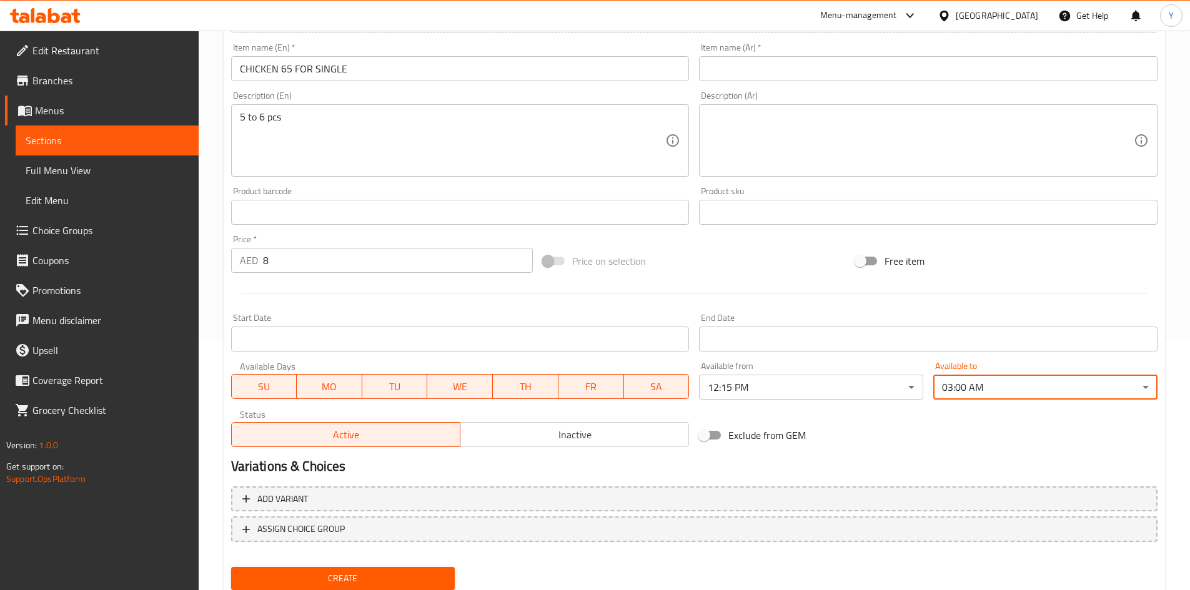
click at [899, 437] on div "Exclude from GEM" at bounding box center [850, 436] width 312 height 34
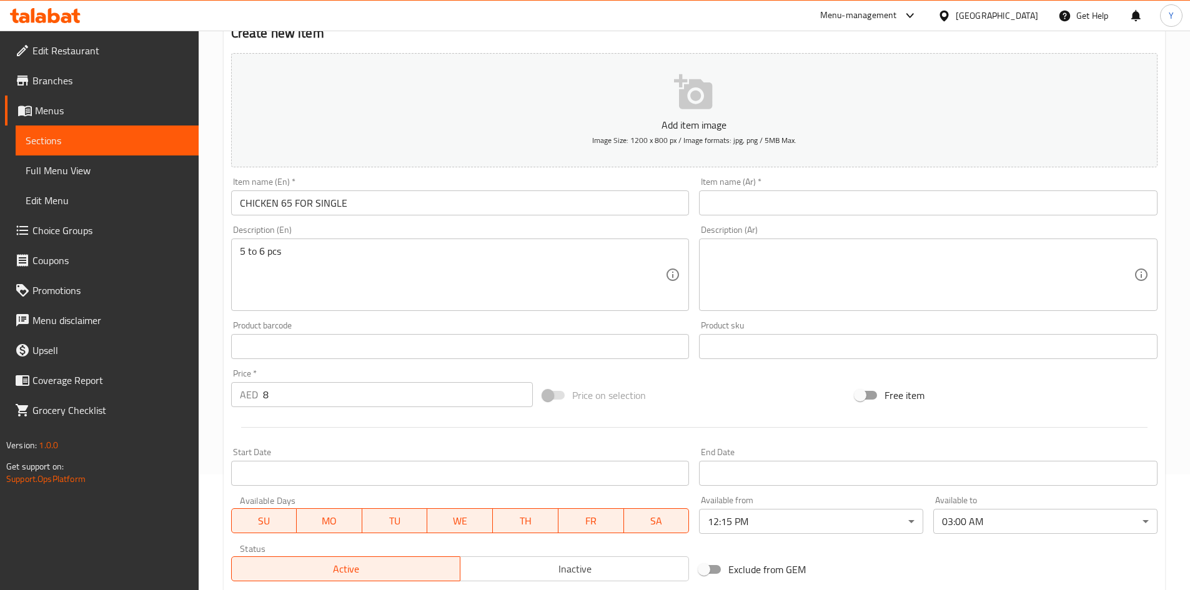
scroll to position [0, 0]
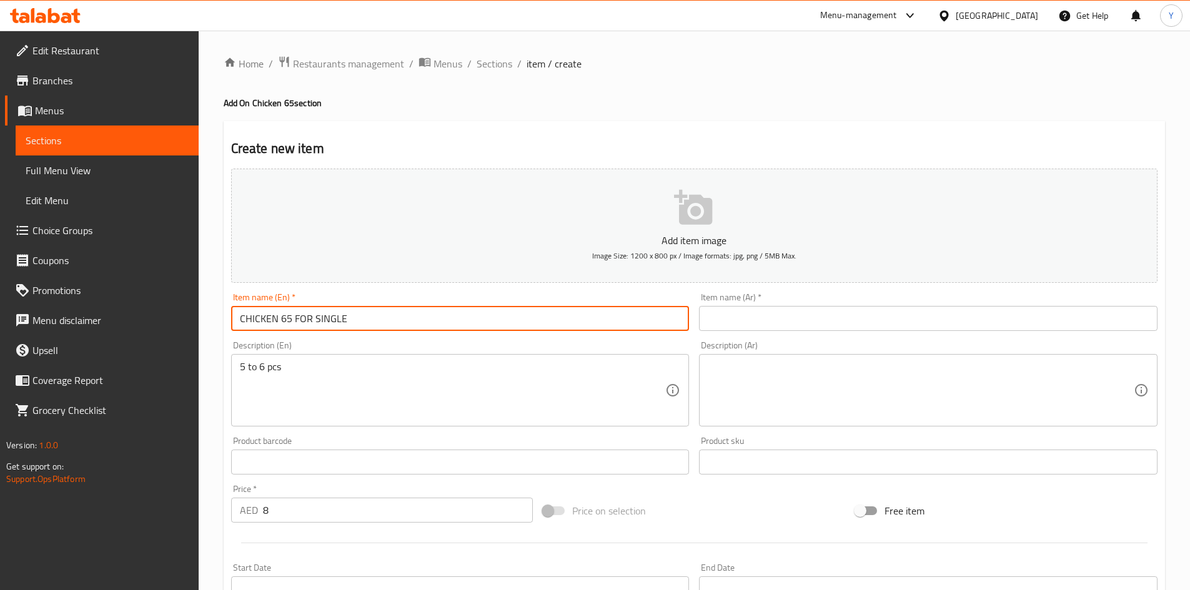
drag, startPoint x: 244, startPoint y: 320, endPoint x: 278, endPoint y: 323, distance: 33.8
click at [278, 323] on input "CHICKEN 65 FOR SINGLE" at bounding box center [460, 318] width 458 height 25
drag, startPoint x: 294, startPoint y: 319, endPoint x: 304, endPoint y: 315, distance: 11.1
click at [304, 315] on input "Chicken 65 FOR SINGLE" at bounding box center [460, 318] width 458 height 25
drag, startPoint x: 309, startPoint y: 317, endPoint x: 355, endPoint y: 320, distance: 47.0
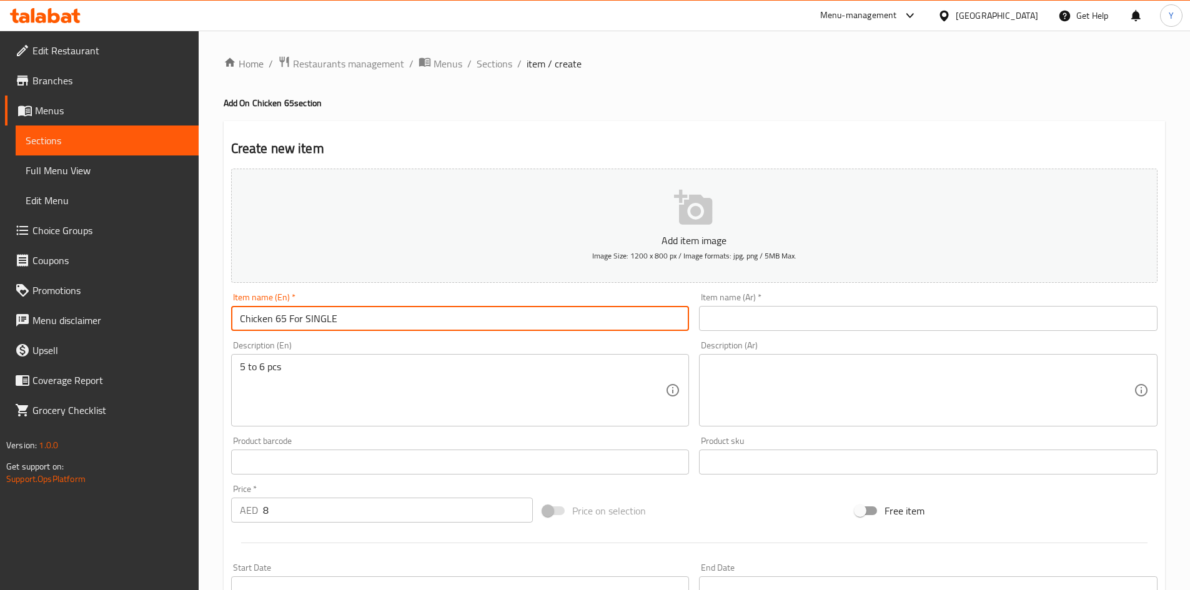
click at [355, 320] on input "Chicken 65 For SINGLE" at bounding box center [460, 318] width 458 height 25
click at [370, 310] on input "Chicken 65 For Single" at bounding box center [460, 318] width 458 height 25
click at [369, 312] on input "Chicken 65 For Single" at bounding box center [460, 318] width 458 height 25
click at [367, 315] on input "Chicken 65 For Single" at bounding box center [460, 318] width 458 height 25
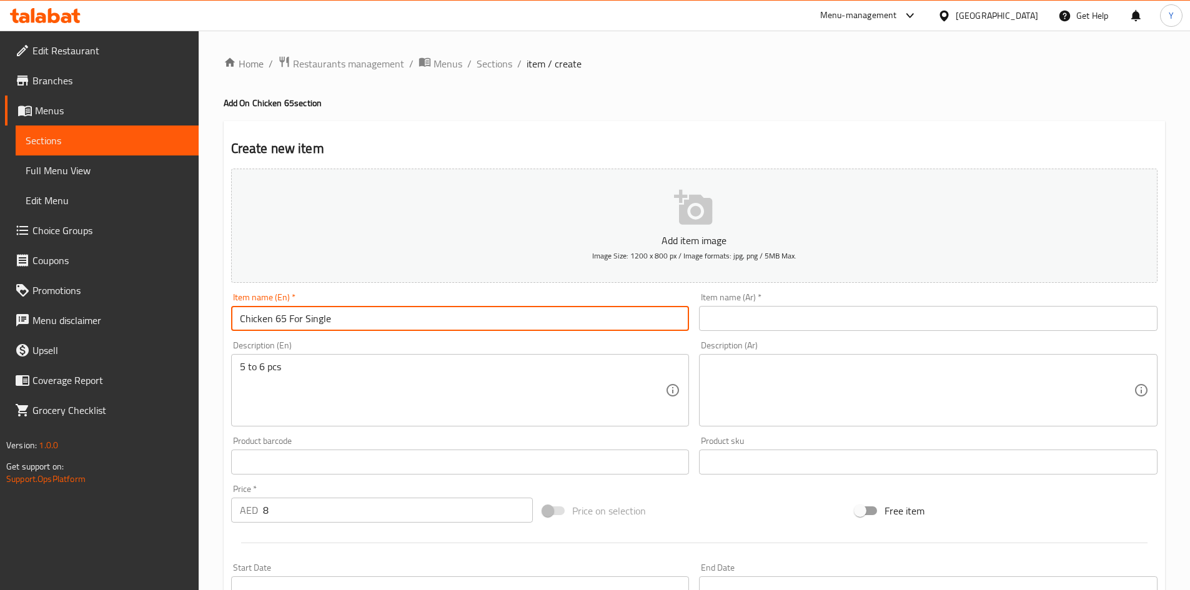
click at [367, 315] on input "Chicken 65 For Single" at bounding box center [460, 318] width 458 height 25
type input "Chicken 65 For Single"
click at [821, 319] on input "text" at bounding box center [928, 318] width 458 height 25
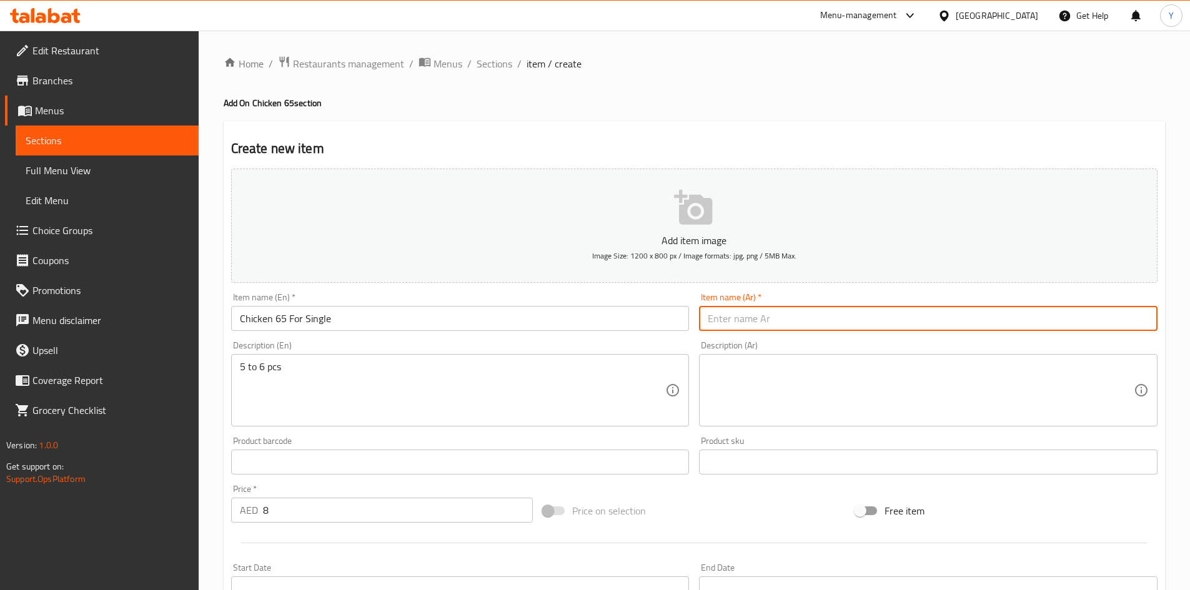
paste input "دجاج 65 للفرد"
type input "دجاج 65 للفرد"
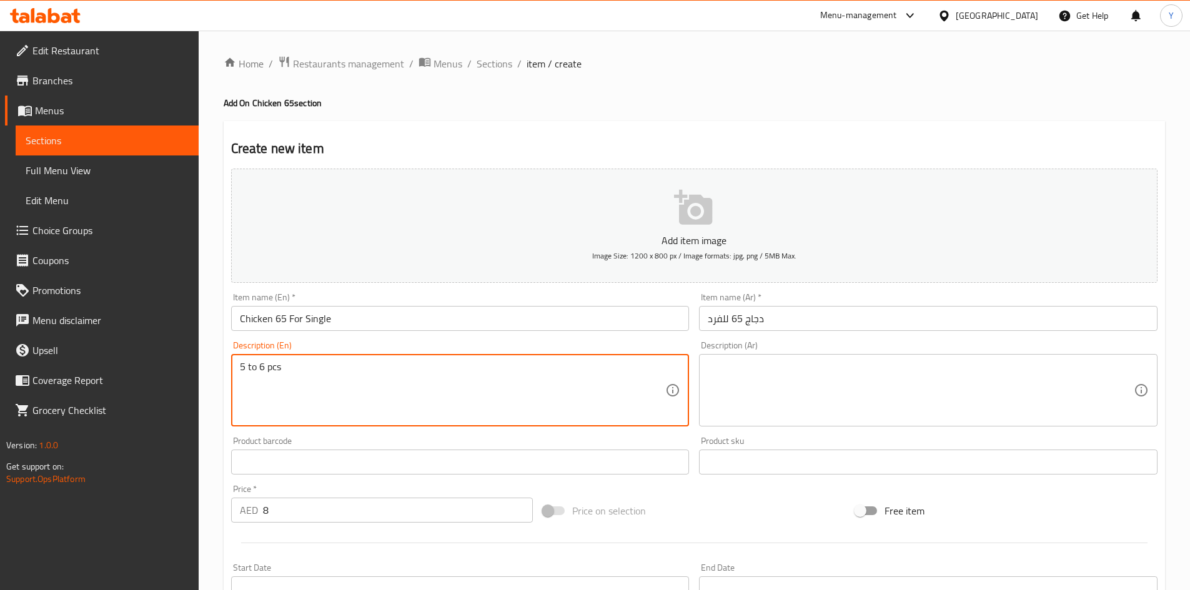
click at [340, 374] on textarea "5 to 6 pcs" at bounding box center [453, 390] width 426 height 59
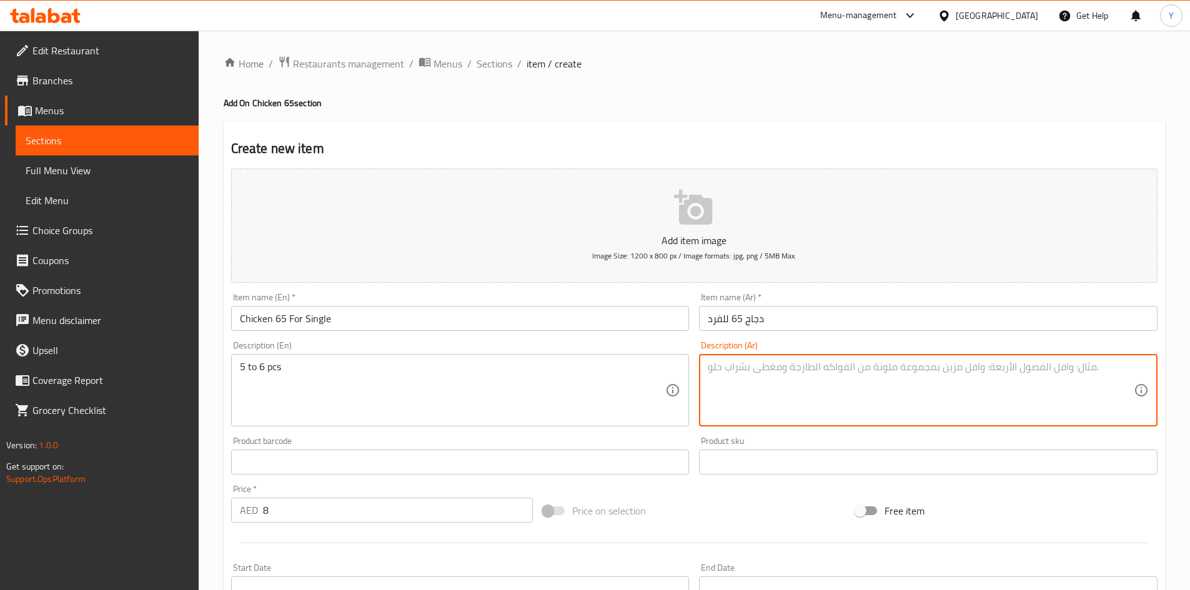
click at [788, 372] on textarea at bounding box center [921, 390] width 426 height 59
paste textarea "من 5 إلى 6 قطع"
type textarea "من 5 إلى 6 قطع"
click at [486, 319] on input "Chicken 65 For Single" at bounding box center [460, 318] width 458 height 25
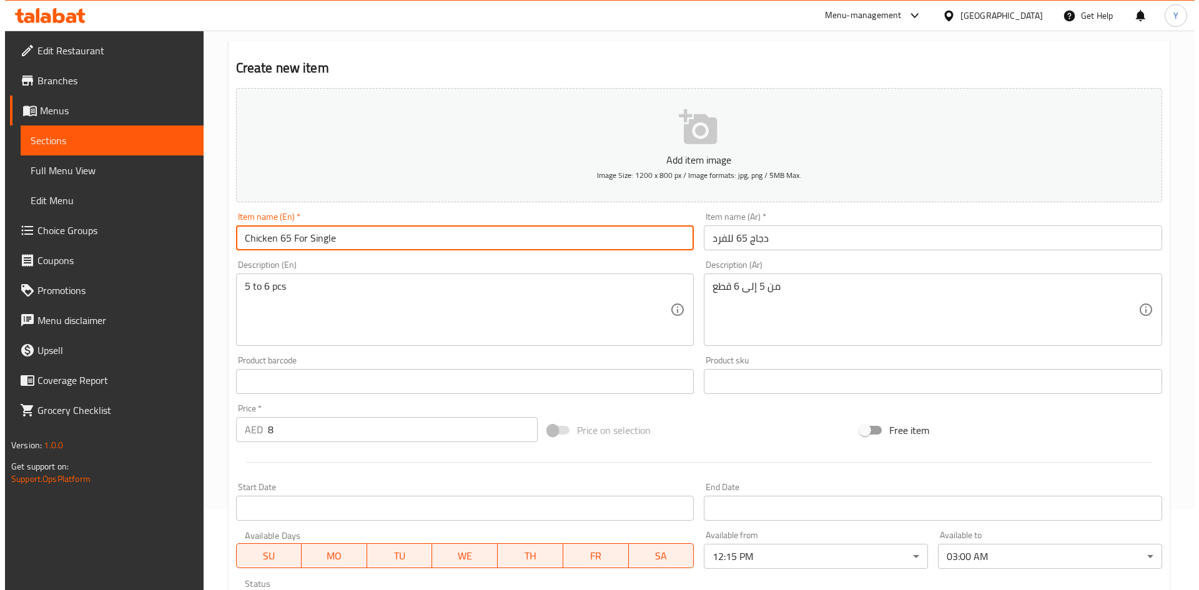
scroll to position [125, 0]
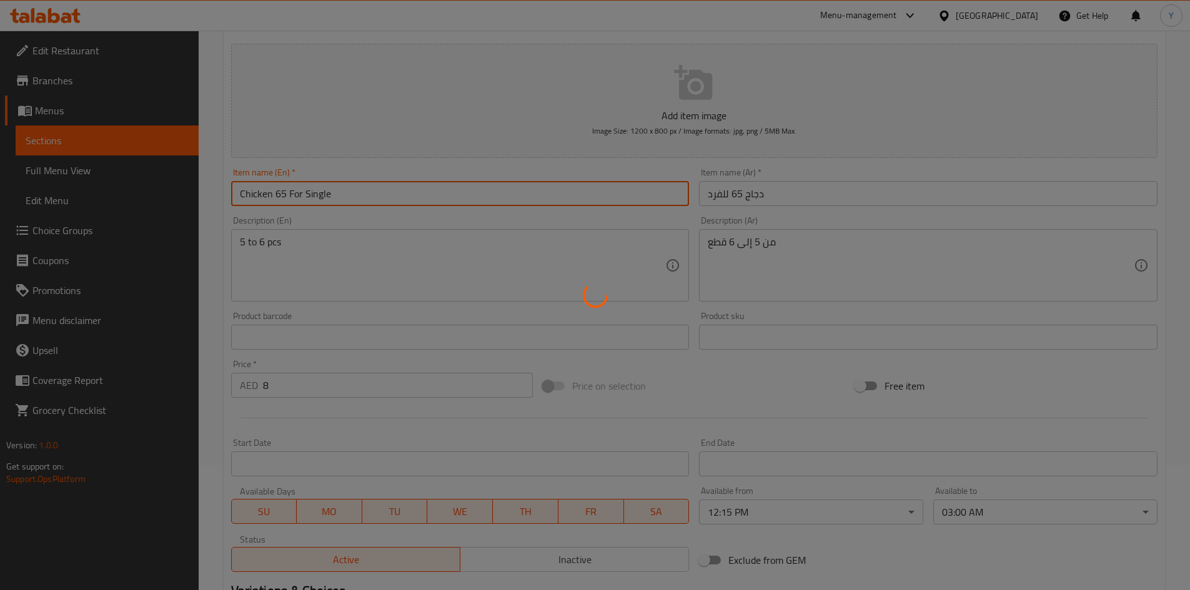
type input "0"
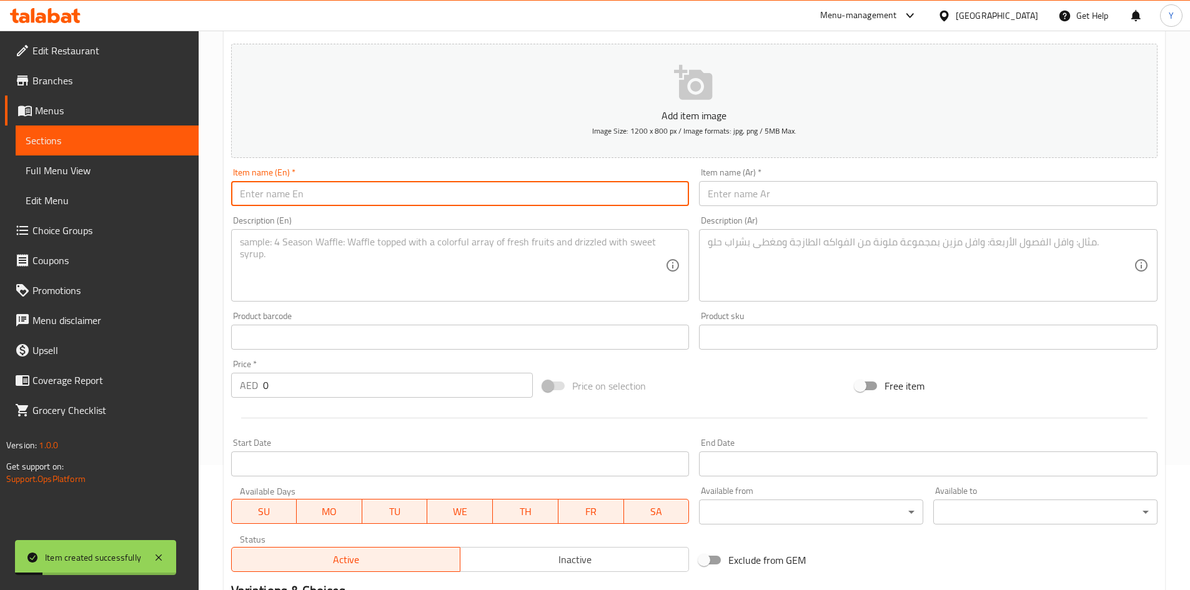
click at [335, 197] on input "text" at bounding box center [460, 193] width 458 height 25
type input "c"
click at [337, 193] on input "c" at bounding box center [460, 193] width 458 height 25
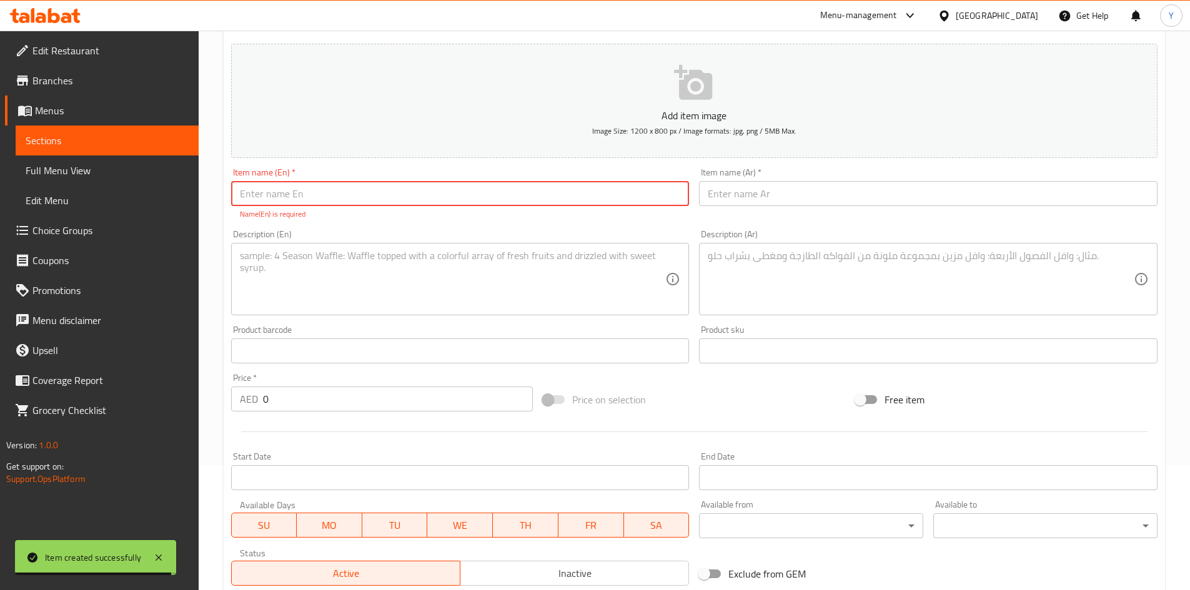
paste input "Chicken 65 For Single"
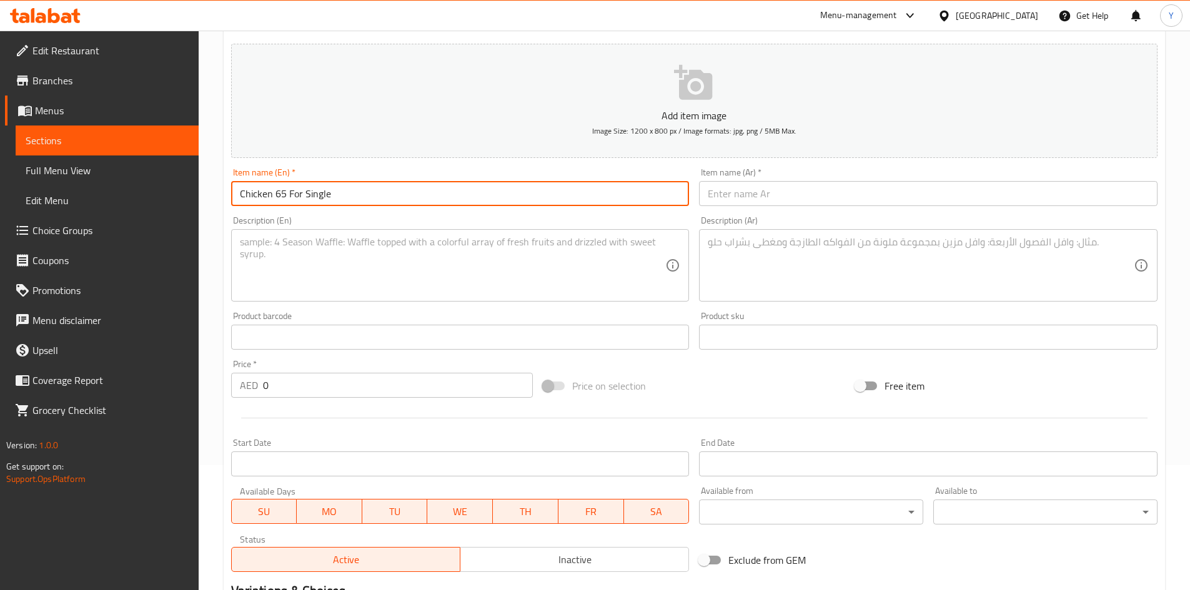
click at [326, 201] on input "Chicken 65 For Single" at bounding box center [460, 193] width 458 height 25
click at [325, 201] on input "Chicken 65 For Single" at bounding box center [460, 193] width 458 height 25
type input "Chicken 65 For Double"
click at [417, 189] on input "Chicken 65 For Double" at bounding box center [460, 193] width 458 height 25
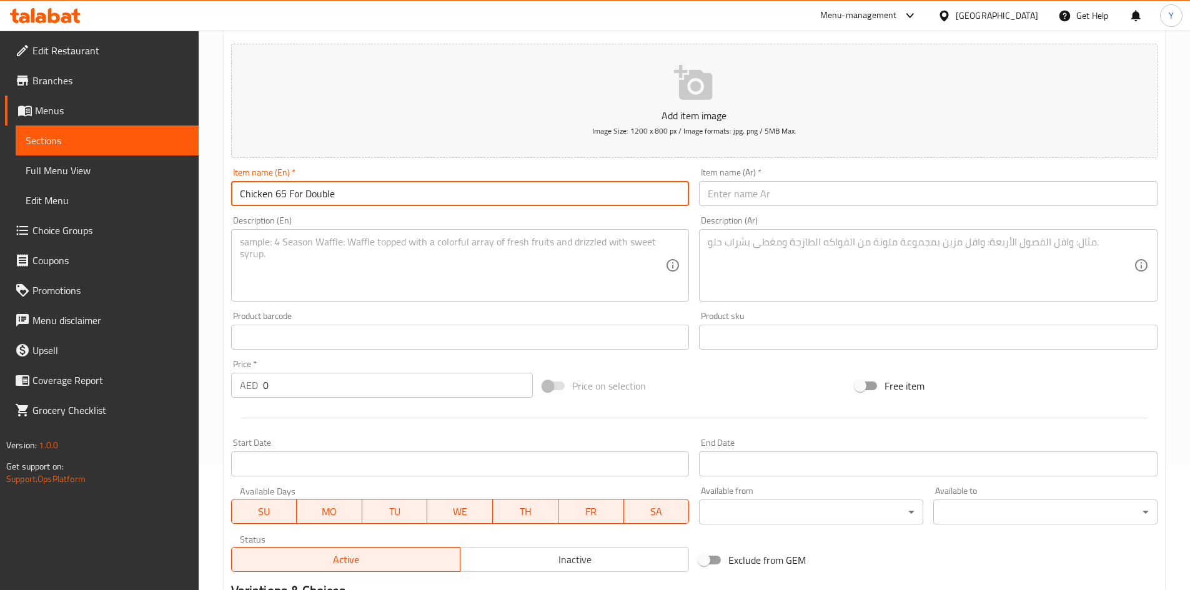
click at [417, 189] on input "Chicken 65 For Double" at bounding box center [460, 193] width 458 height 25
click at [763, 196] on input "text" at bounding box center [928, 193] width 458 height 25
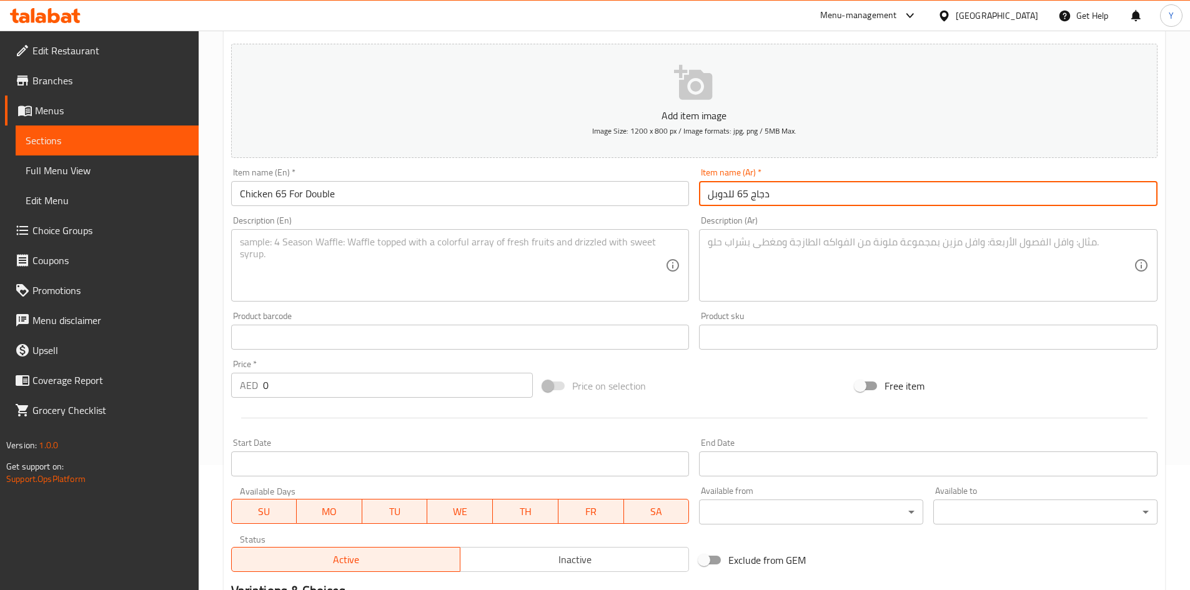
type input "دجاج 65 للدوبل"
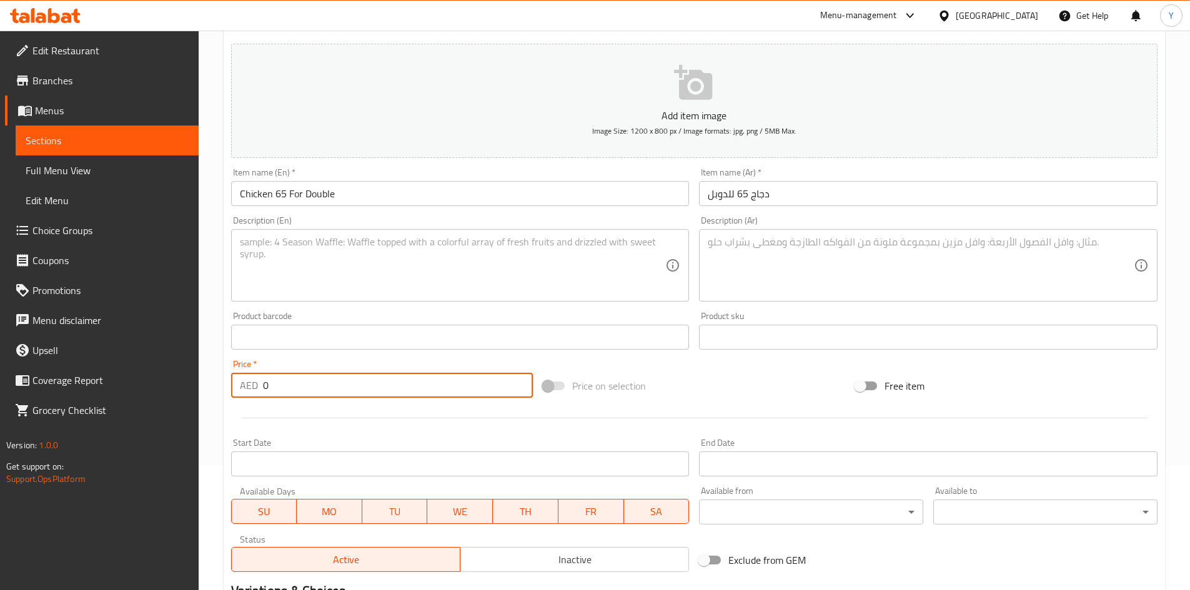
drag, startPoint x: 326, startPoint y: 395, endPoint x: 233, endPoint y: 385, distance: 93.6
click at [240, 385] on div "AED 0 Price *" at bounding box center [382, 385] width 302 height 25
type input "15"
click at [274, 249] on textarea at bounding box center [453, 265] width 426 height 59
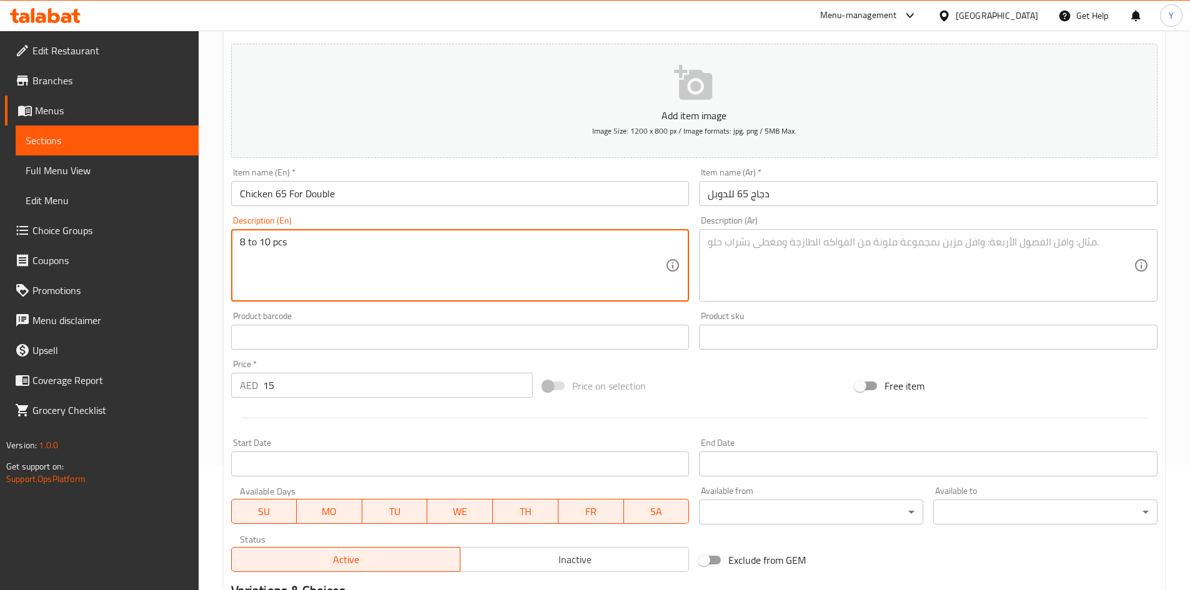
type textarea "8 to 10 pcs"
click at [808, 257] on textarea at bounding box center [921, 265] width 426 height 59
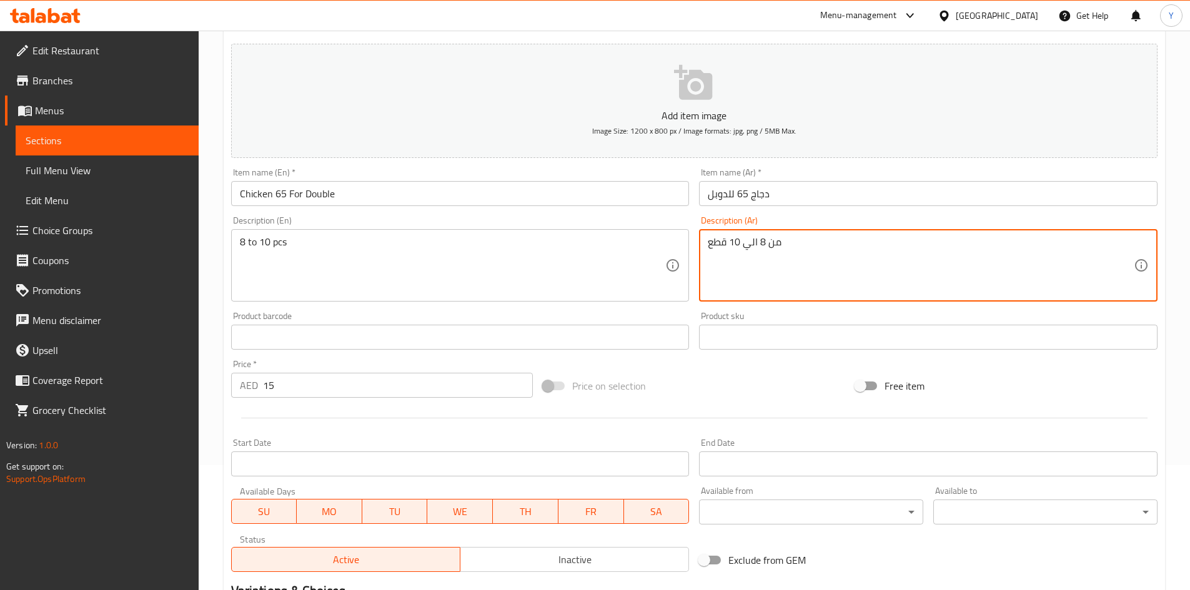
type textarea "من 8 الي 10 قطع"
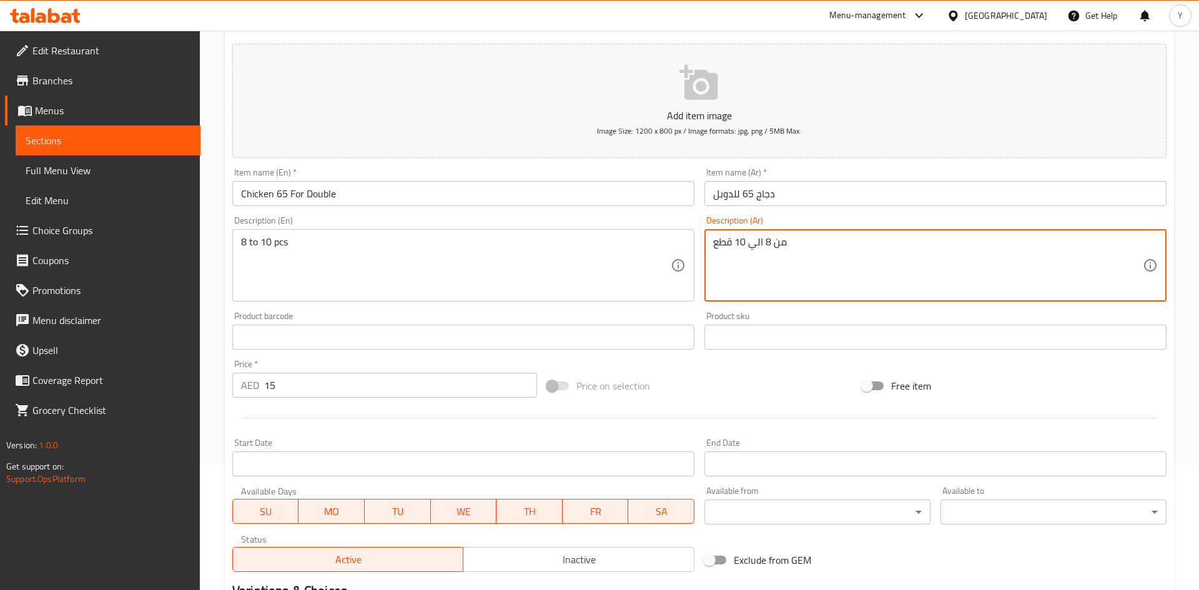
click at [833, 465] on body "​ Menu-management [GEOGRAPHIC_DATA] Get Help Y Edit Restaurant Branches Menus S…" at bounding box center [599, 186] width 1199 height 560
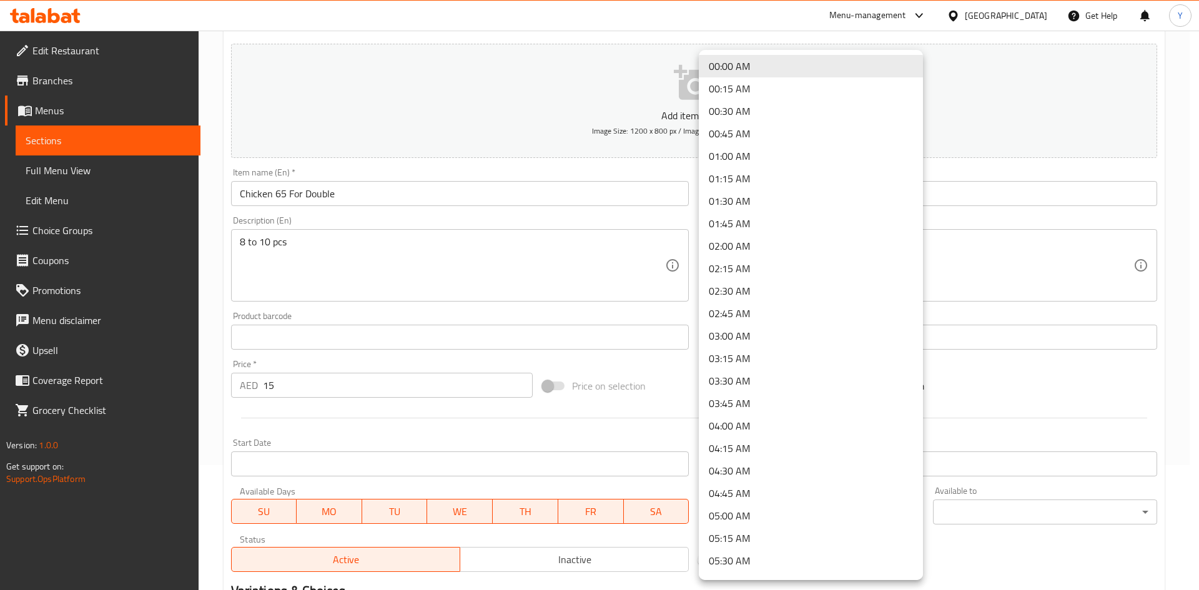
click at [801, 267] on li "02:15 AM" at bounding box center [811, 268] width 224 height 22
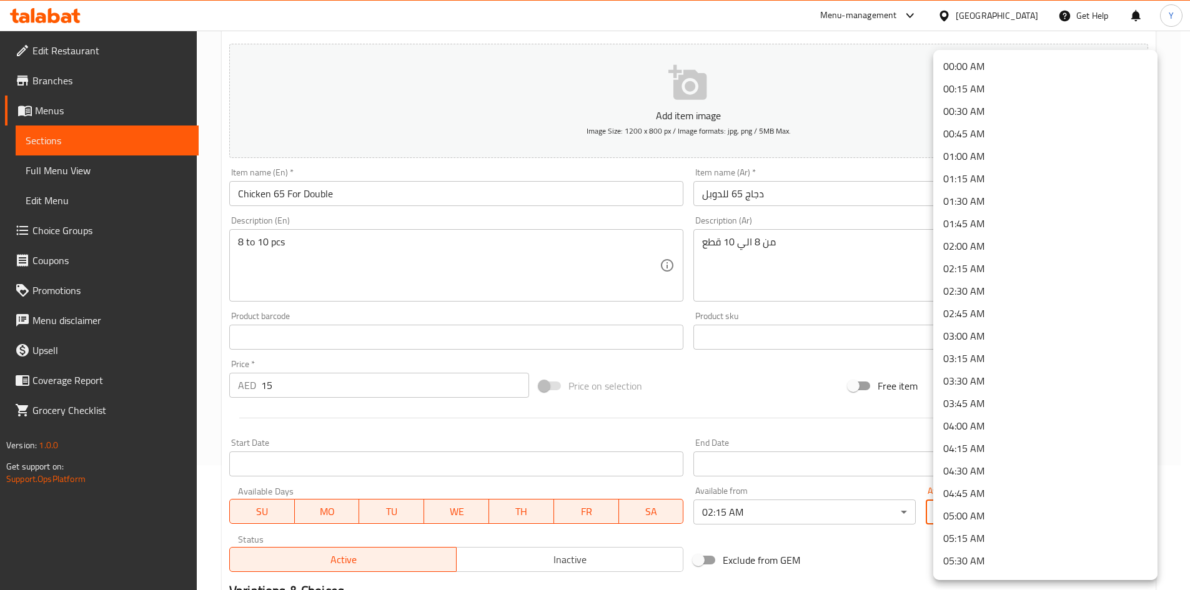
click at [986, 465] on body "​ Menu-management [GEOGRAPHIC_DATA] Get Help Y Edit Restaurant Branches Menus S…" at bounding box center [595, 186] width 1190 height 560
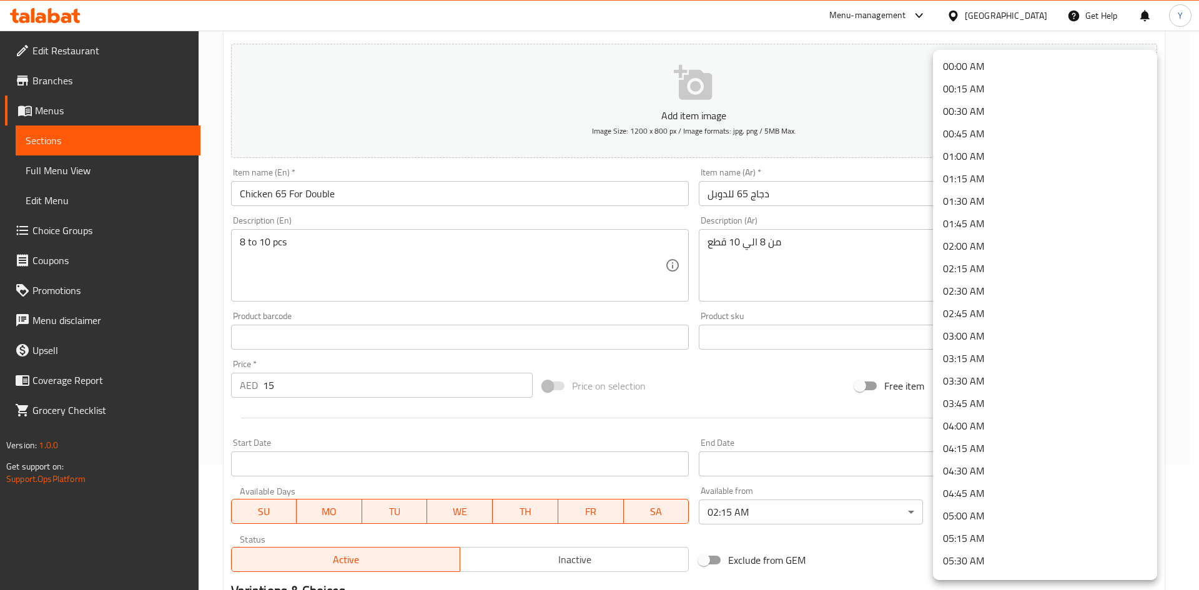
click at [984, 334] on li "03:00 AM" at bounding box center [1045, 336] width 224 height 22
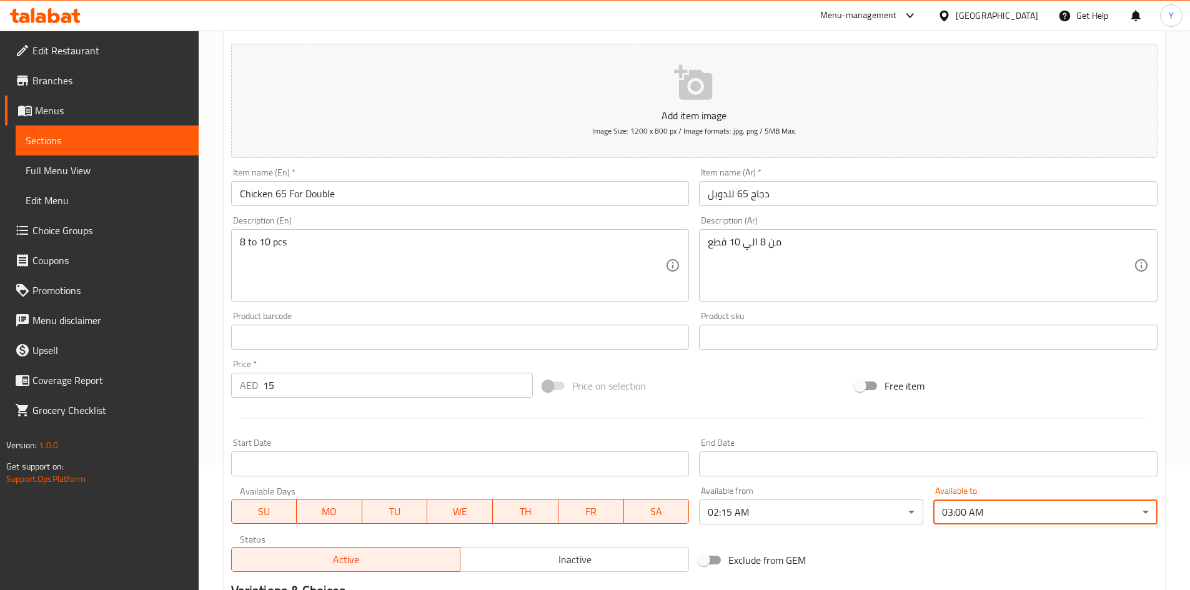
click at [733, 493] on div "Available from 02:15 AM ​" at bounding box center [811, 506] width 224 height 38
click at [733, 465] on body "​ Menu-management [GEOGRAPHIC_DATA] Get Help Y Edit Restaurant Branches Menus S…" at bounding box center [595, 186] width 1190 height 560
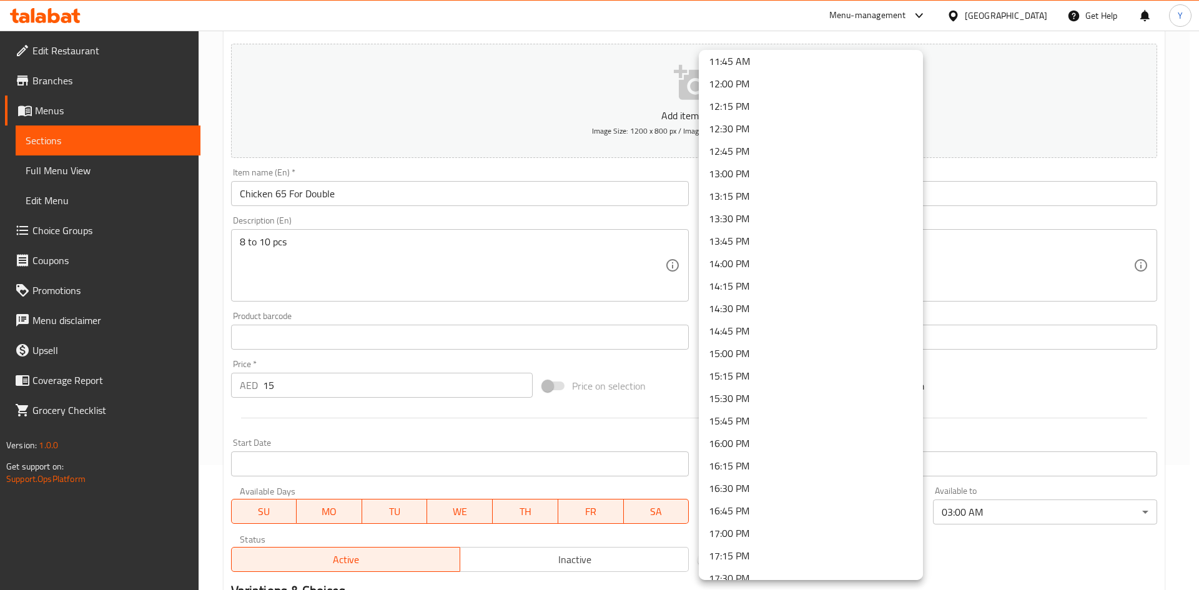
scroll to position [999, 0]
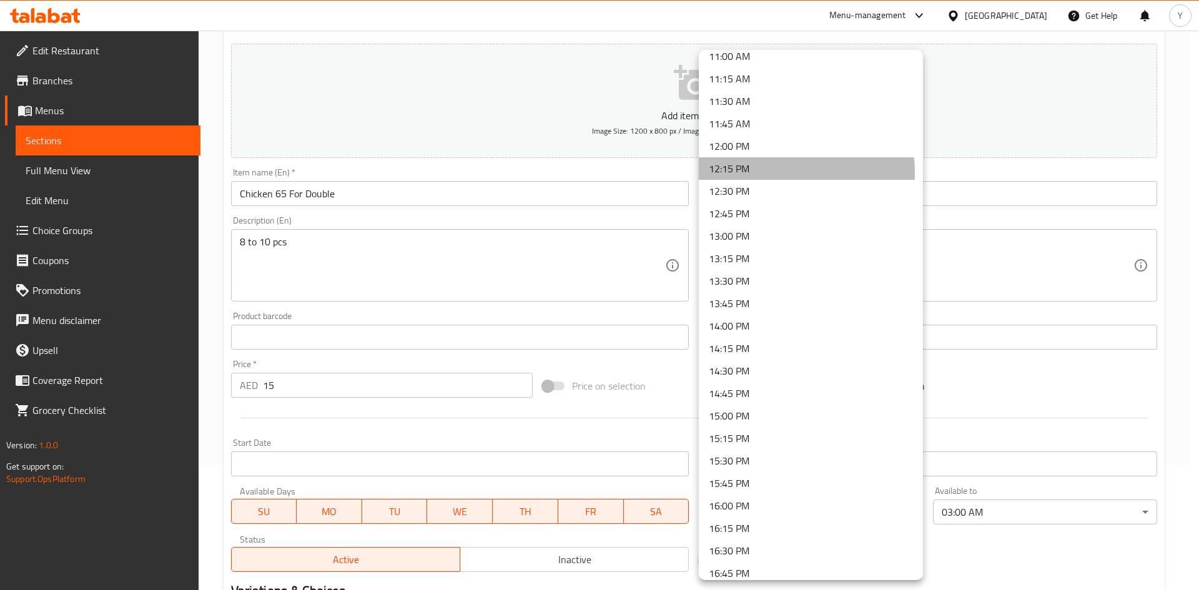
click at [750, 174] on li "12:15 PM" at bounding box center [811, 168] width 224 height 22
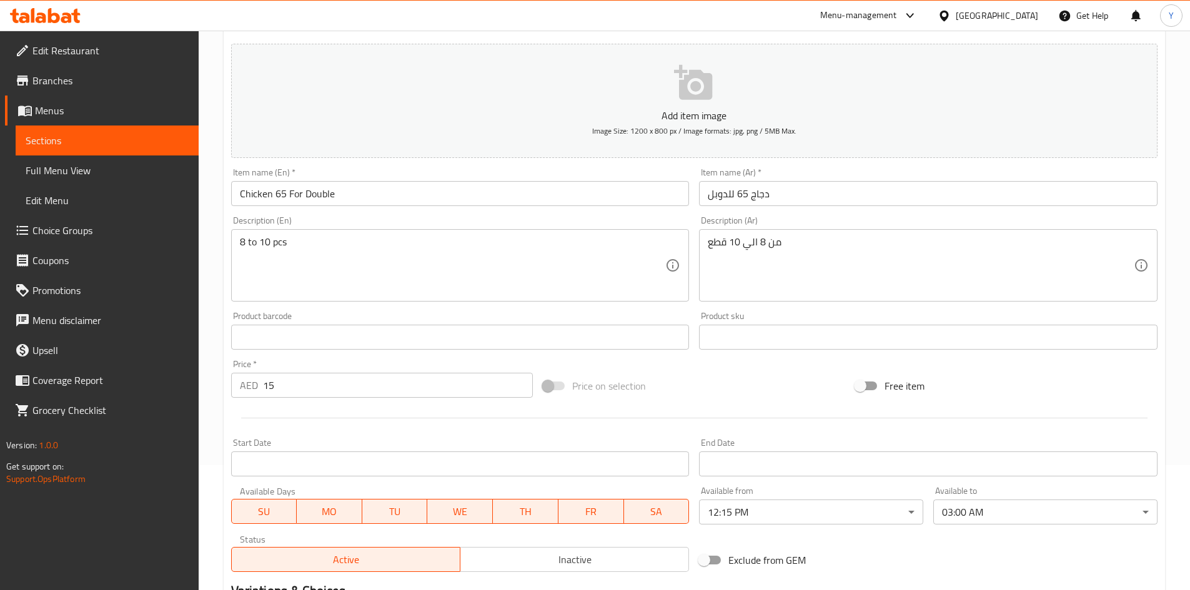
click at [851, 535] on div "Add item image Image Size: 1200 x 800 px / Image formats: jpg, png / 5MB Max. I…" at bounding box center [694, 308] width 936 height 538
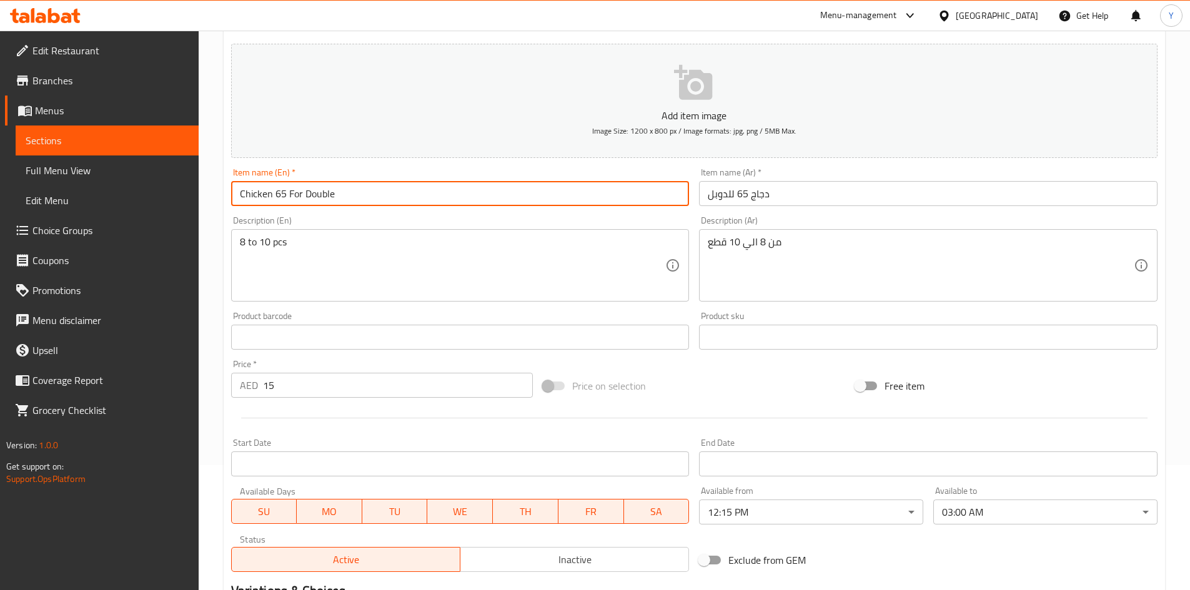
click at [375, 182] on input "Chicken 65 For Double" at bounding box center [460, 193] width 458 height 25
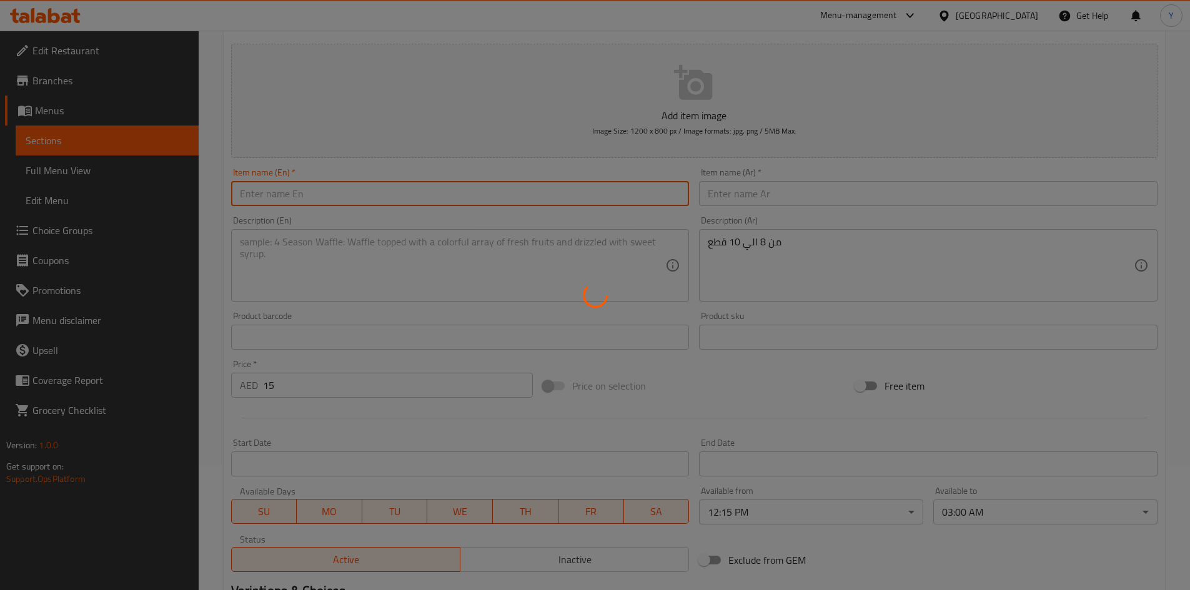
type input "0"
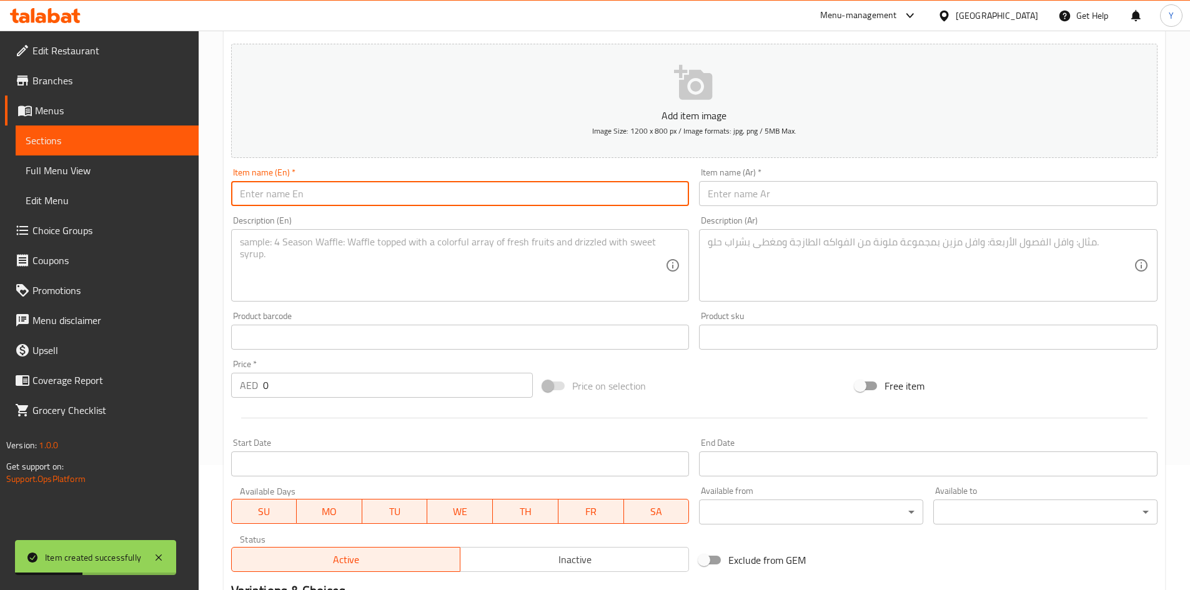
paste input "Chicken 65 For Double"
drag, startPoint x: 309, startPoint y: 197, endPoint x: 372, endPoint y: 198, distance: 63.1
click at [372, 198] on input "Chicken 65 For Double" at bounding box center [460, 193] width 458 height 25
click at [375, 199] on input "Chicken 65 For 5 Persons" at bounding box center [460, 193] width 458 height 25
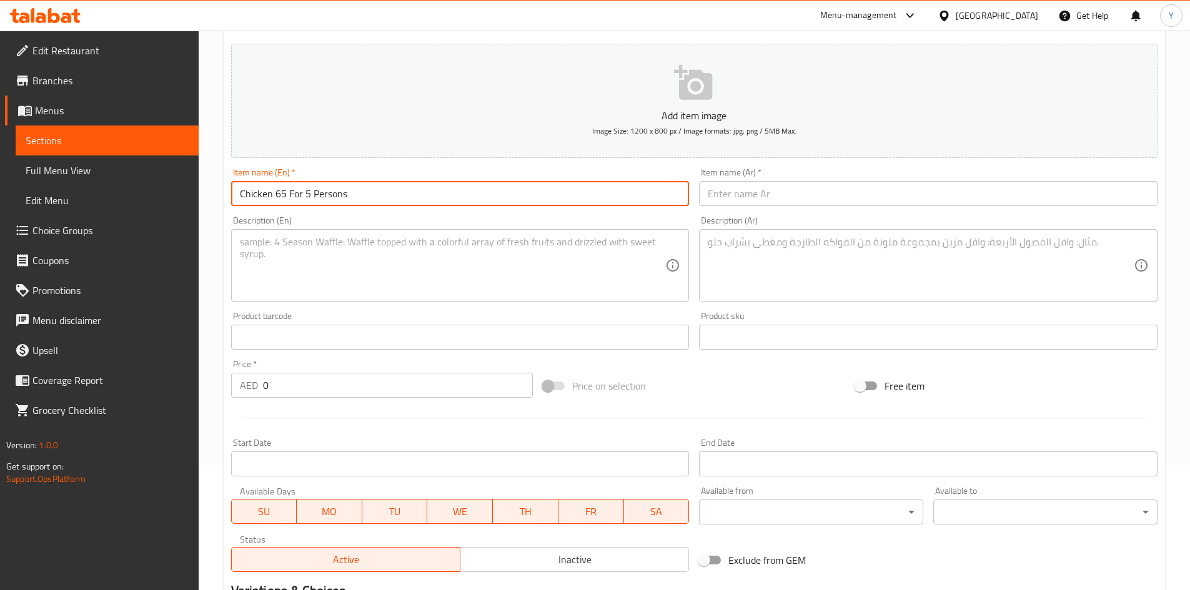
click at [375, 199] on input "Chicken 65 For 5 Persons" at bounding box center [460, 193] width 458 height 25
type input "Chicken 65 For 5 Persons"
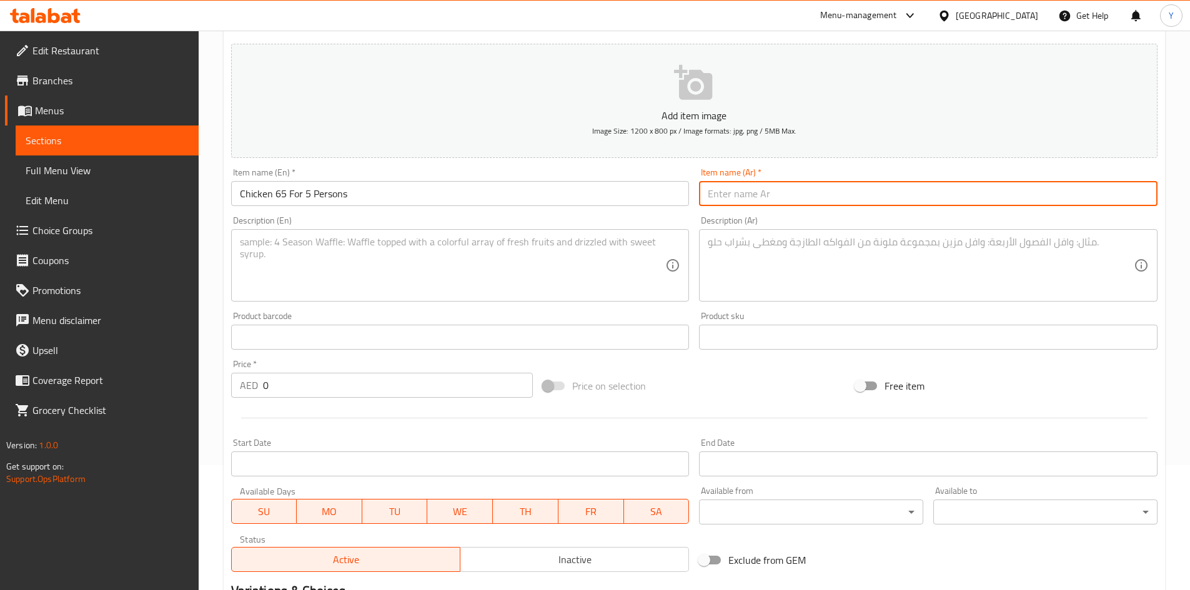
click at [744, 192] on input "text" at bounding box center [928, 193] width 458 height 25
paste input "دجاج 65 لخمسة أشخاص"
type input "دجاج 65 لخمسة أشخاص"
click at [312, 272] on textarea at bounding box center [453, 265] width 426 height 59
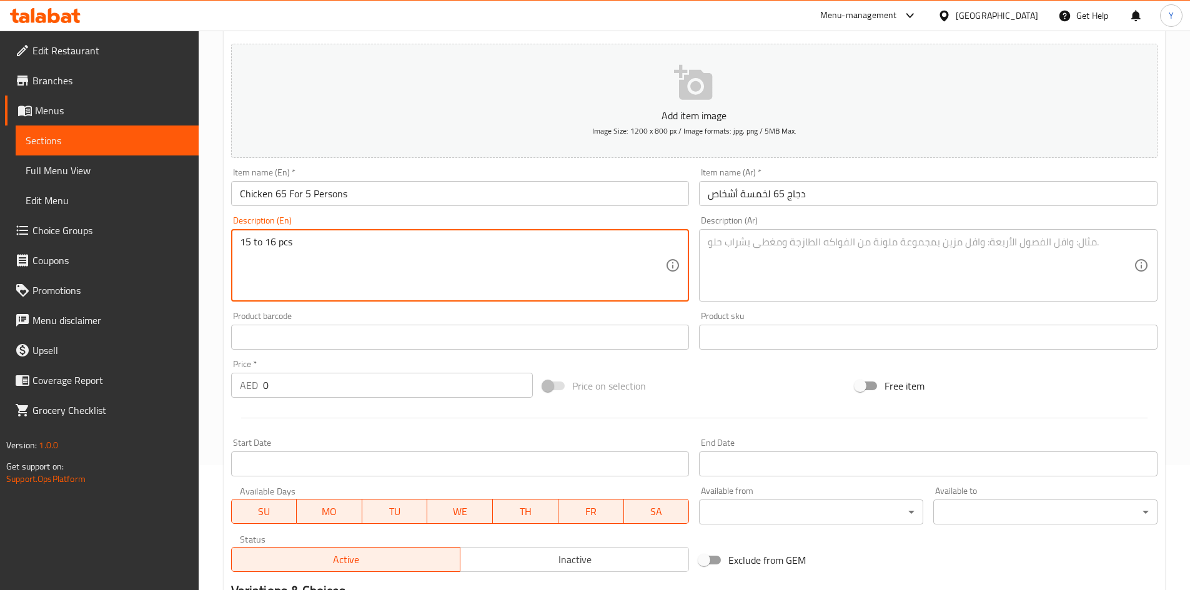
type textarea "15 to 16 pcs"
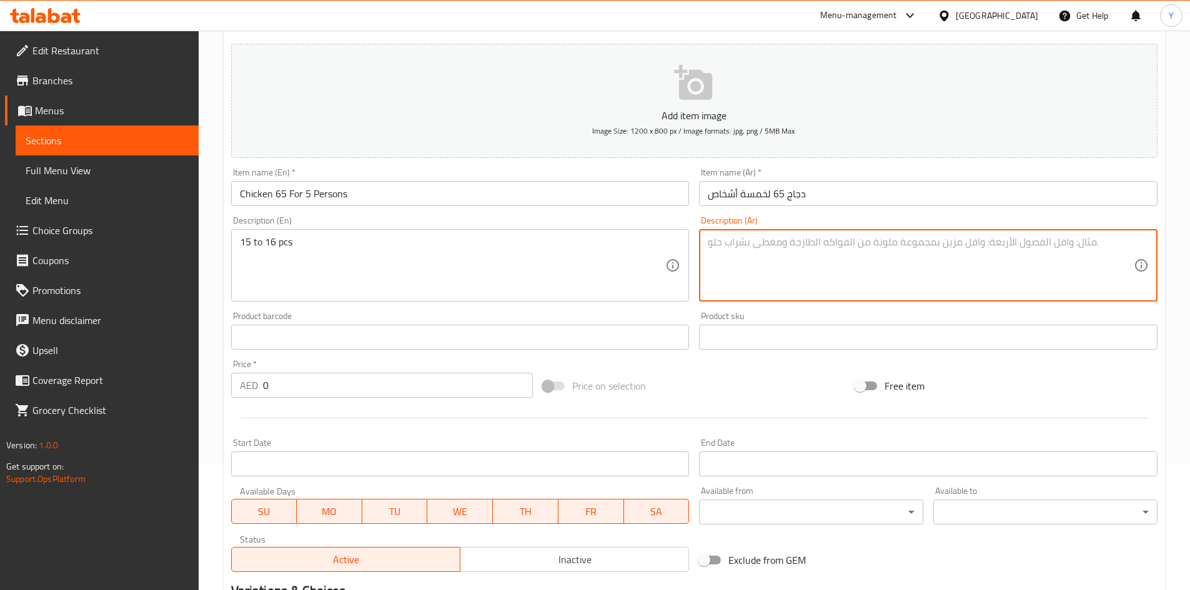
drag, startPoint x: 829, startPoint y: 274, endPoint x: 830, endPoint y: 282, distance: 8.1
click at [830, 274] on textarea at bounding box center [921, 265] width 426 height 59
type textarea "من 15 الي 16 قطعة"
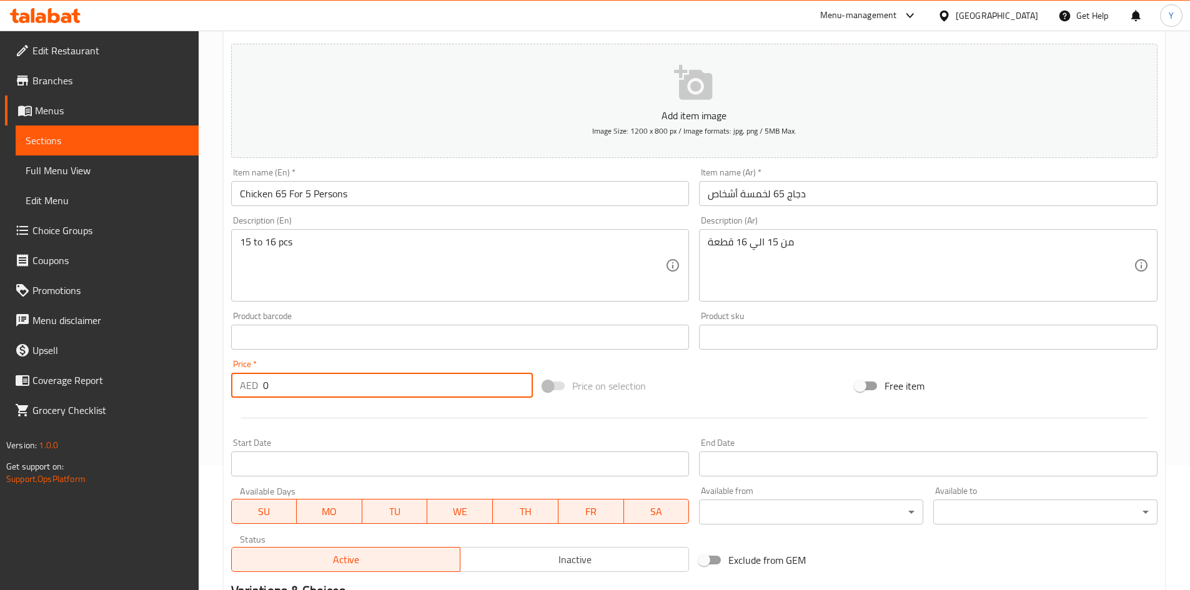
drag, startPoint x: 327, startPoint y: 371, endPoint x: 176, endPoint y: 346, distance: 152.6
click at [176, 349] on div "Edit Restaurant Branches Menus Sections Full Menu View Edit Menu Choice Groups …" at bounding box center [595, 332] width 1190 height 852
type input "20"
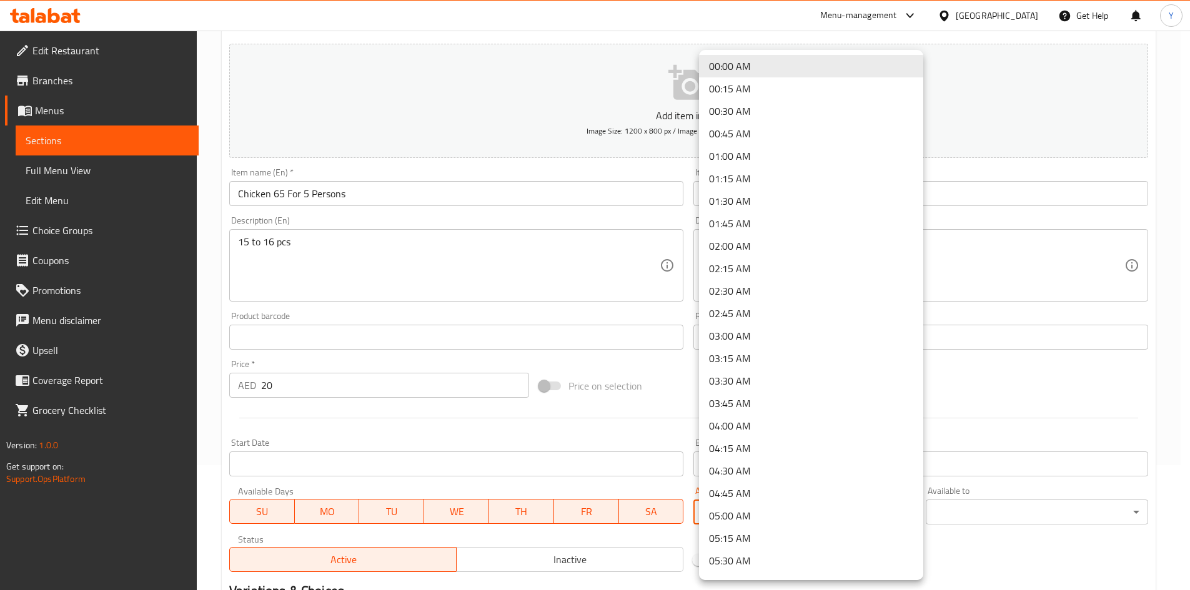
click at [720, 465] on body "​ Menu-management [GEOGRAPHIC_DATA] Get Help Y Edit Restaurant Branches Menus S…" at bounding box center [595, 186] width 1190 height 560
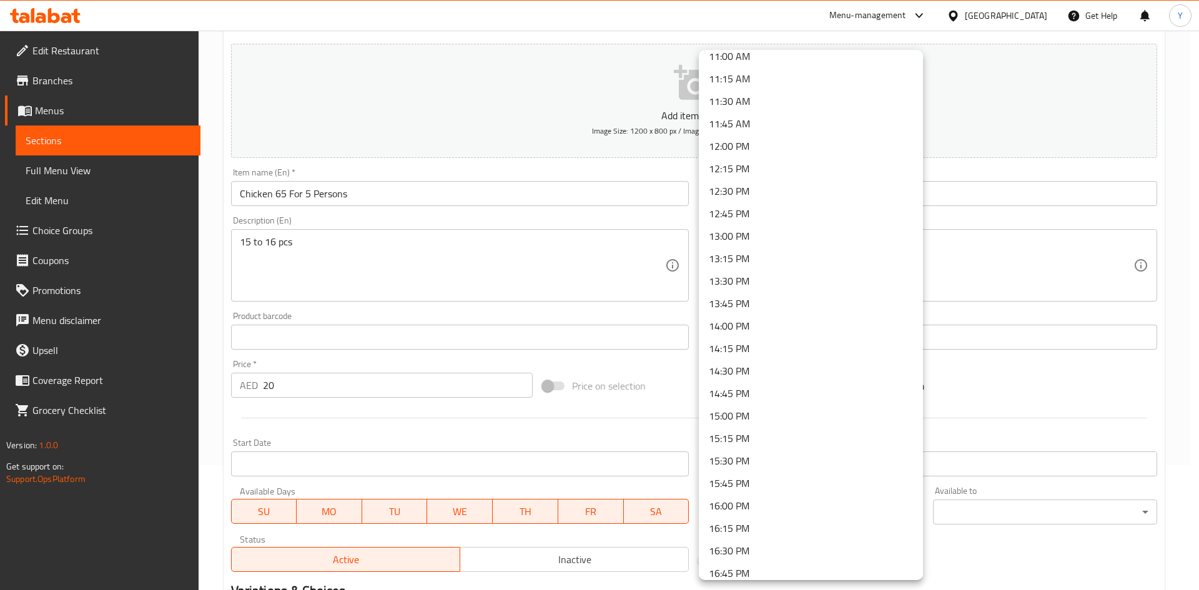
click at [770, 166] on li "12:15 PM" at bounding box center [811, 168] width 224 height 22
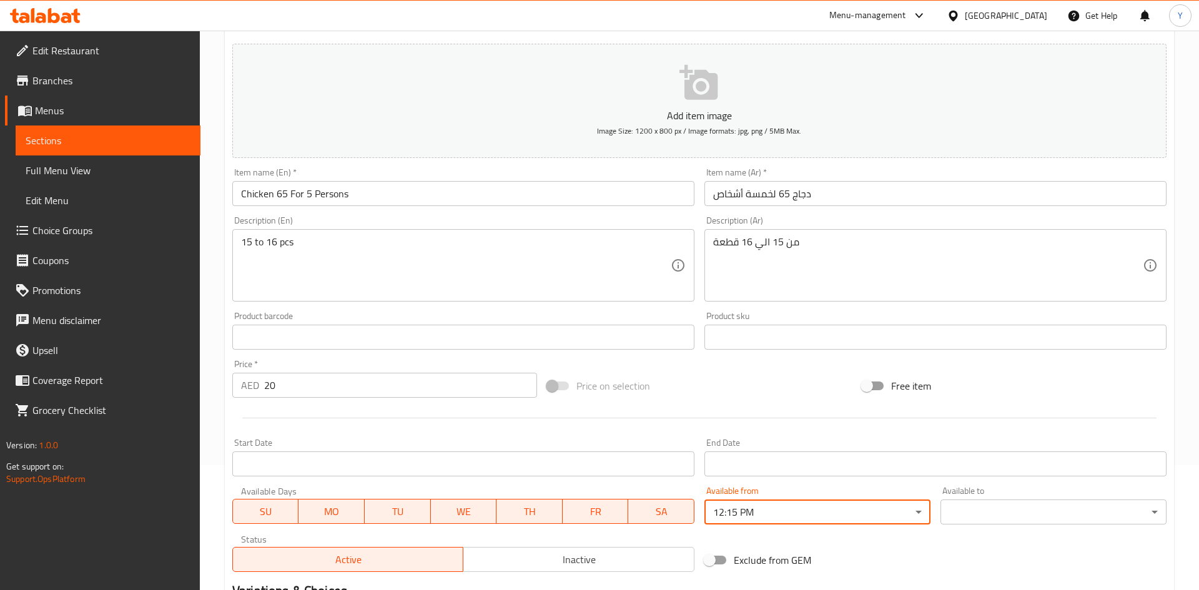
click at [1058, 465] on body "​ Menu-management [GEOGRAPHIC_DATA] Get Help Y Edit Restaurant Branches Menus S…" at bounding box center [599, 186] width 1199 height 560
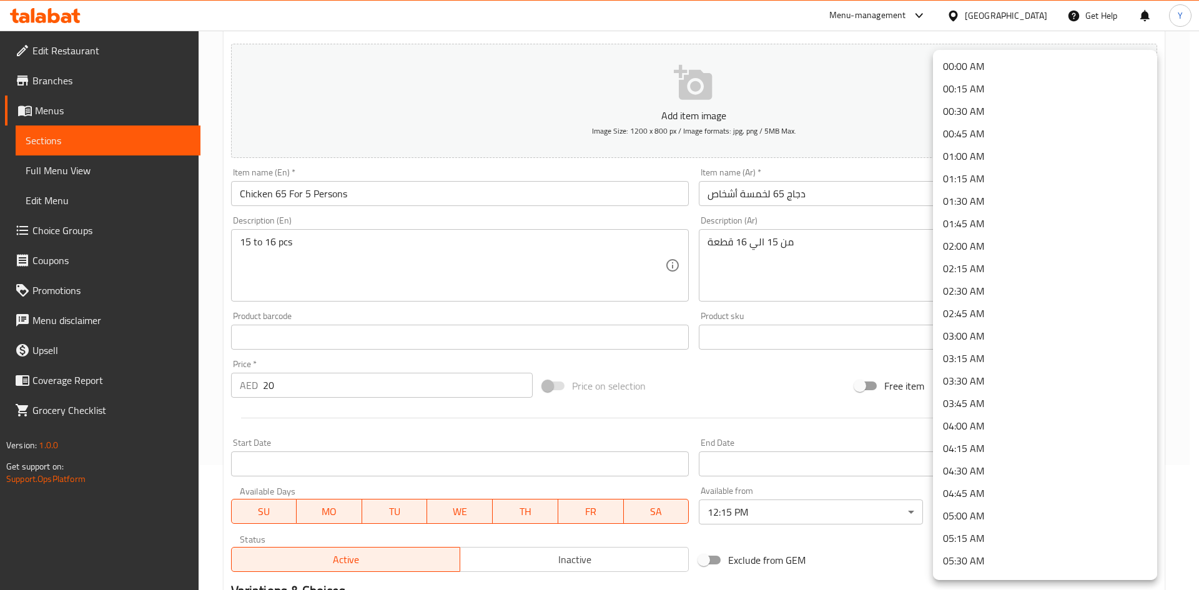
click at [990, 334] on li "03:00 AM" at bounding box center [1045, 336] width 224 height 22
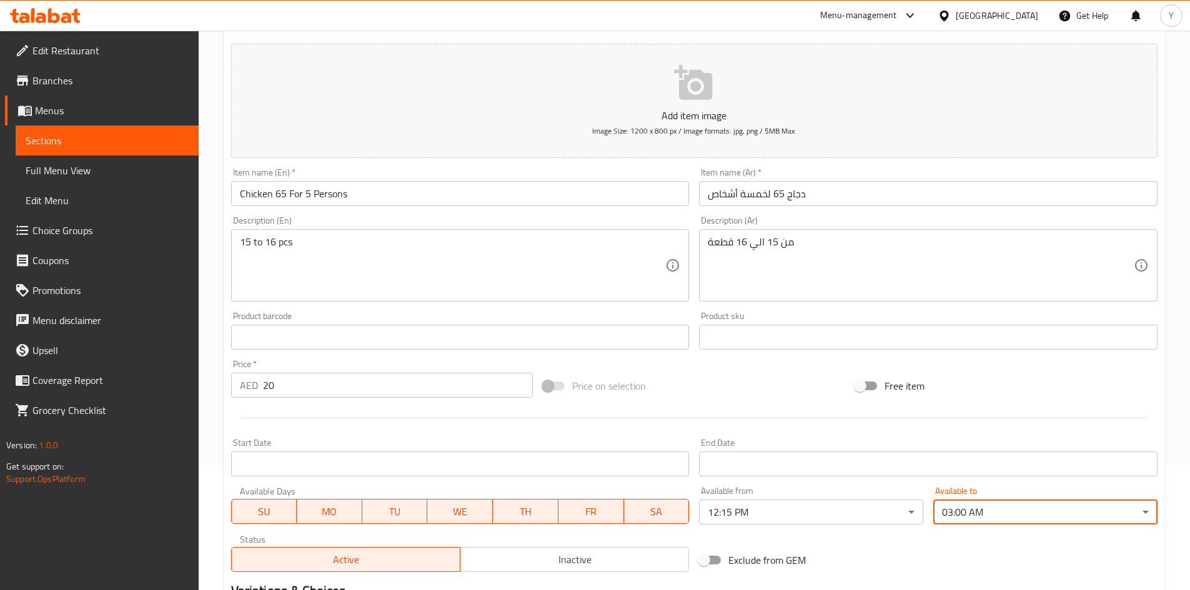
click at [472, 187] on input "Chicken 65 For 5 Persons" at bounding box center [460, 193] width 458 height 25
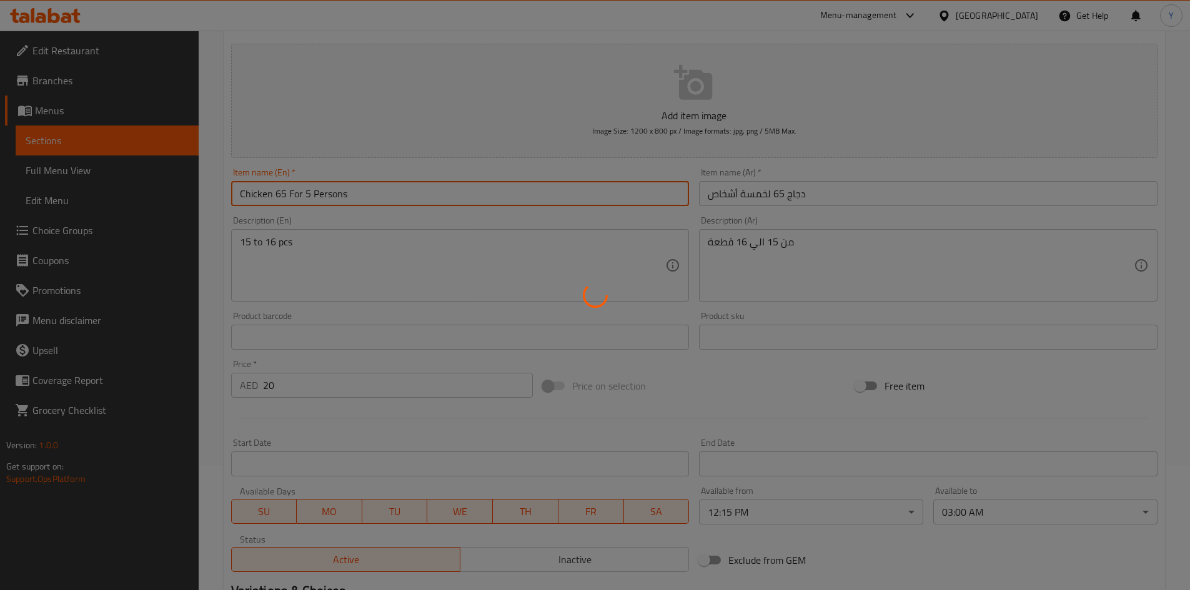
type input "0"
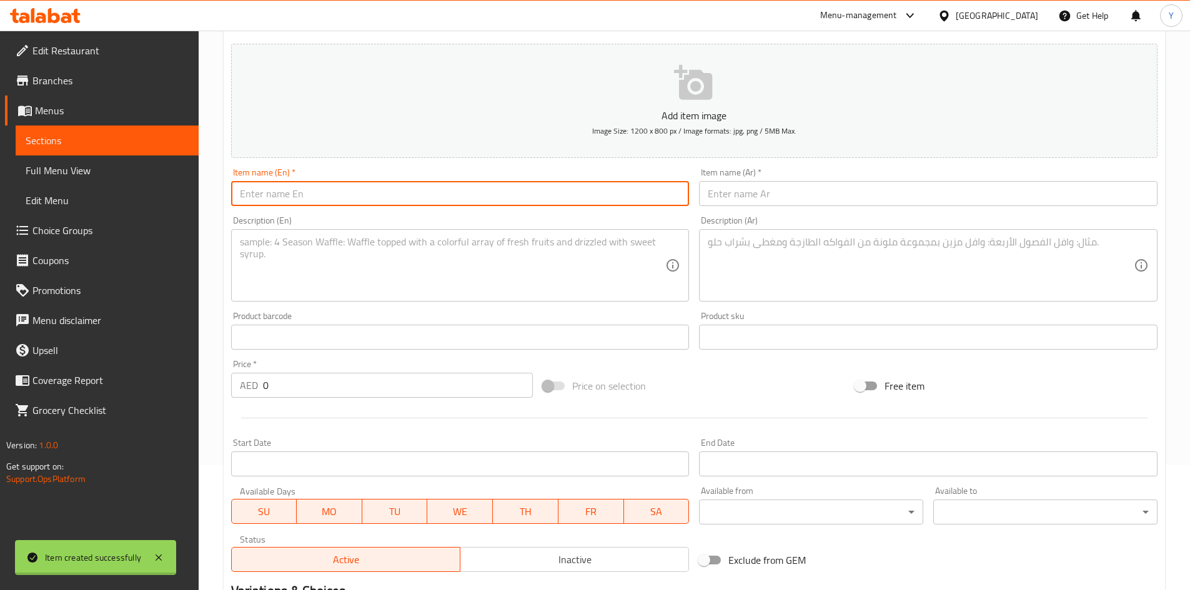
scroll to position [0, 0]
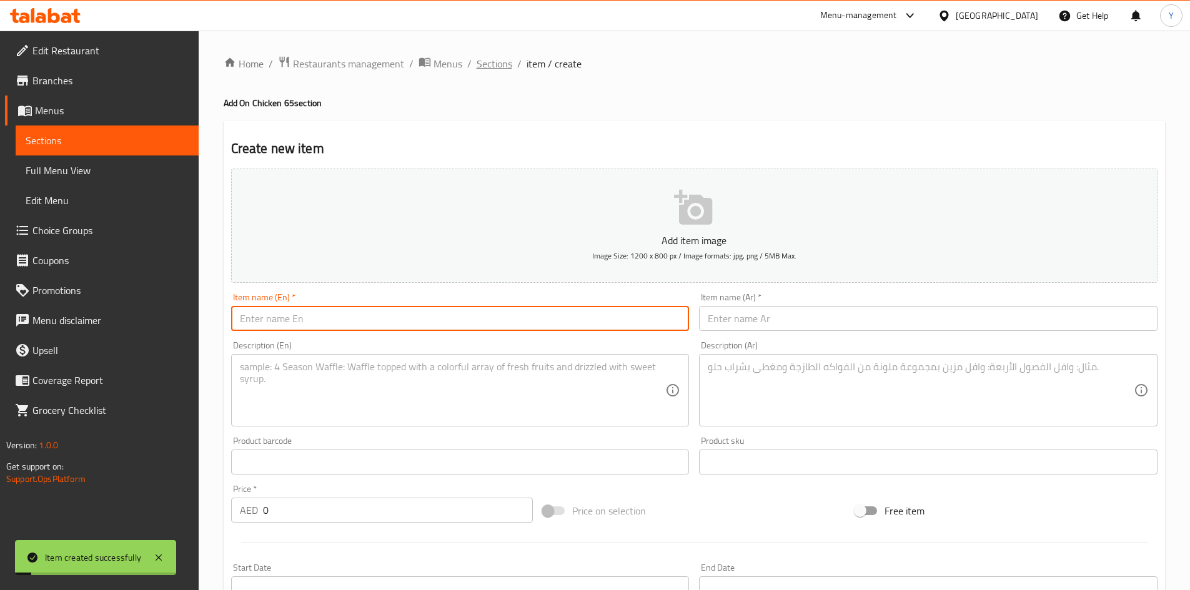
click at [485, 67] on span "Sections" at bounding box center [495, 63] width 36 height 15
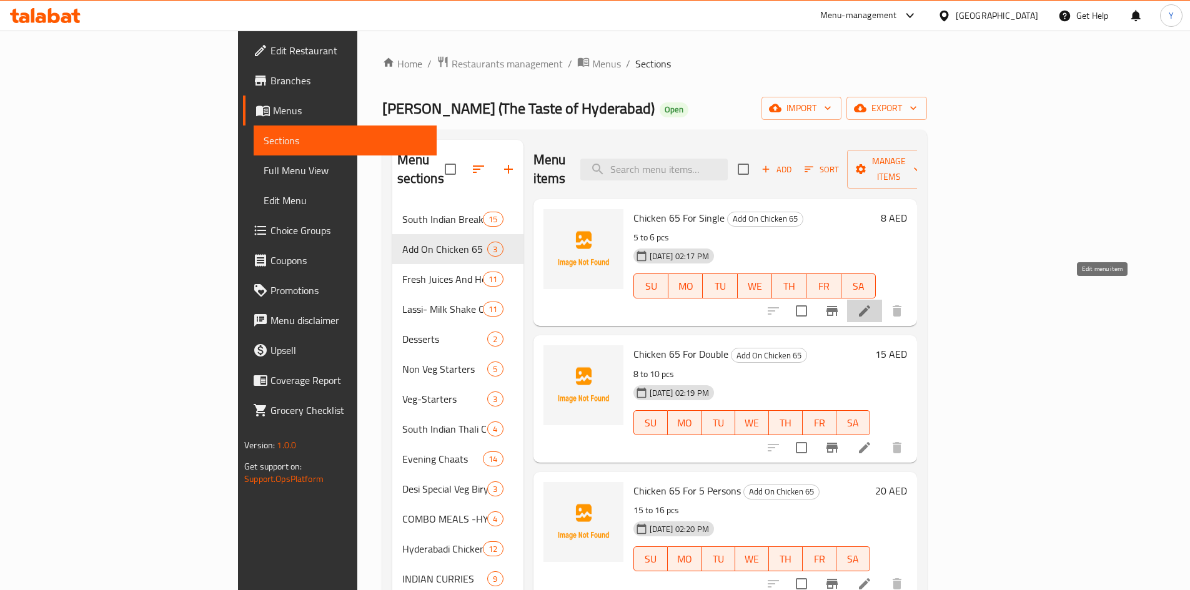
click at [872, 304] on icon at bounding box center [864, 311] width 15 height 15
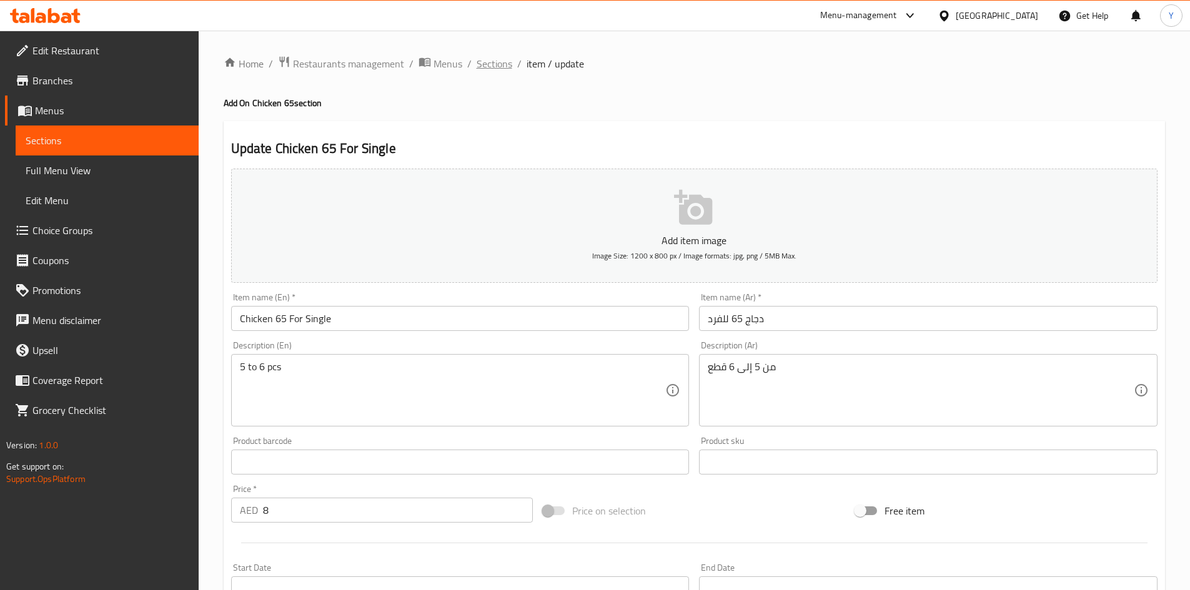
click at [483, 68] on span "Sections" at bounding box center [495, 63] width 36 height 15
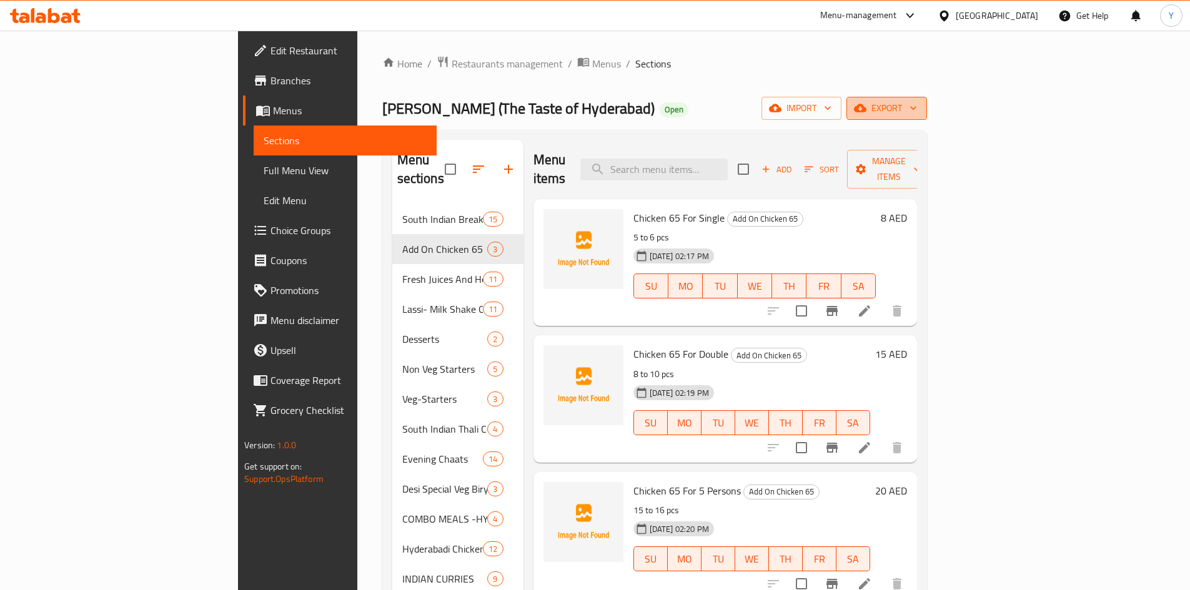
click at [917, 111] on span "export" at bounding box center [886, 109] width 61 height 16
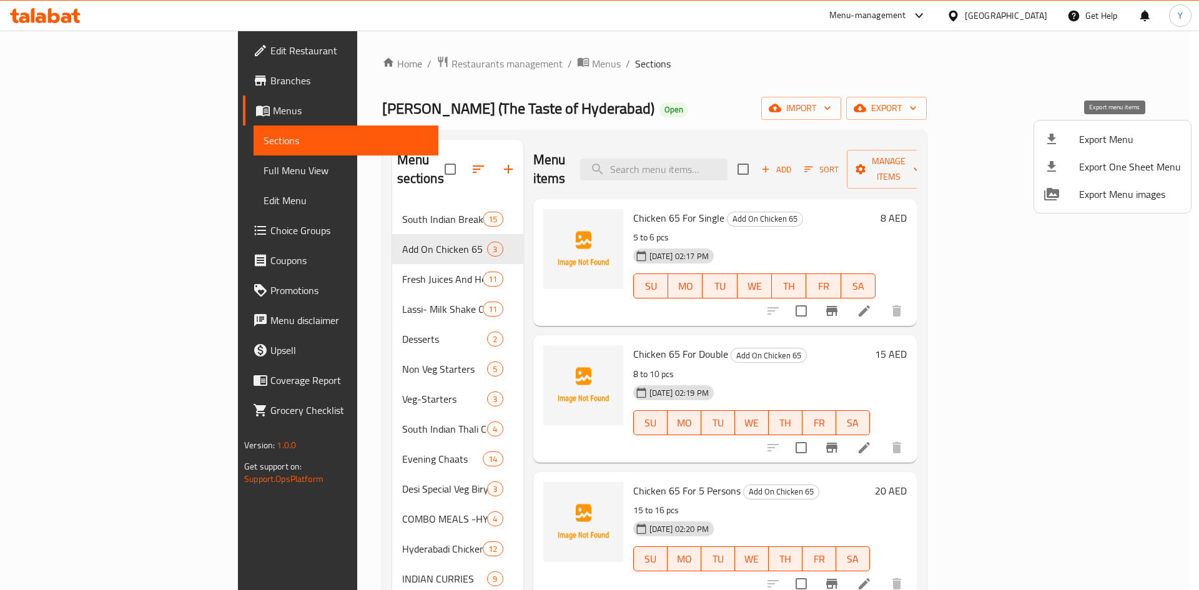
click at [1123, 151] on li "Export Menu" at bounding box center [1112, 139] width 157 height 27
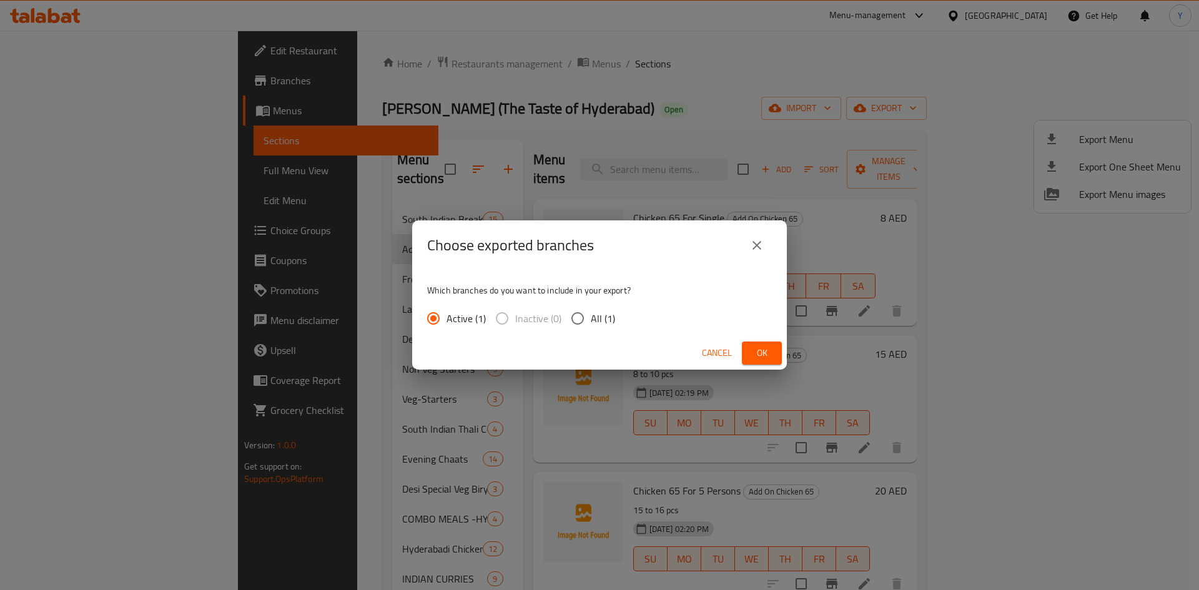
click at [597, 319] on span "All (1)" at bounding box center [603, 318] width 24 height 15
click at [591, 319] on input "All (1)" at bounding box center [578, 318] width 26 height 26
radio input "true"
click at [746, 359] on button "Ok" at bounding box center [762, 353] width 40 height 23
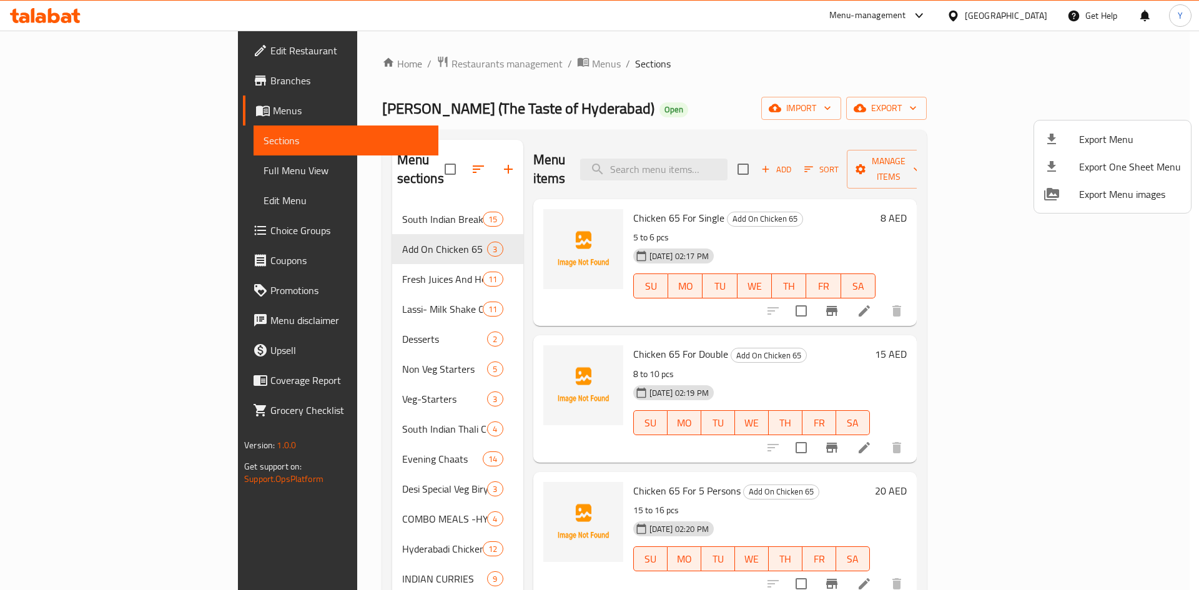
click at [984, 25] on div at bounding box center [599, 295] width 1199 height 590
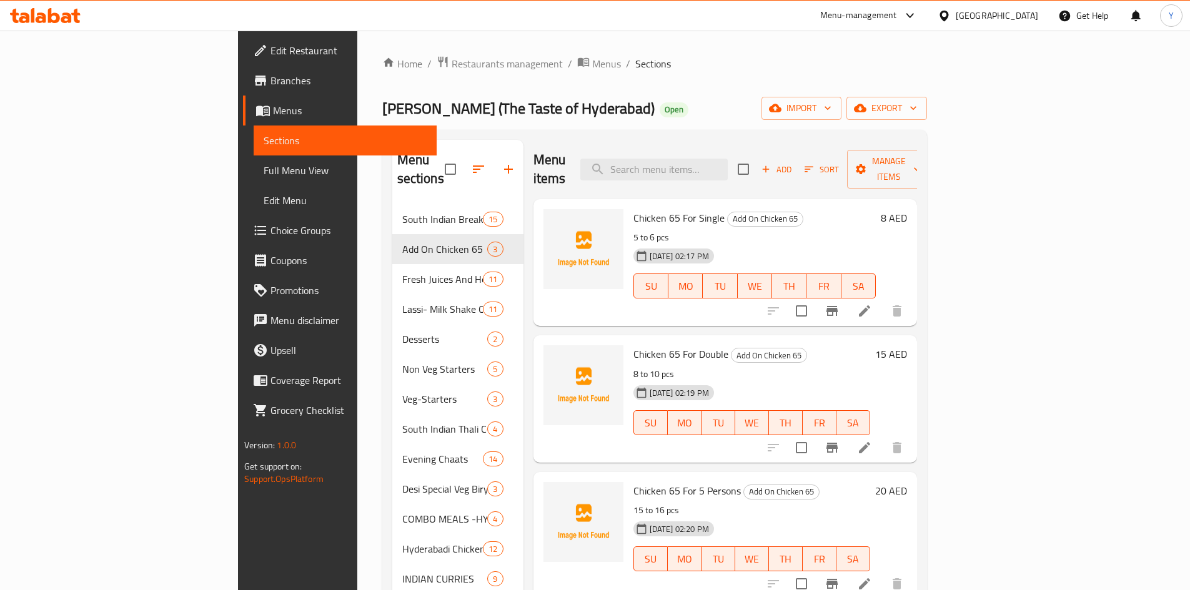
click at [980, 24] on div "[GEOGRAPHIC_DATA]" at bounding box center [988, 16] width 121 height 30
click at [980, 19] on div "[GEOGRAPHIC_DATA]" at bounding box center [997, 16] width 82 height 14
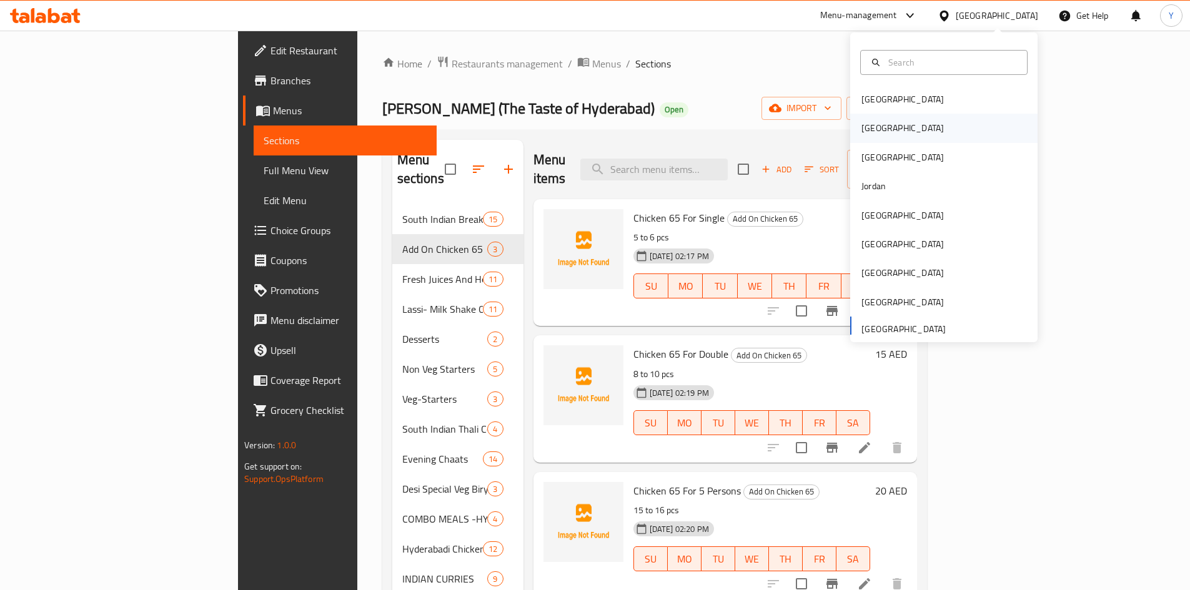
click at [913, 127] on div "[GEOGRAPHIC_DATA]" at bounding box center [943, 128] width 187 height 29
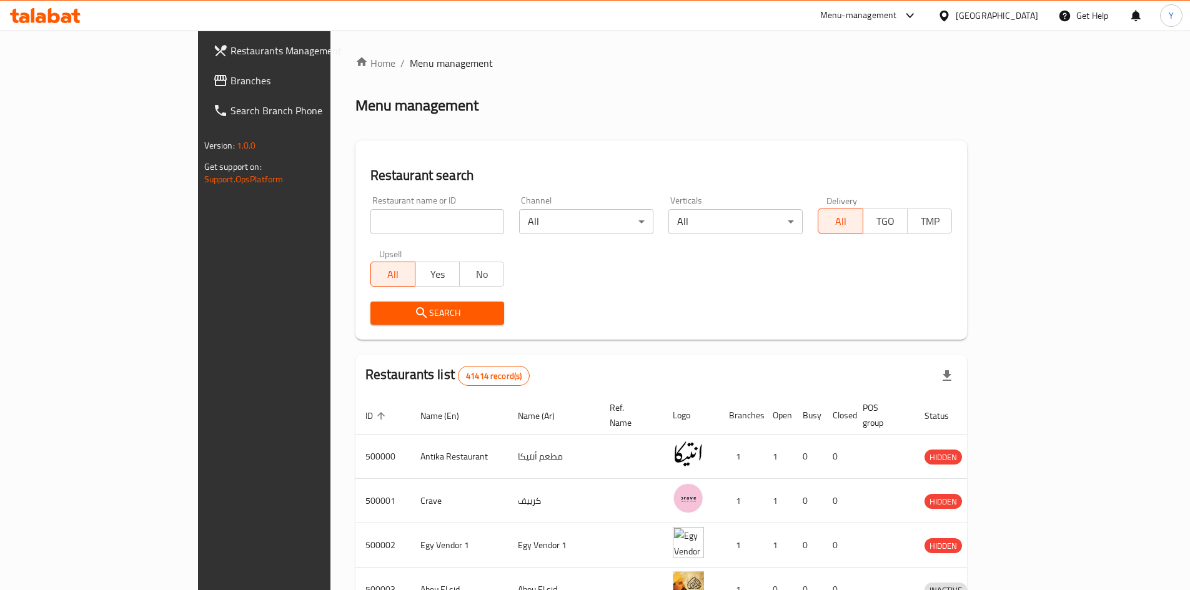
click at [230, 86] on span "Branches" at bounding box center [308, 80] width 156 height 15
